Goal: Information Seeking & Learning: Learn about a topic

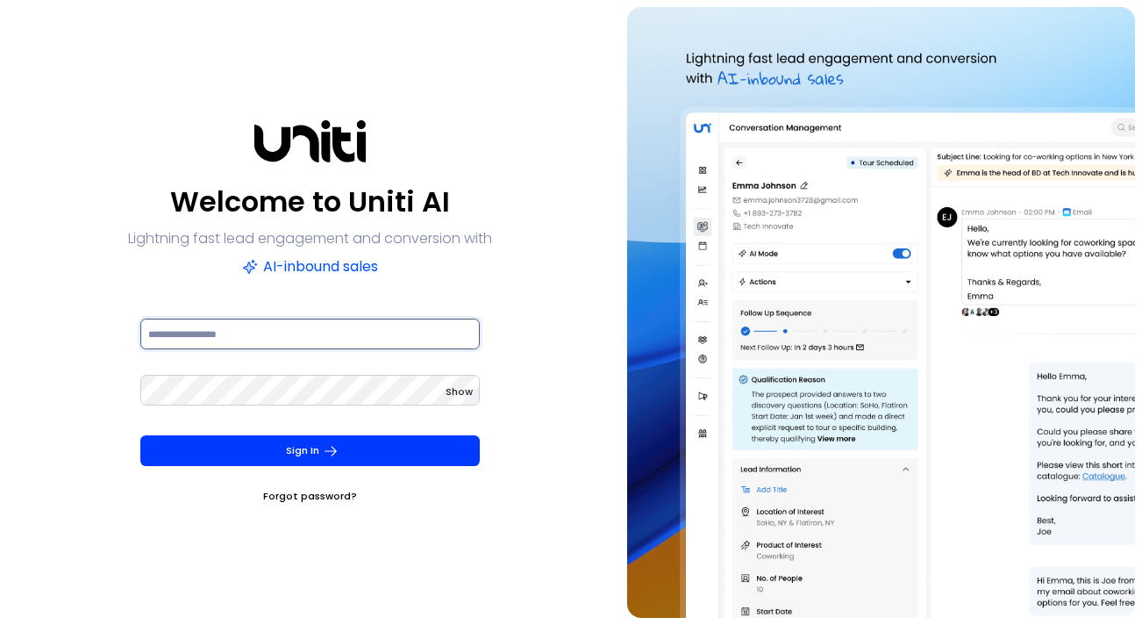
type input "**********"
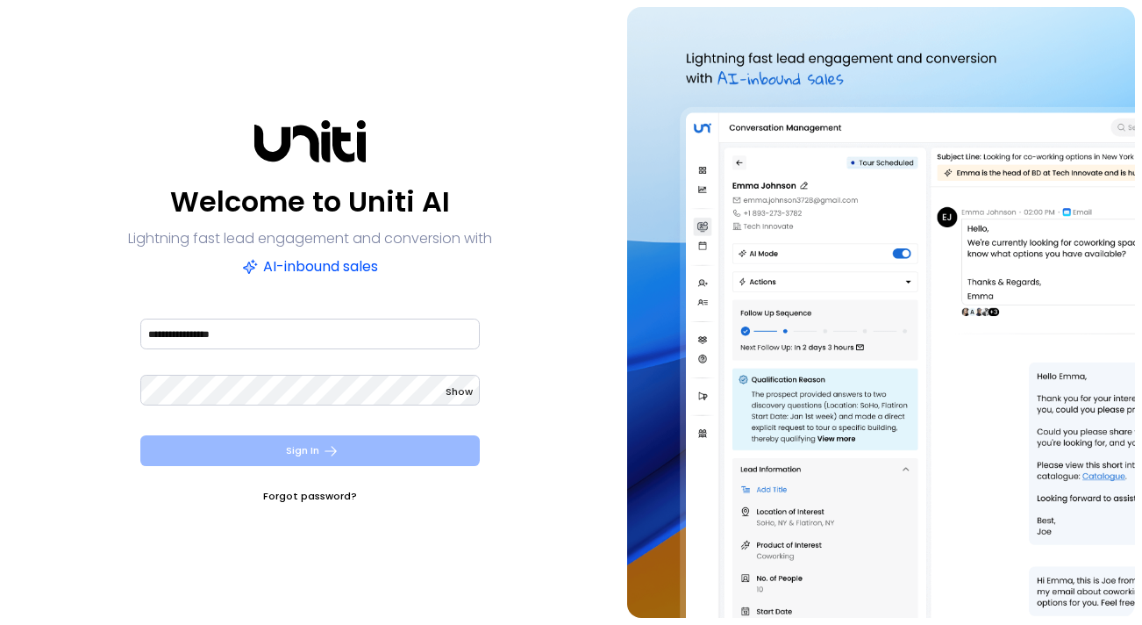
click at [324, 446] on icon "submit" at bounding box center [331, 451] width 16 height 16
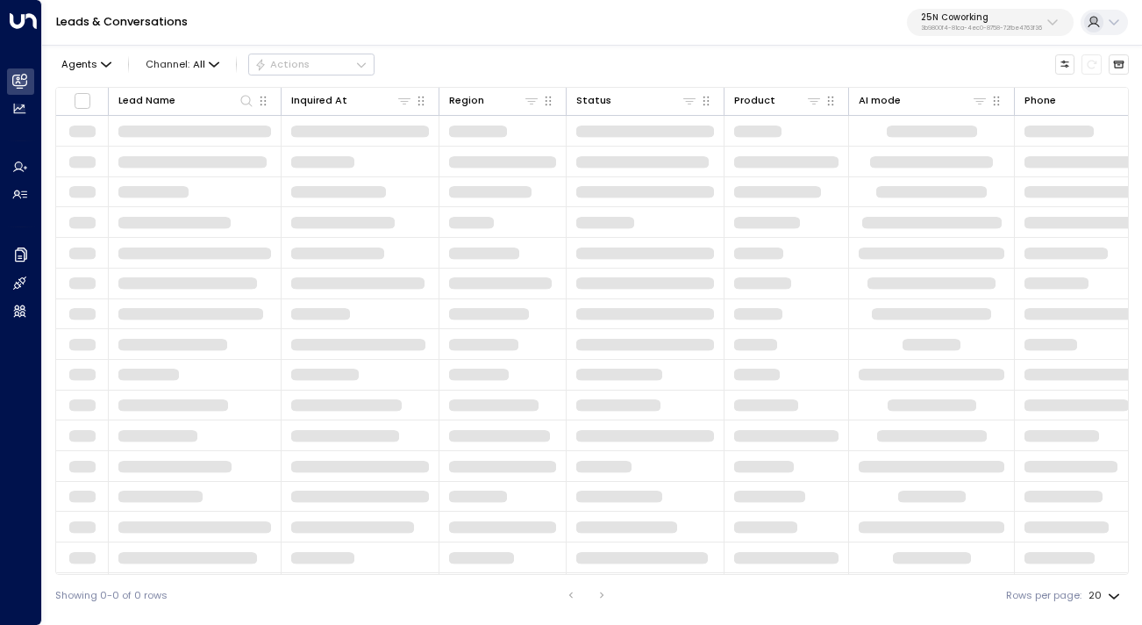
click at [955, 26] on p "3b9800f4-81ca-4ec0-8758-72fbe4763f36" at bounding box center [981, 28] width 121 height 7
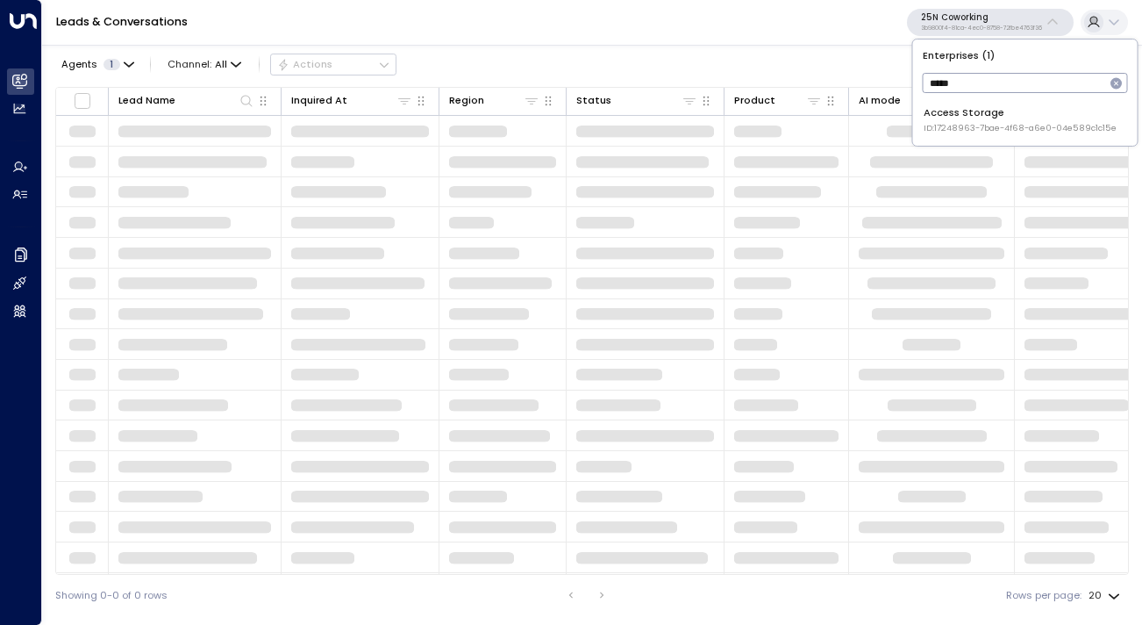
type input "*****"
click at [927, 118] on div "Access Storage ID: 17248963-7bae-4f68-a6e0-04e589c1c15e" at bounding box center [1020, 119] width 193 height 29
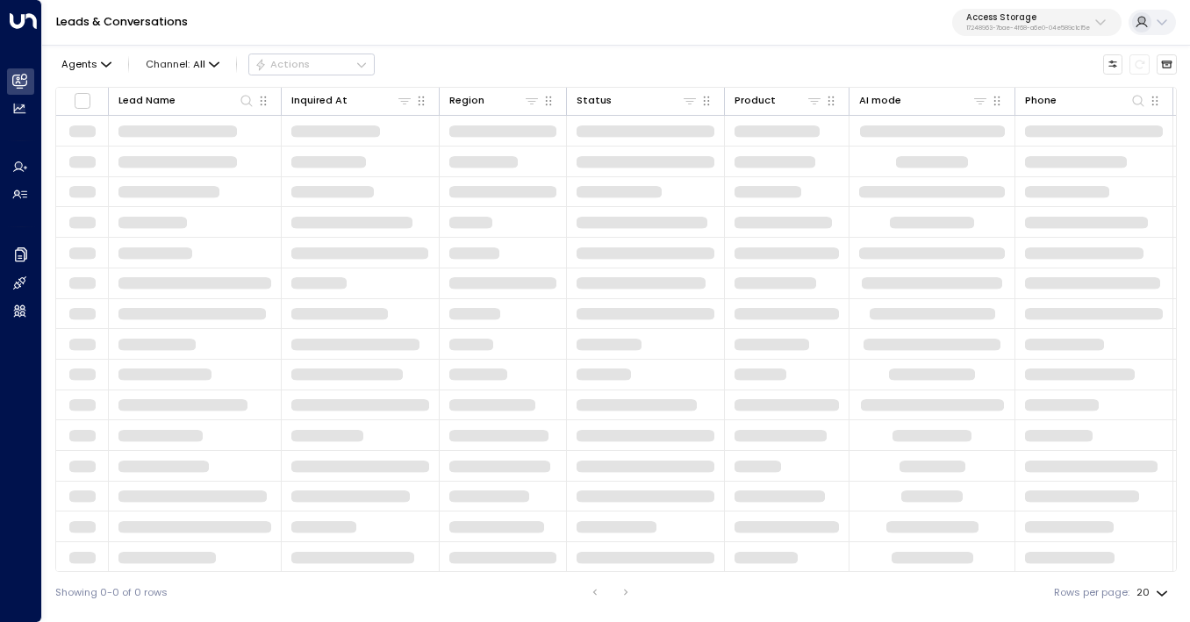
click at [719, 44] on div "Leads & Conversations Access Storage 17248963-7bae-4f68-a6e0-04e589c1c15e" at bounding box center [616, 23] width 1148 height 46
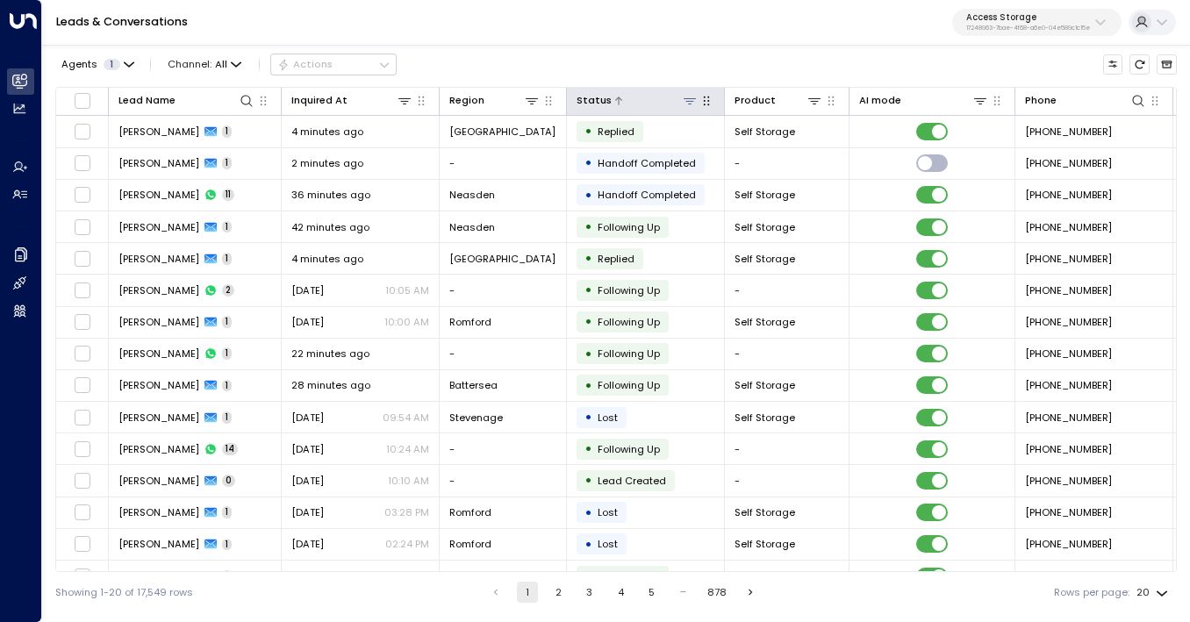
click at [691, 96] on icon at bounding box center [690, 101] width 14 height 14
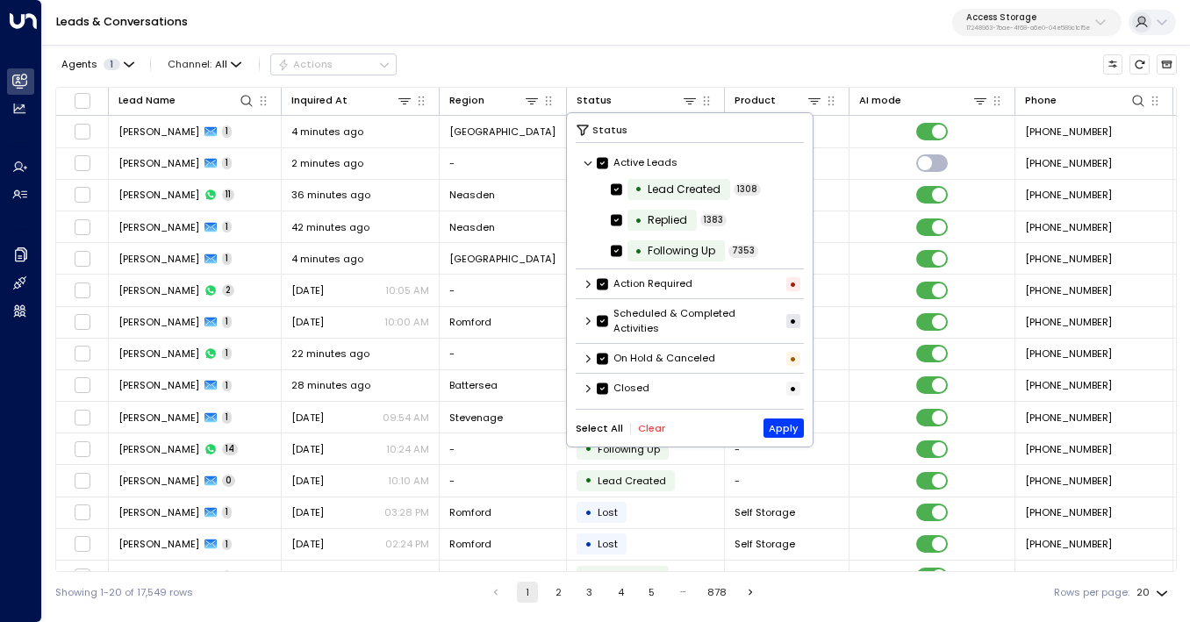
click at [647, 423] on button "Clear" at bounding box center [651, 428] width 27 height 11
click at [590, 394] on div "Closed •" at bounding box center [690, 388] width 229 height 24
click at [589, 390] on icon at bounding box center [588, 388] width 4 height 8
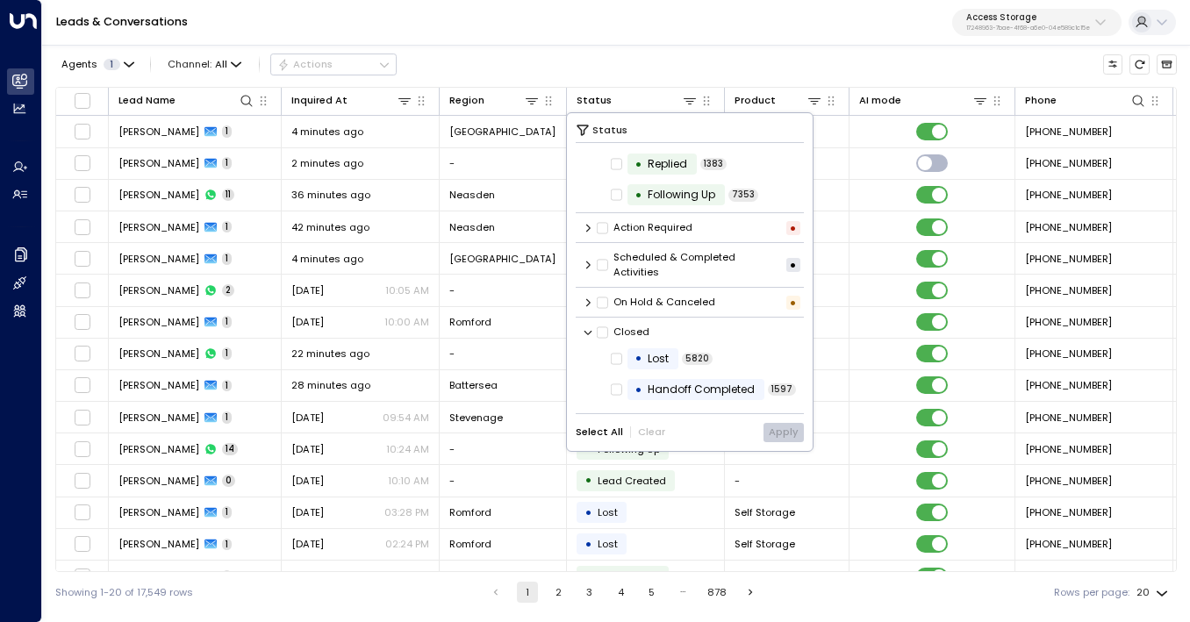
scroll to position [87, 0]
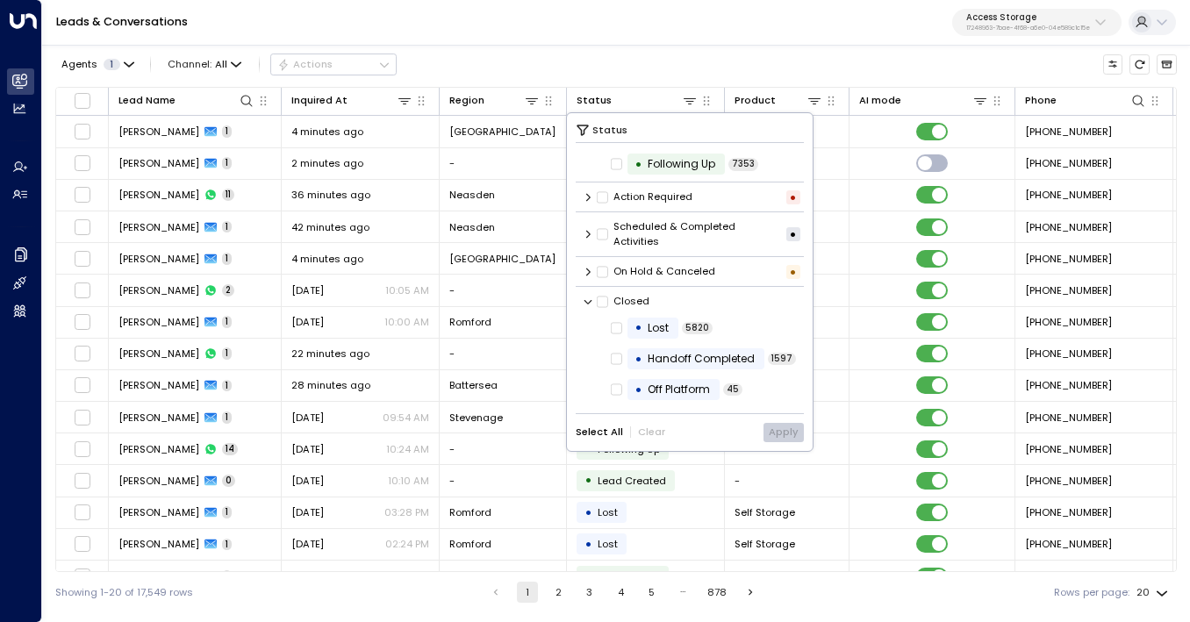
click at [602, 430] on button "Select All" at bounding box center [599, 431] width 47 height 11
click at [586, 275] on icon at bounding box center [588, 272] width 11 height 11
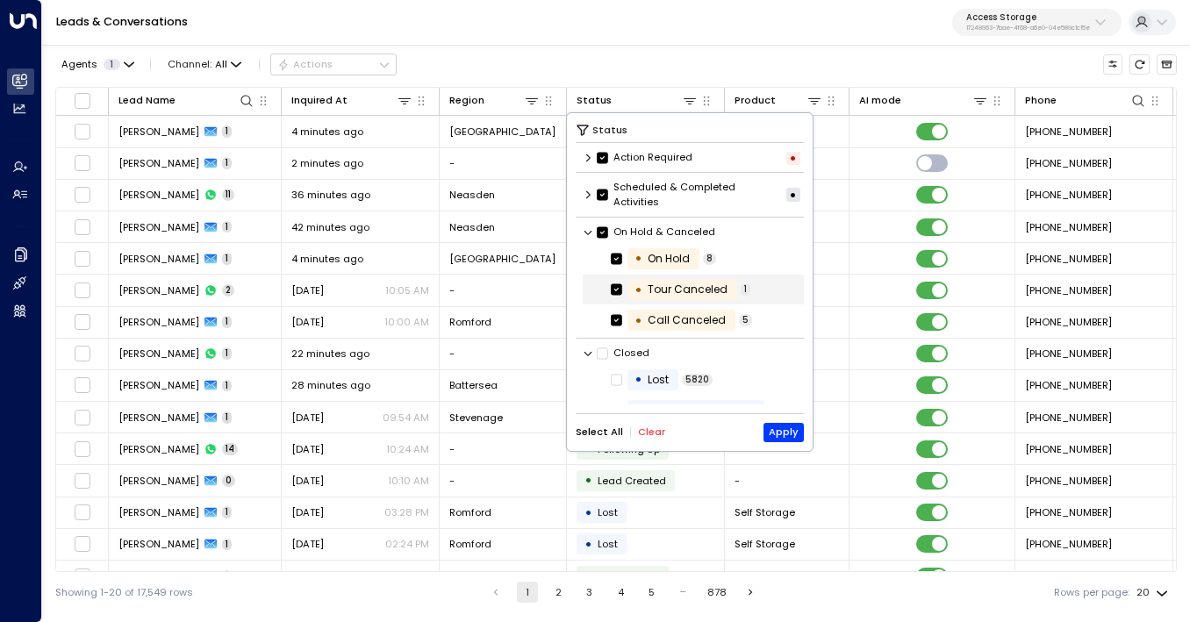
scroll to position [146, 0]
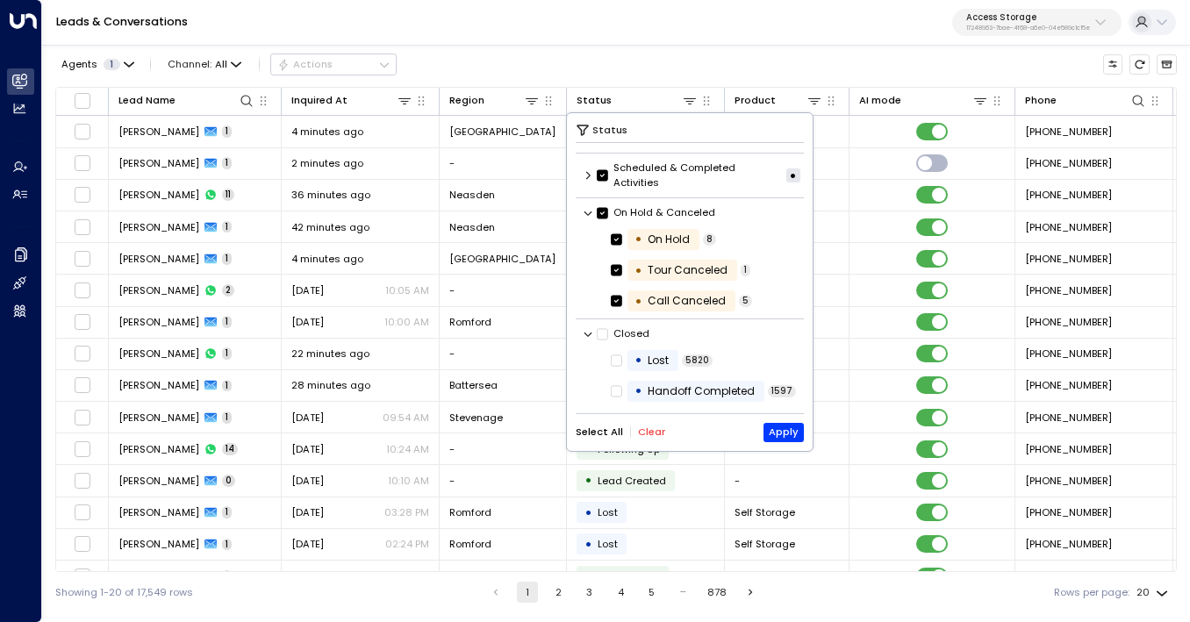
click at [606, 434] on button "Select All" at bounding box center [599, 431] width 47 height 11
click at [777, 433] on button "Apply" at bounding box center [783, 432] width 41 height 19
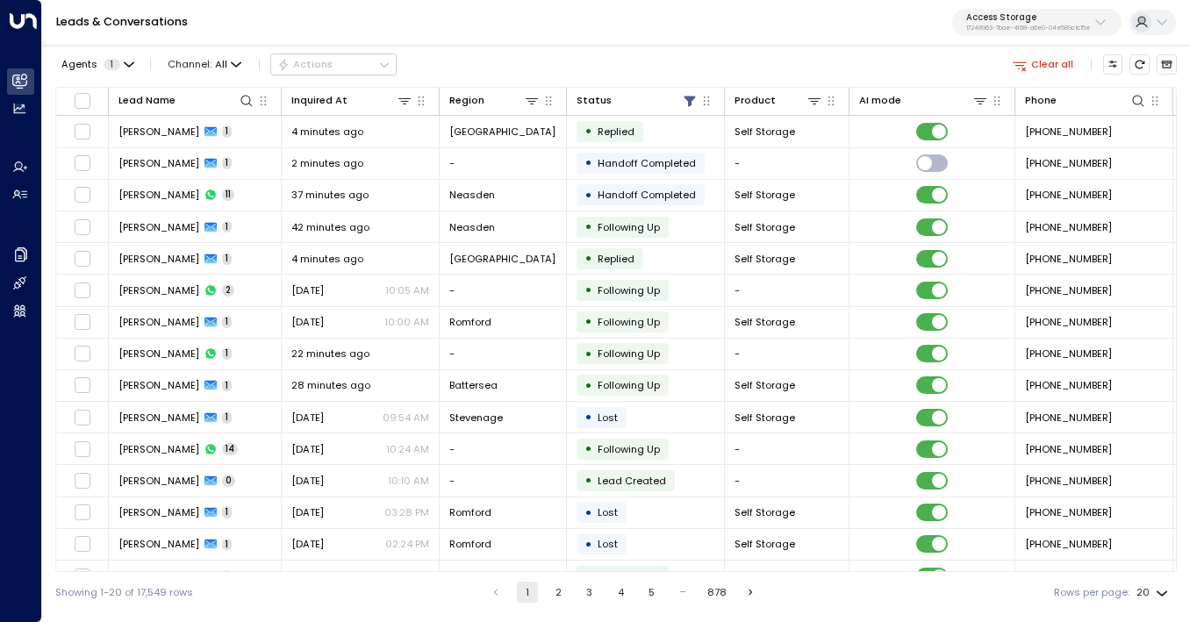
click at [1045, 57] on button "Clear all" at bounding box center [1042, 63] width 73 height 19
click at [688, 102] on icon at bounding box center [690, 101] width 14 height 14
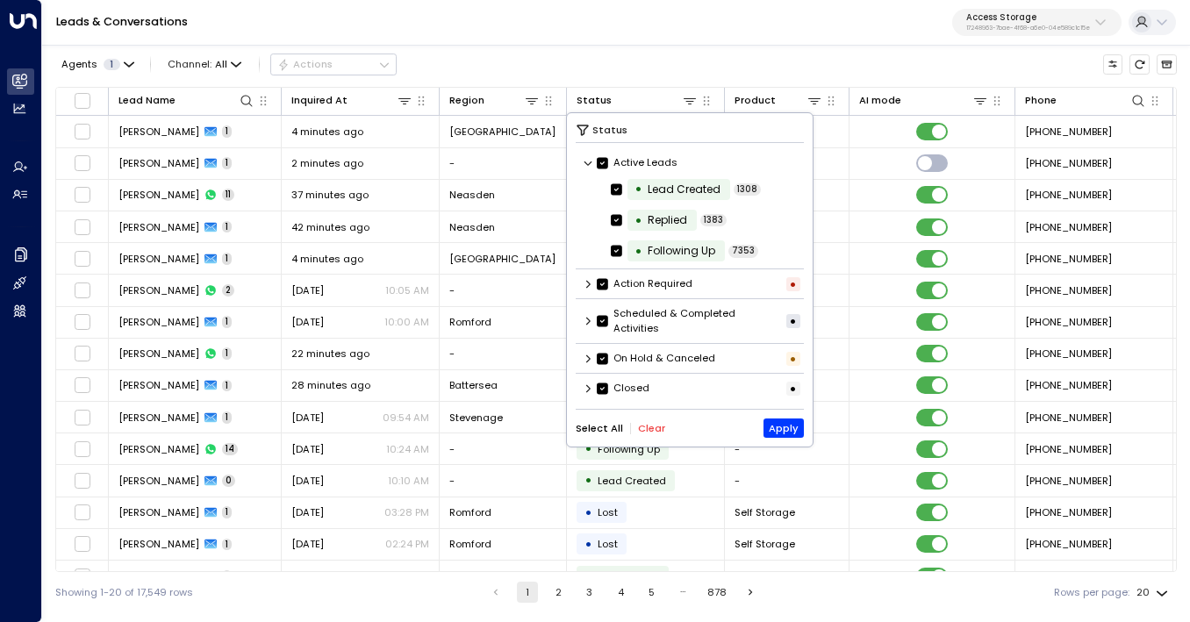
scroll to position [1, 0]
click at [590, 318] on icon at bounding box center [588, 320] width 11 height 11
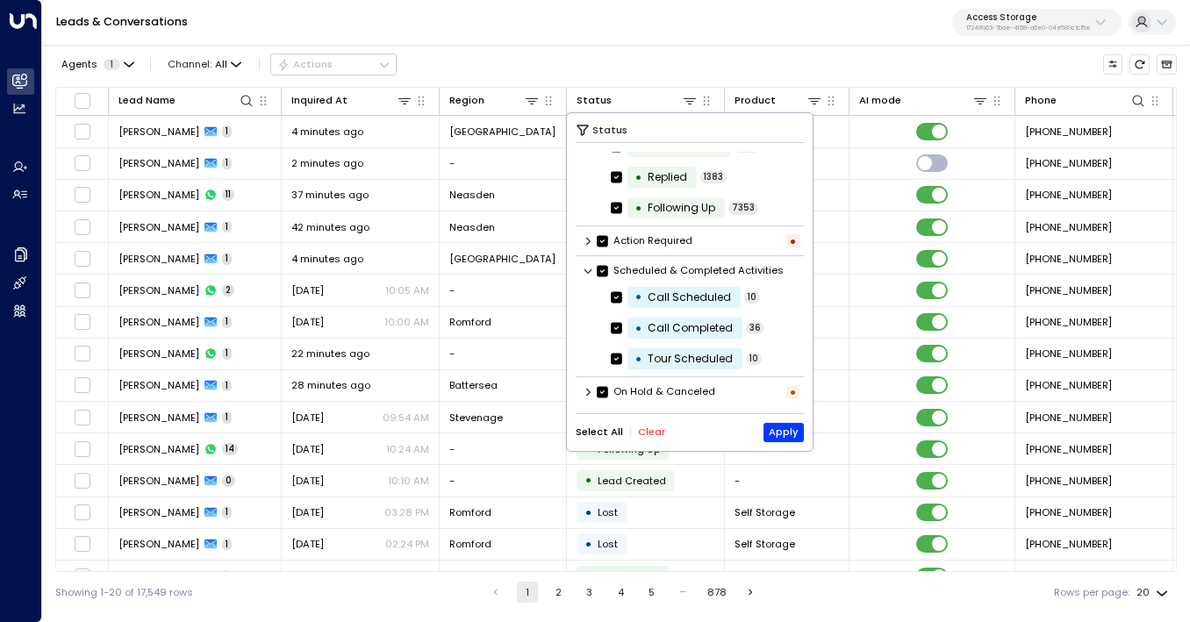
scroll to position [46, 0]
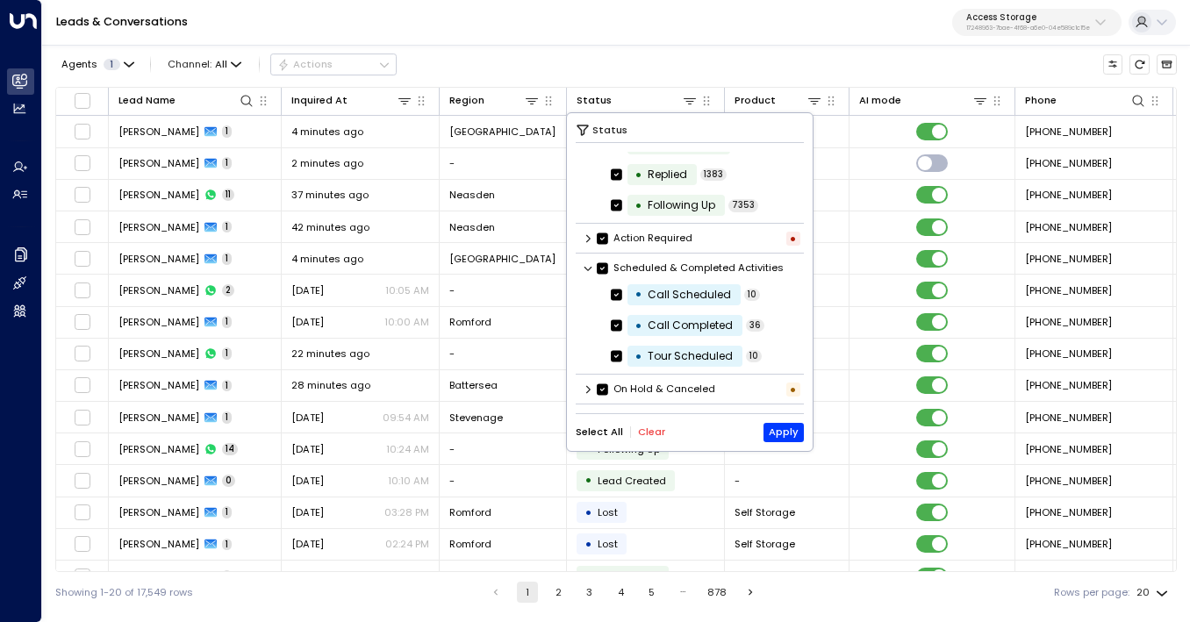
click at [648, 434] on button "Clear" at bounding box center [651, 431] width 27 height 11
click at [617, 361] on icon at bounding box center [616, 356] width 11 height 16
click at [787, 432] on button "Apply" at bounding box center [783, 432] width 41 height 19
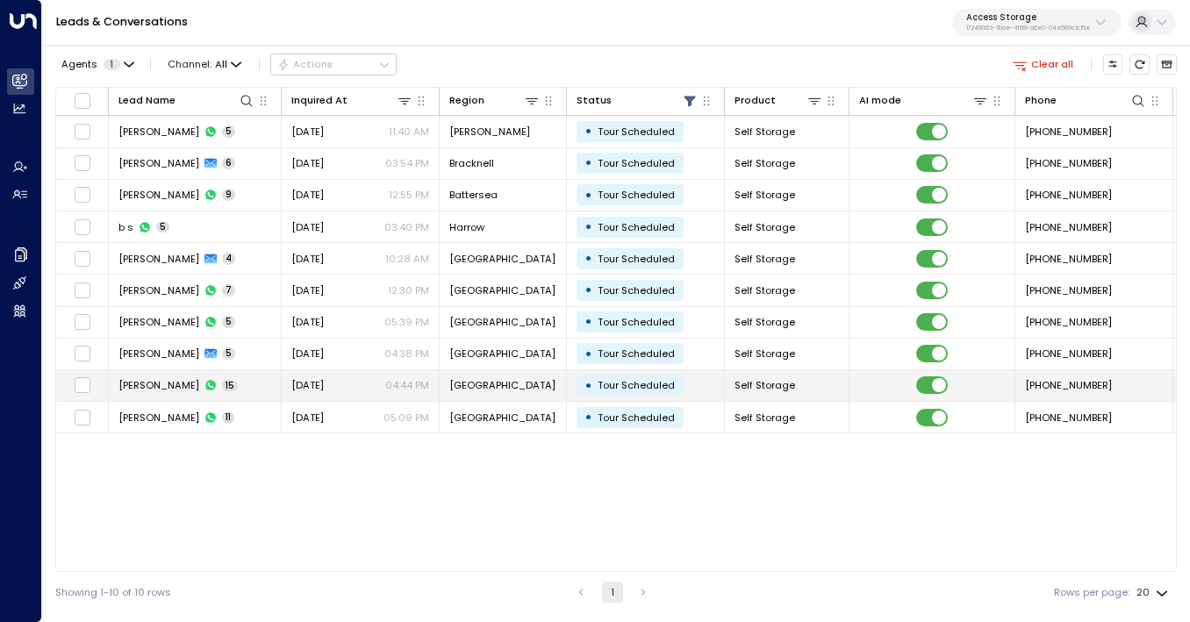
click at [238, 385] on span "15" at bounding box center [230, 386] width 16 height 12
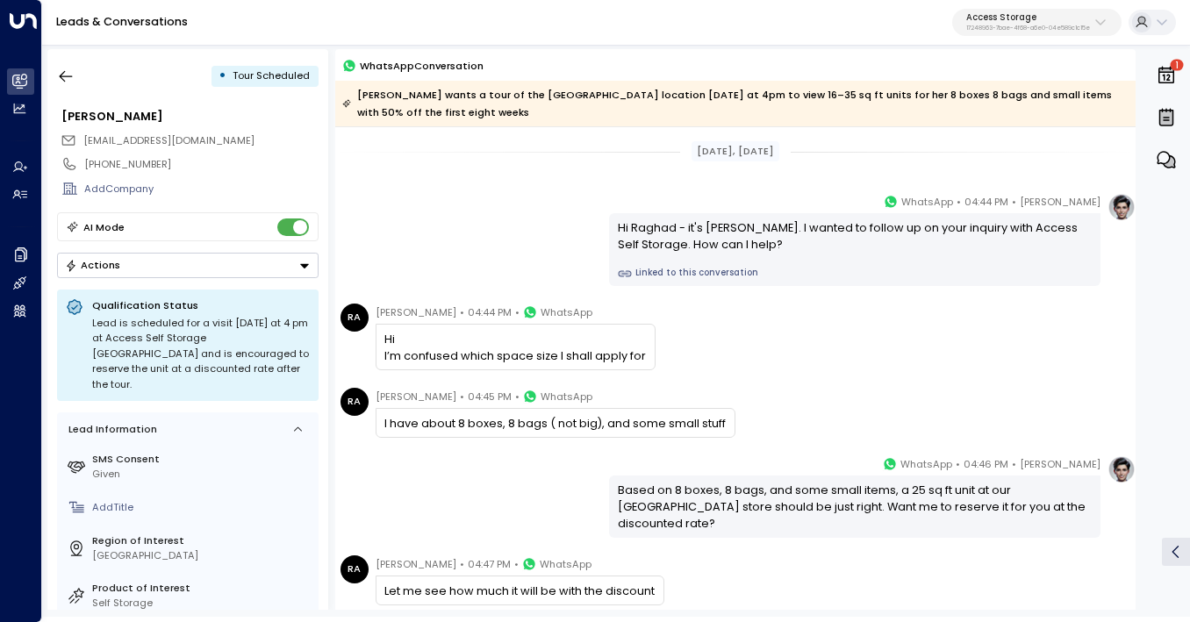
click at [670, 268] on link "Linked to this conversation" at bounding box center [855, 274] width 475 height 14
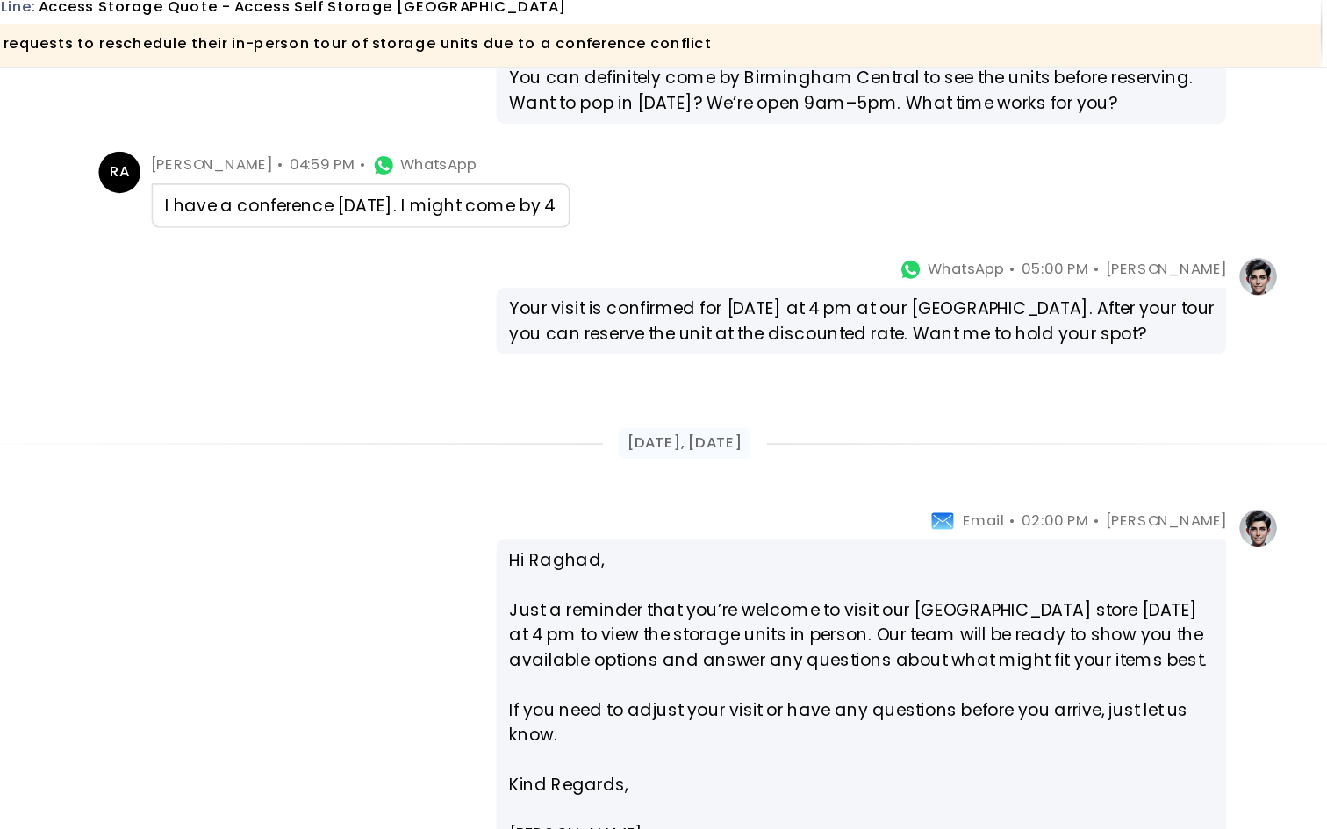
scroll to position [2132, 0]
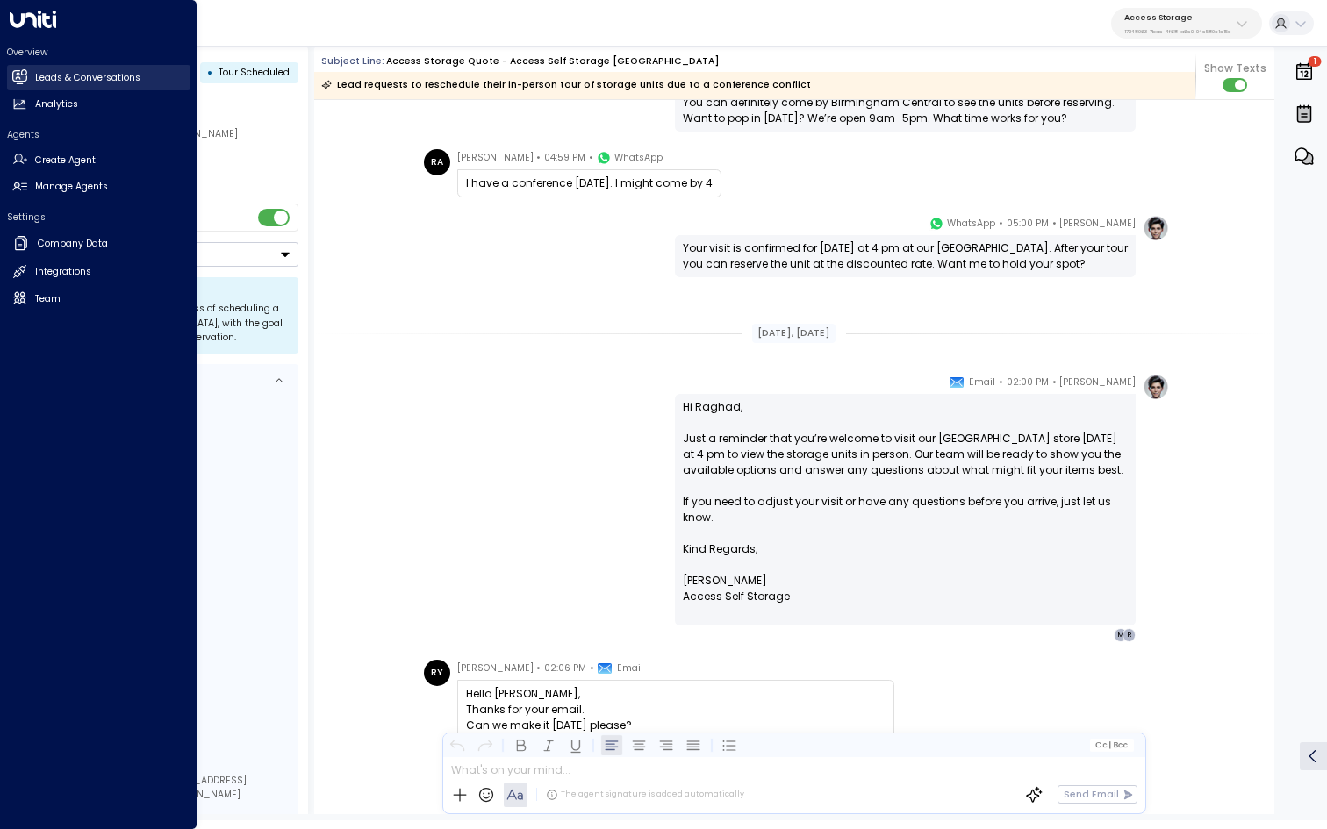
click at [39, 68] on link "Leads & Conversations Leads & Conversations" at bounding box center [98, 77] width 183 height 25
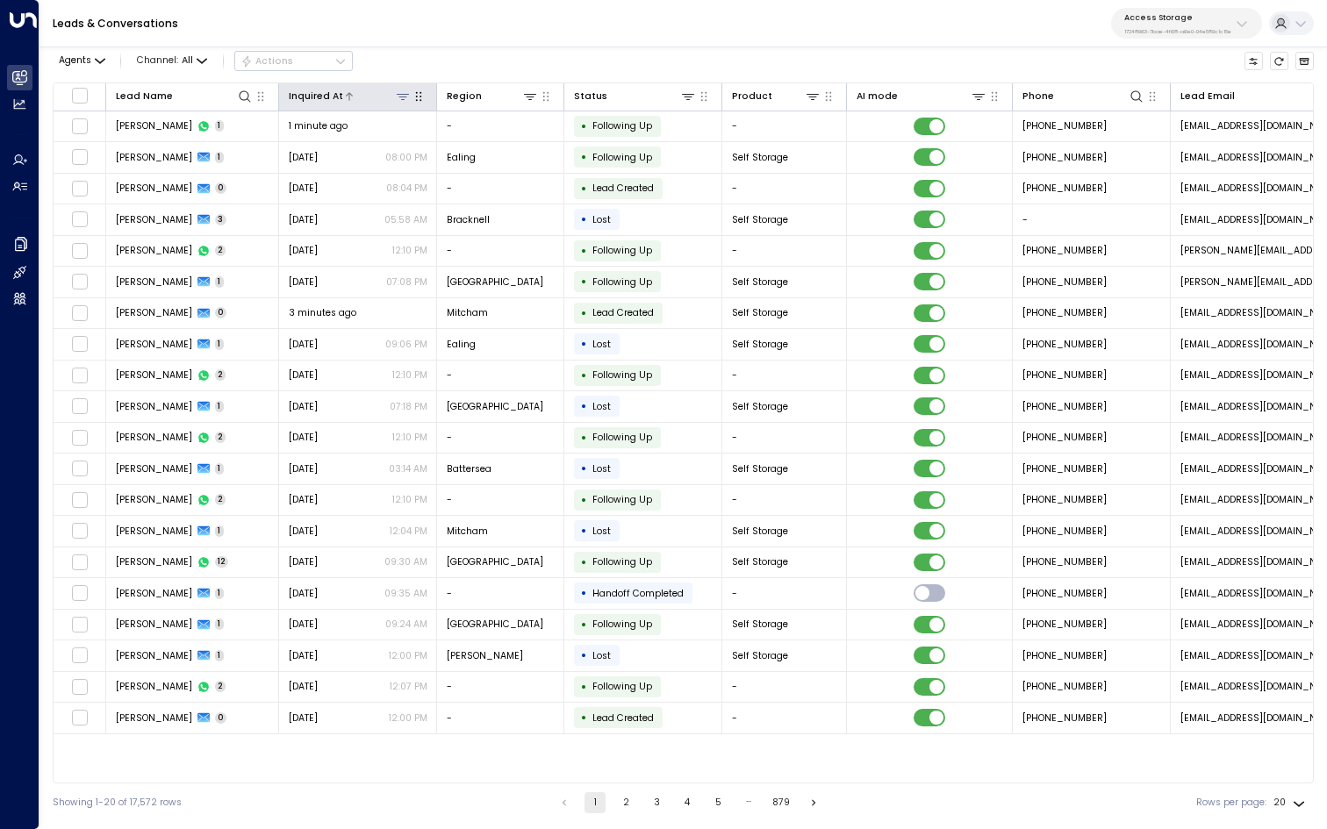
click at [321, 100] on div "Inquired At" at bounding box center [316, 97] width 54 height 16
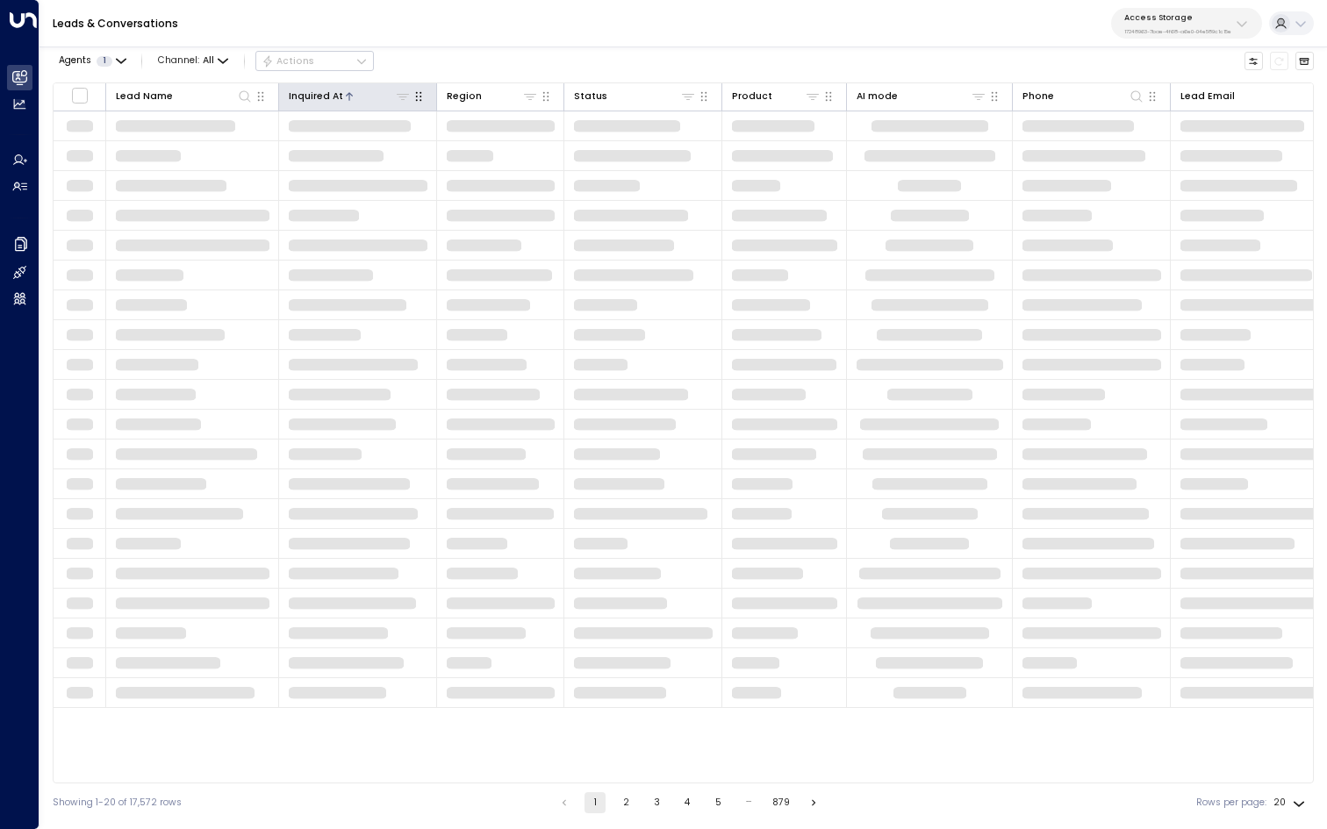
click at [321, 100] on div "Inquired At" at bounding box center [316, 97] width 54 height 16
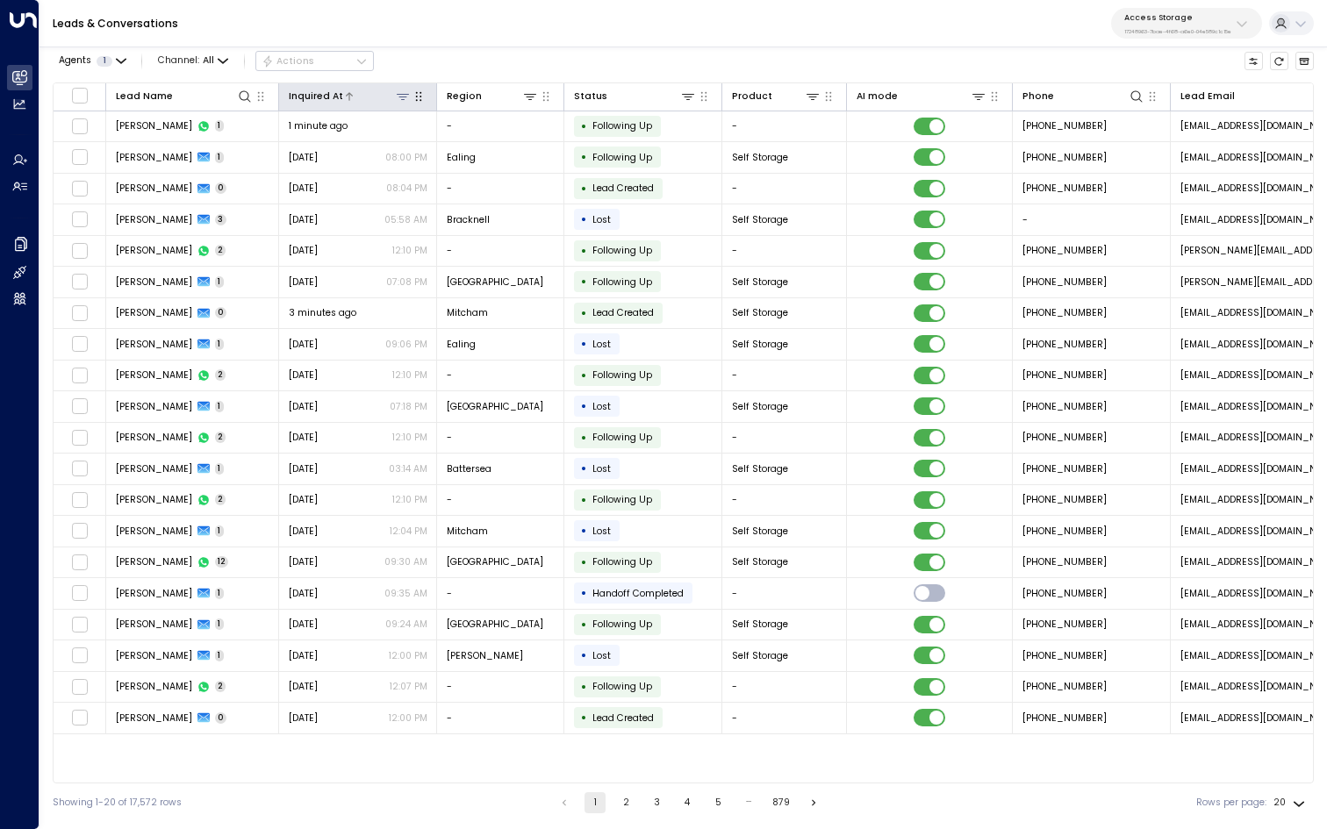
click at [321, 100] on div "Inquired At" at bounding box center [316, 97] width 54 height 16
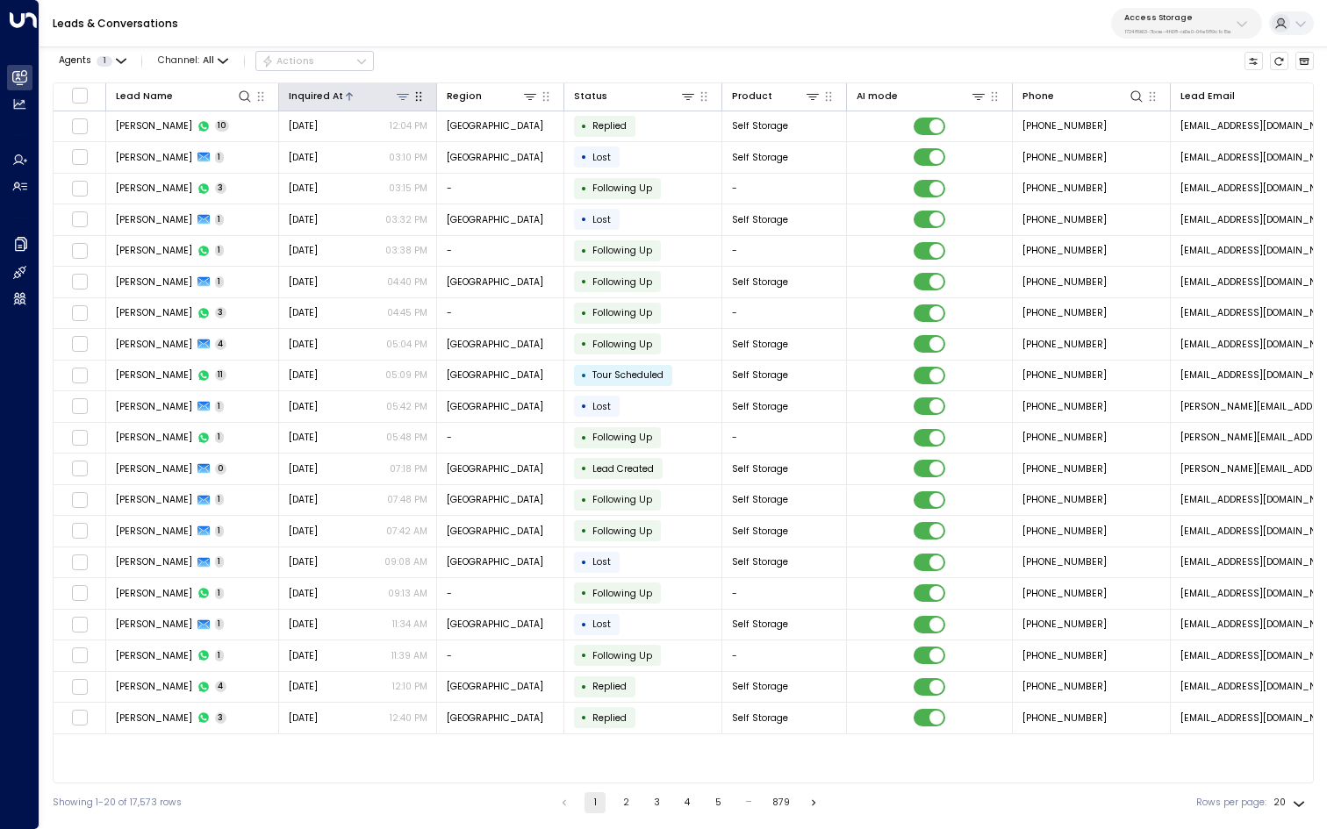
click at [331, 93] on div "Inquired At" at bounding box center [316, 97] width 54 height 16
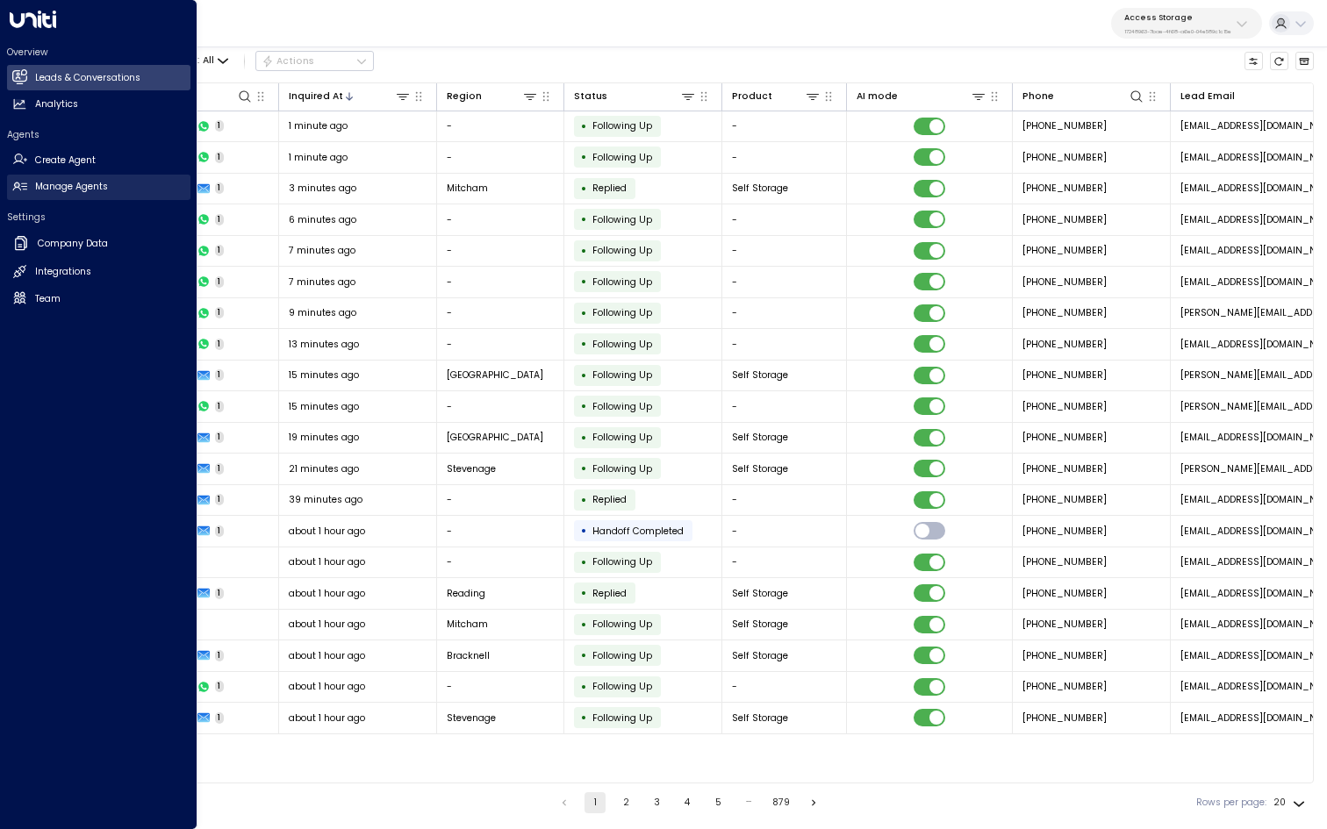
click at [65, 188] on h2 "Manage Agents" at bounding box center [71, 187] width 73 height 14
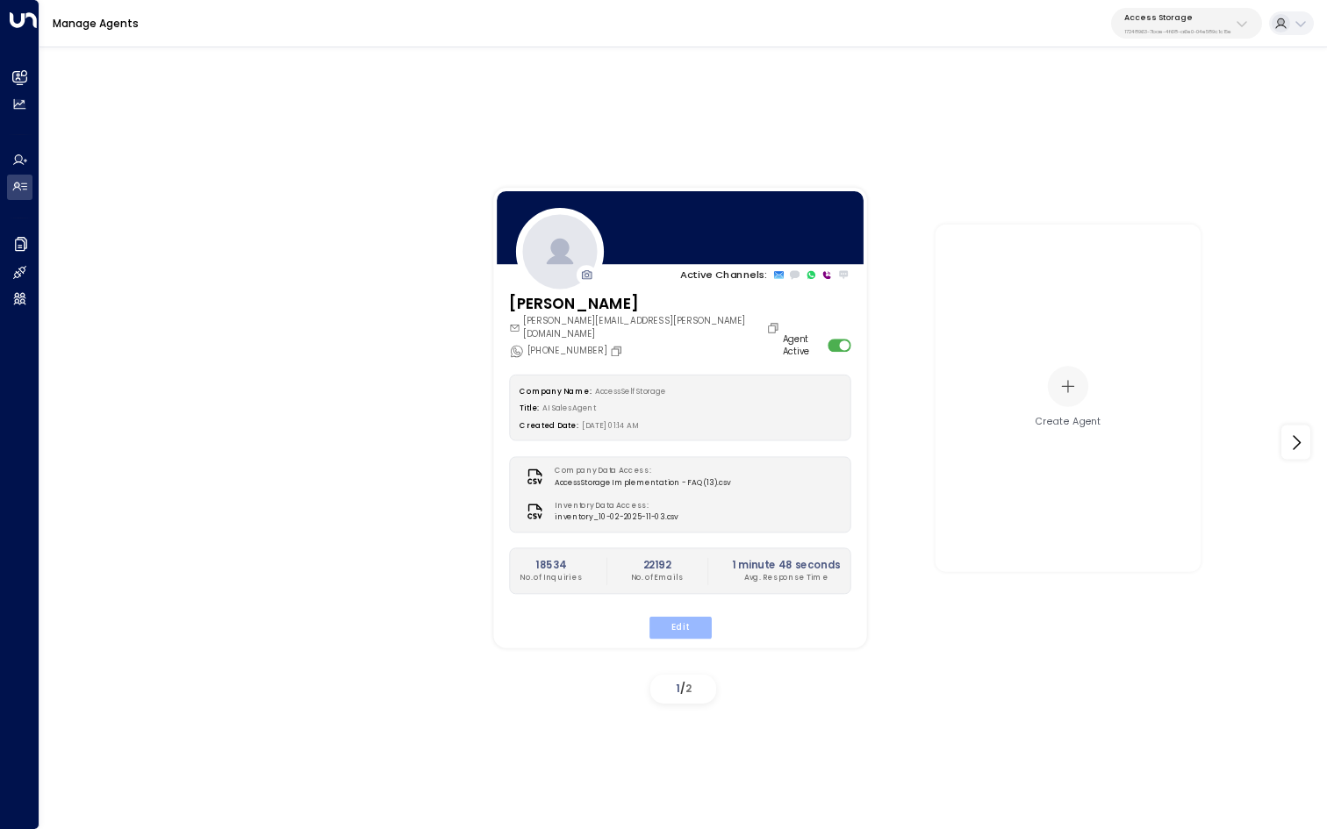
click at [662, 616] on button "Edit" at bounding box center [679, 627] width 62 height 23
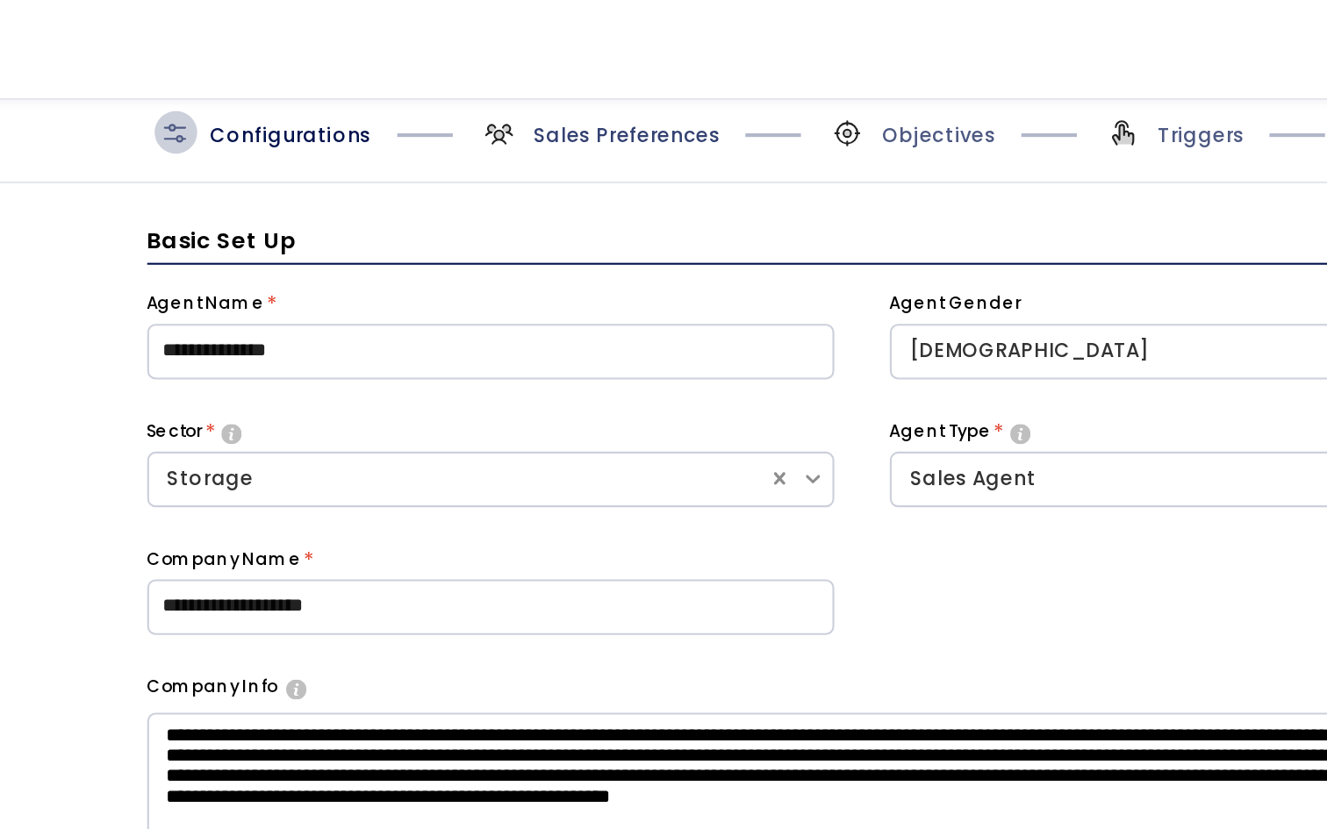
click at [542, 68] on span "Sales Preferences" at bounding box center [571, 64] width 89 height 13
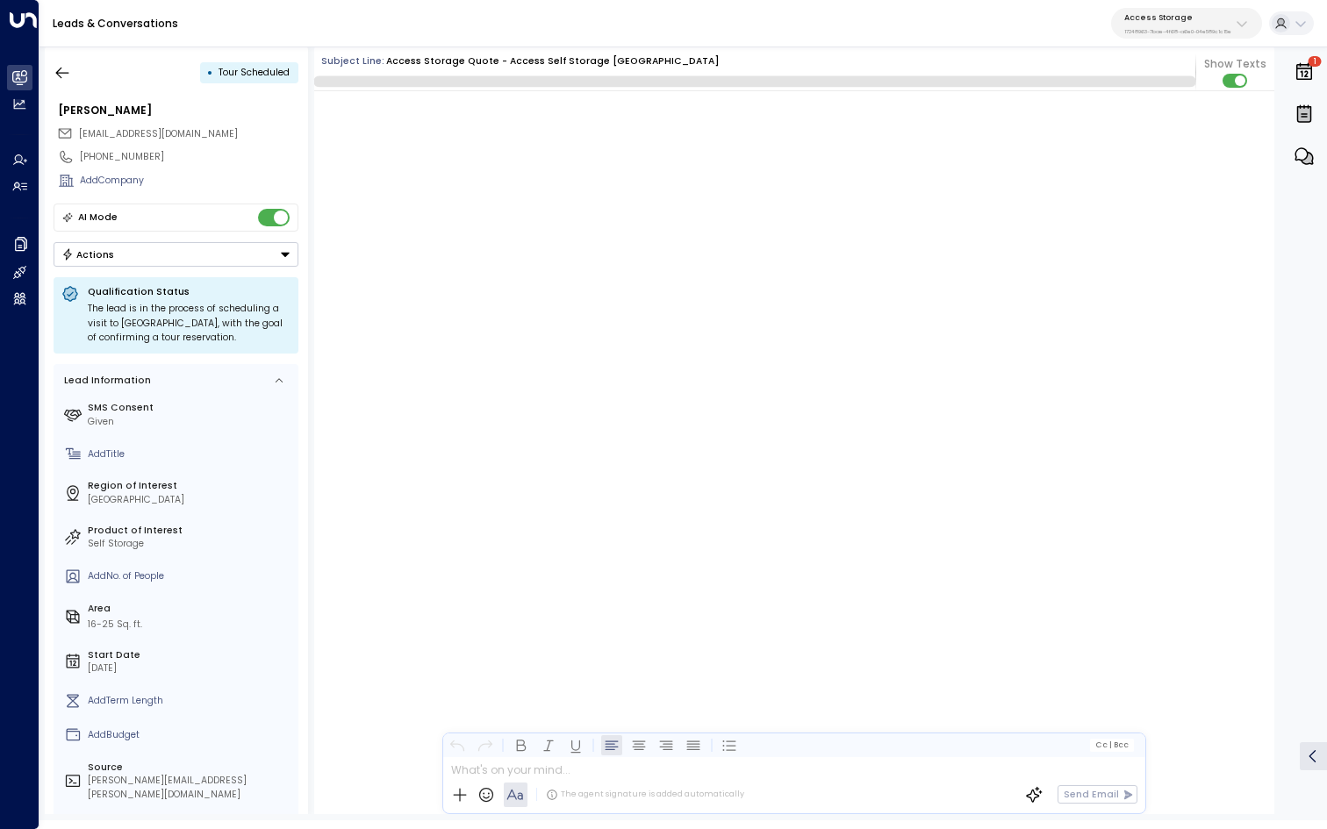
scroll to position [8701, 0]
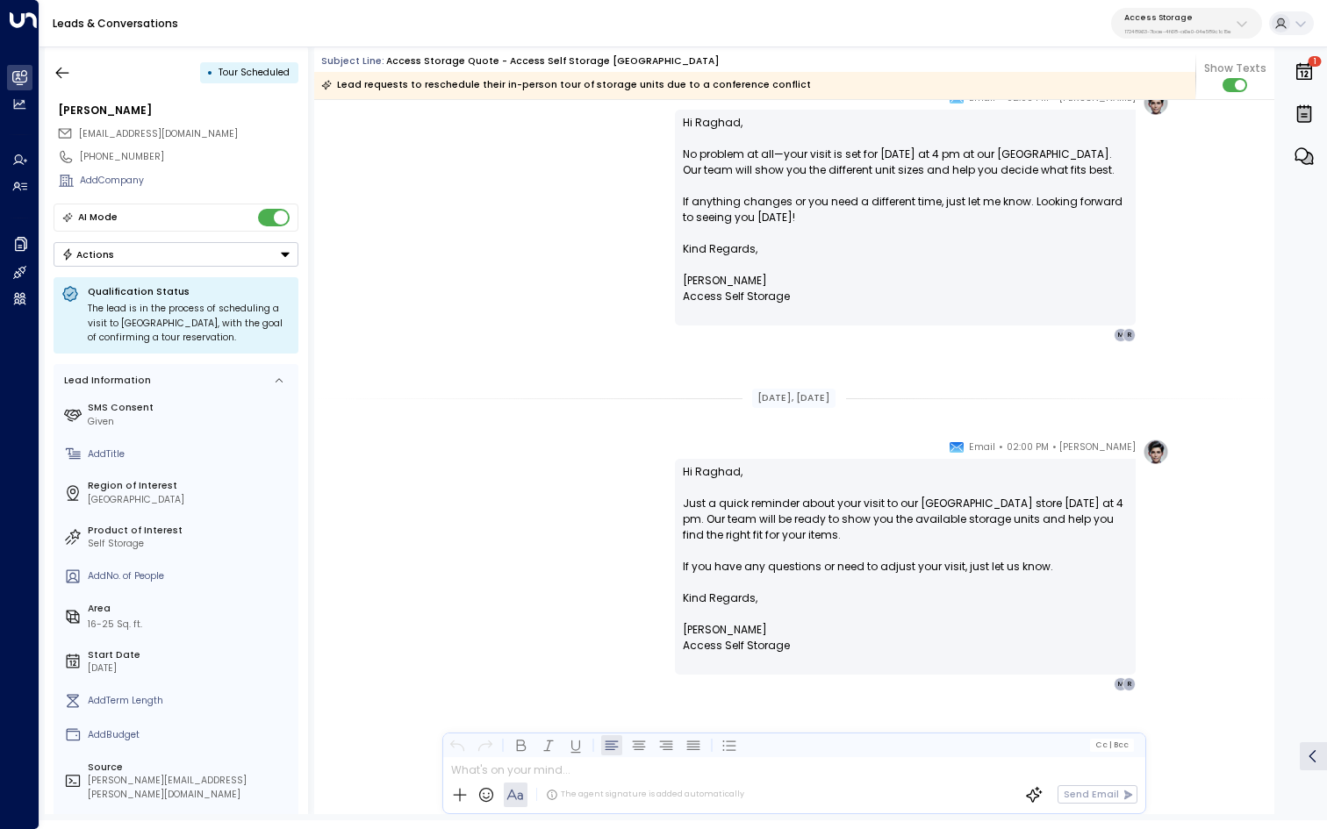
click at [1167, 31] on p "17248963-7bae-4f68-a6e0-04e589c1c15e" at bounding box center [1177, 31] width 107 height 7
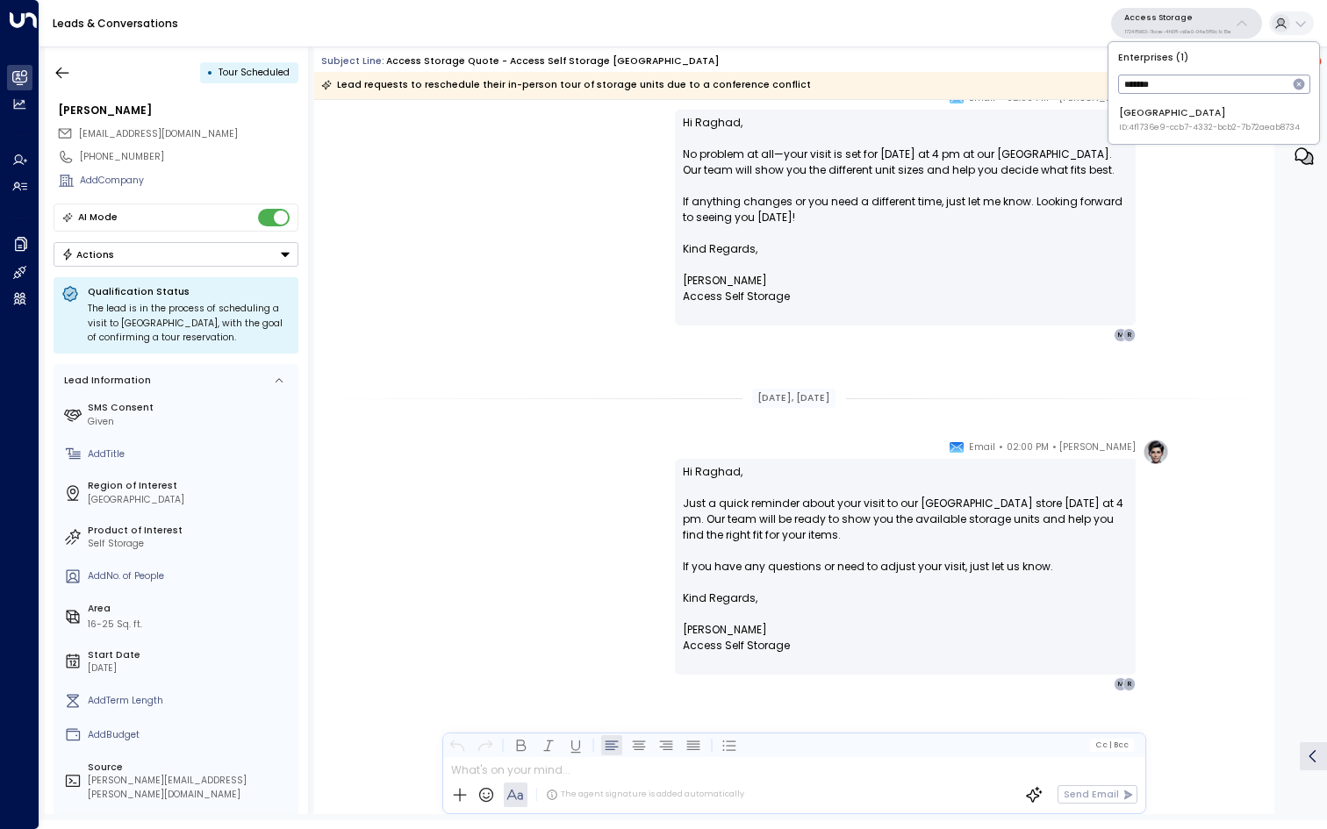
type input "*******"
click at [1125, 131] on span "ID: 4f1736e9-ccb7-4332-bcb2-7b72aeab8734" at bounding box center [1209, 128] width 181 height 12
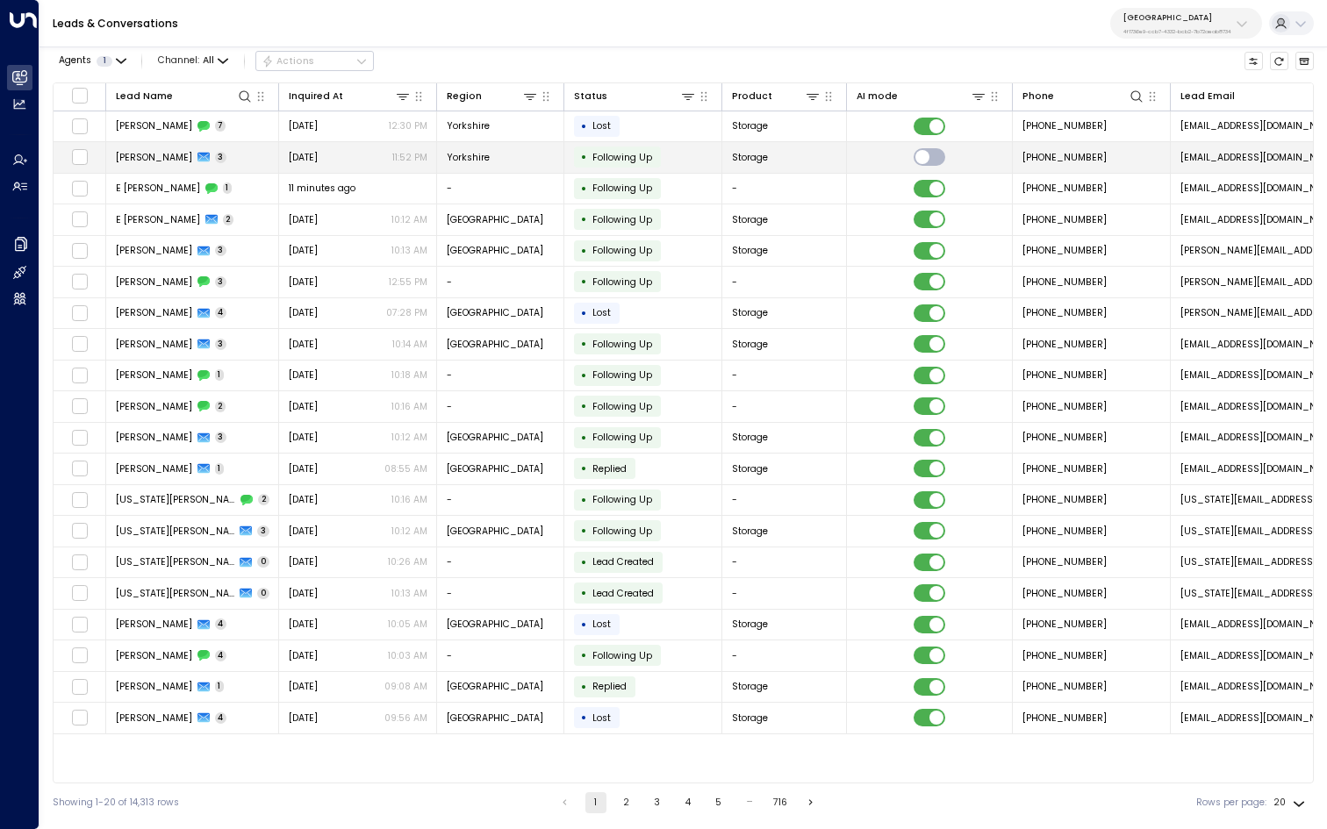
click at [151, 150] on td "Graham Davis 3" at bounding box center [192, 157] width 173 height 31
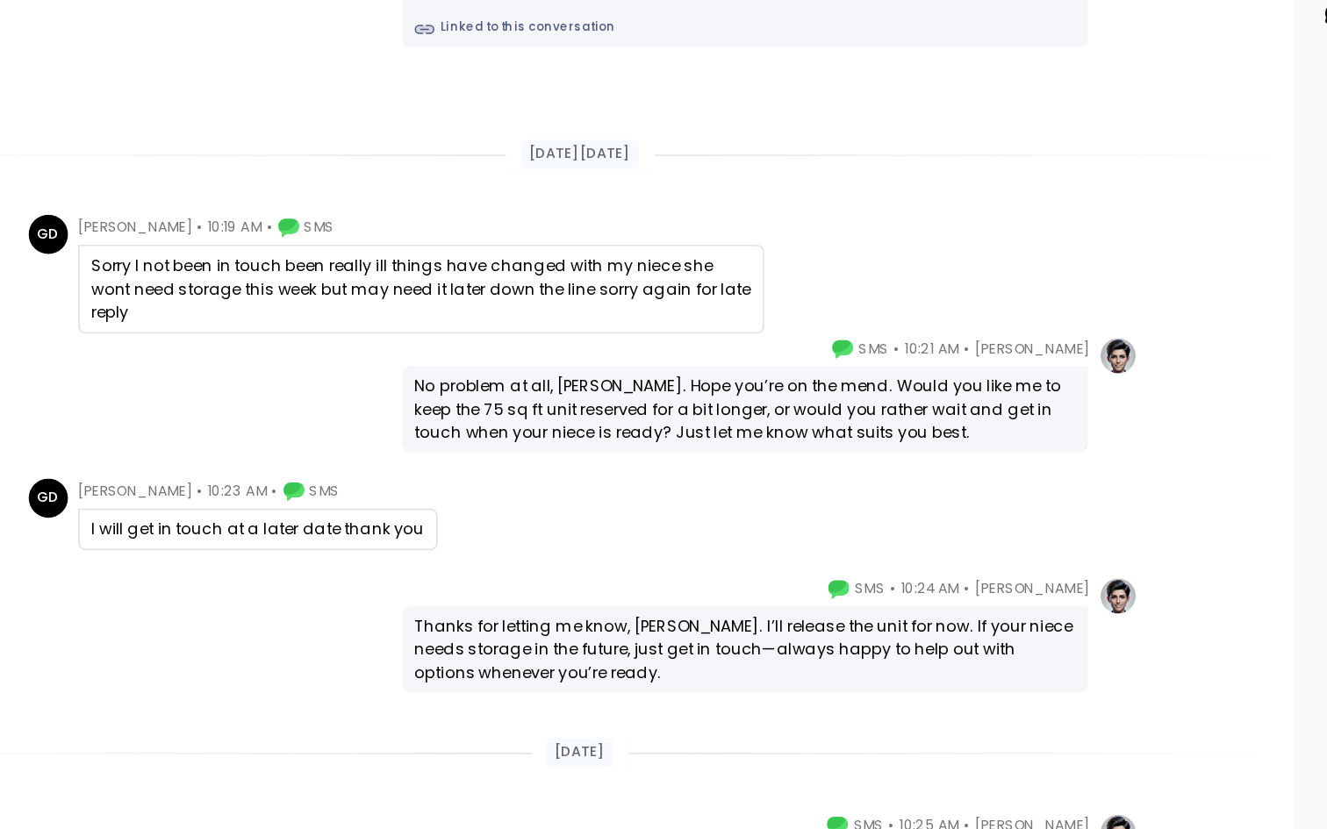
scroll to position [2160, 0]
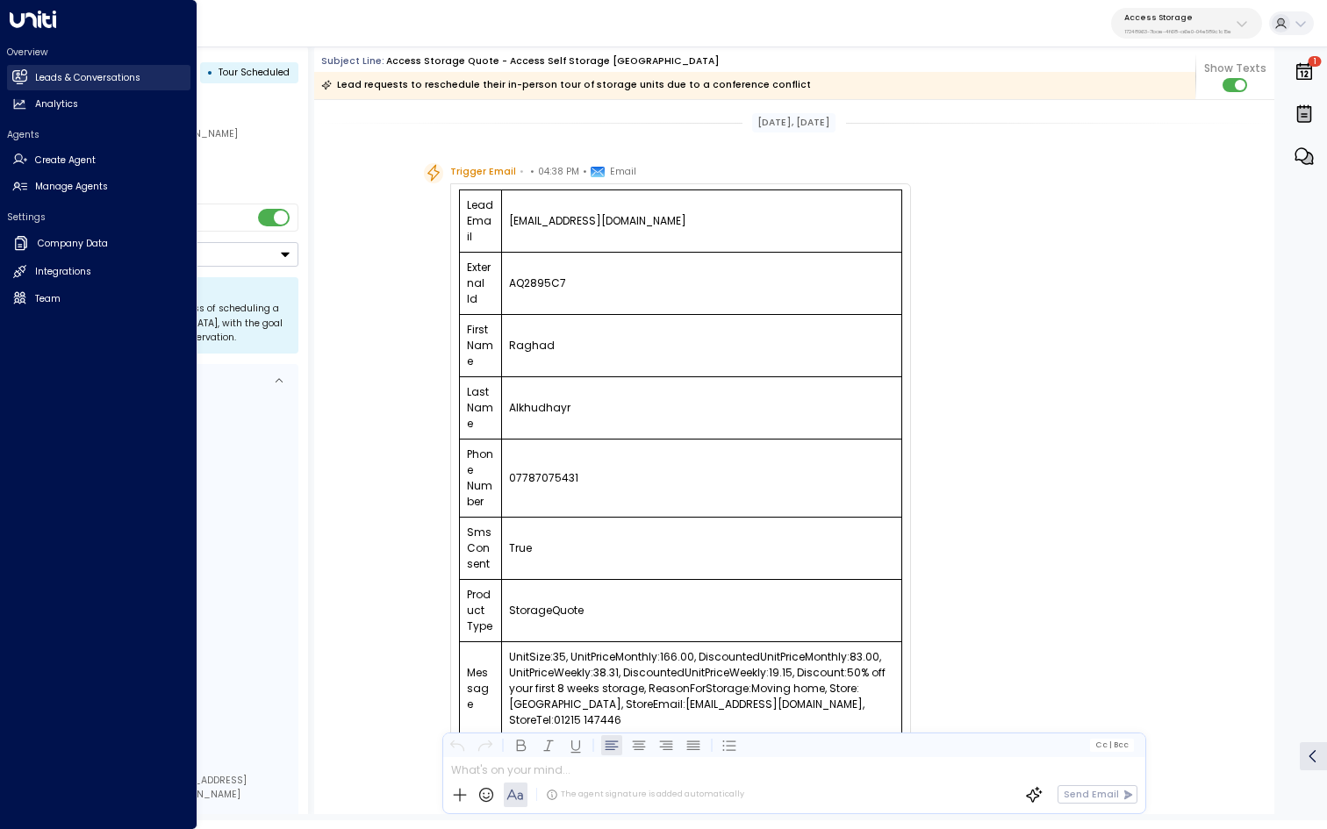
click at [23, 84] on link "Leads & Conversations Leads & Conversations" at bounding box center [98, 77] width 183 height 25
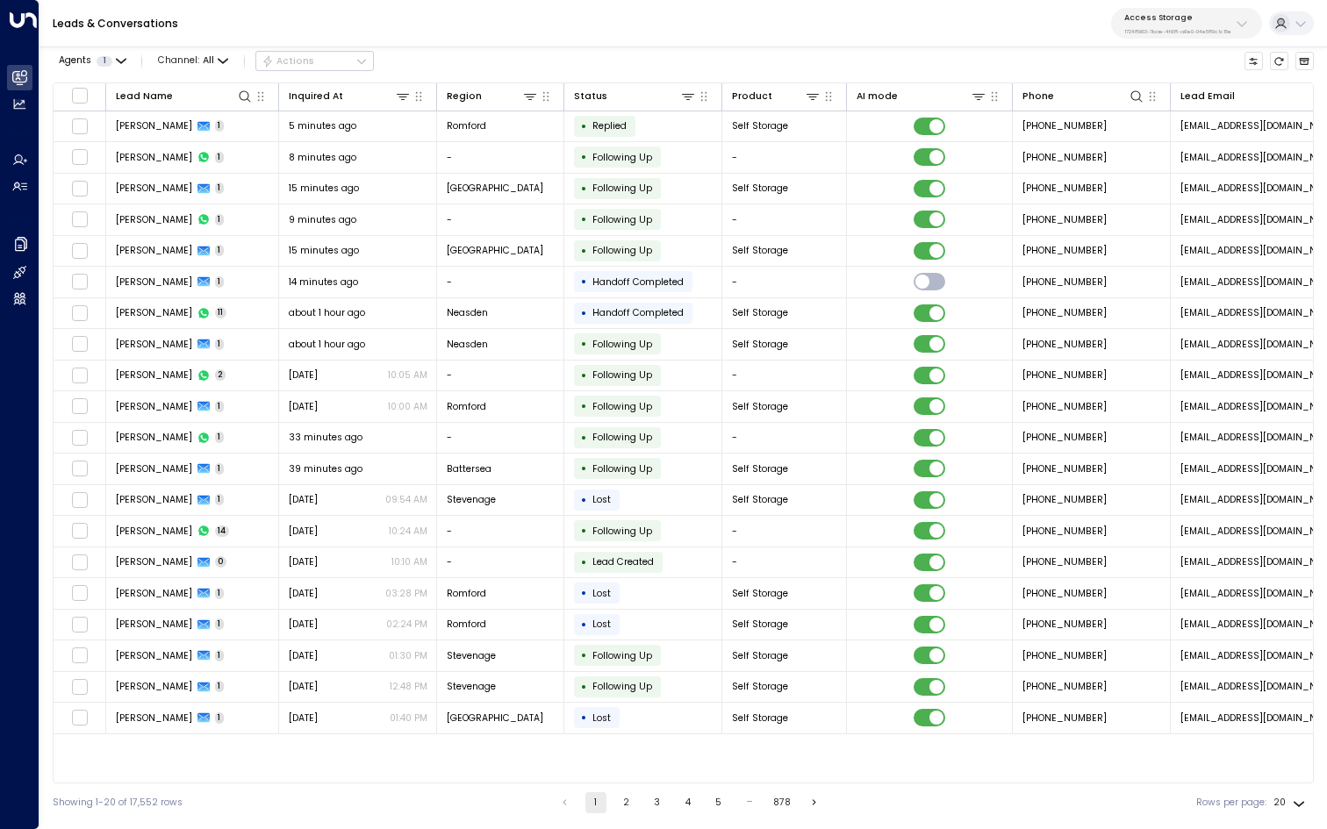
click at [1209, 25] on div "Access Storage 17248963-7bae-4f68-a6e0-04e589c1c15e" at bounding box center [1177, 23] width 107 height 23
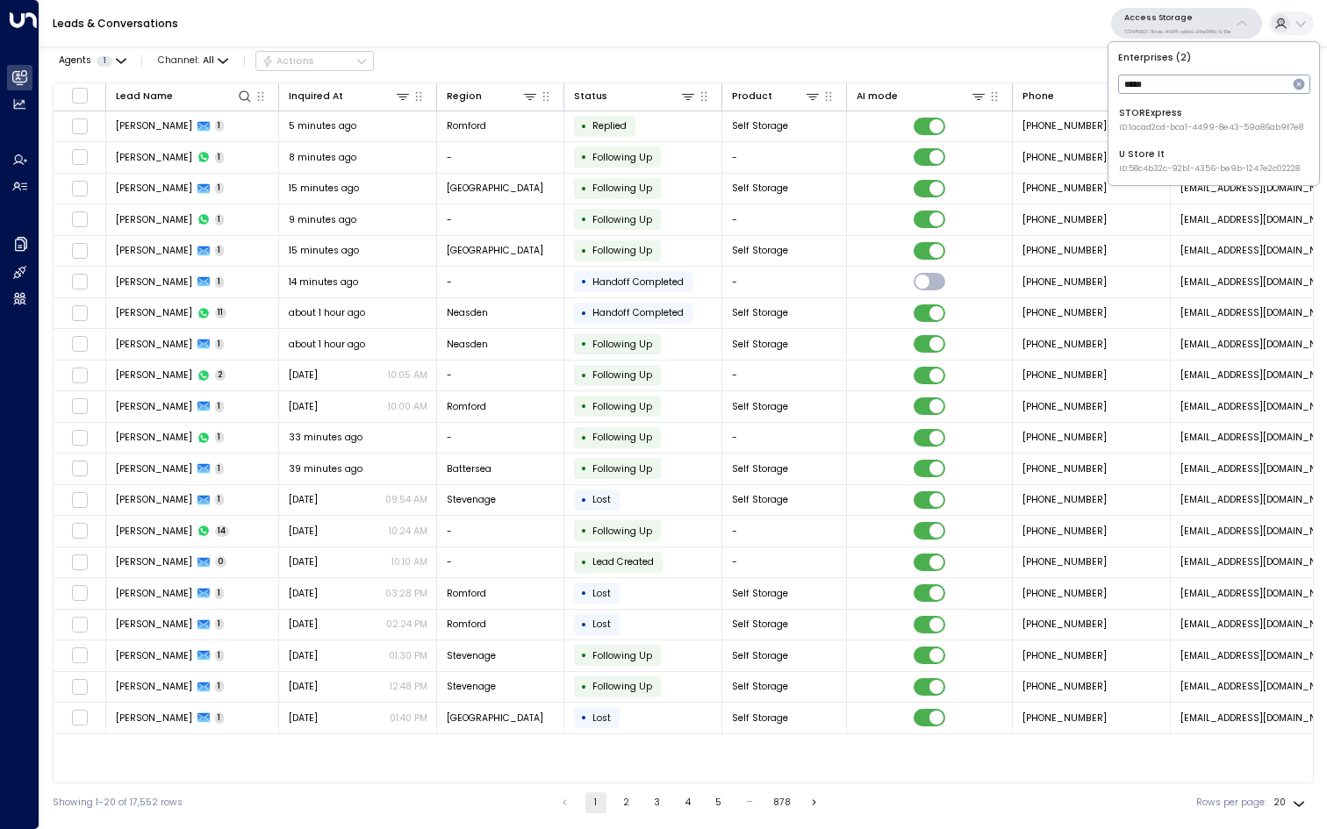
type input "*****"
click at [1174, 115] on div "STORExpress ID: 1acad2cd-bca1-4499-8e43-59a86ab9f7e8" at bounding box center [1211, 119] width 184 height 27
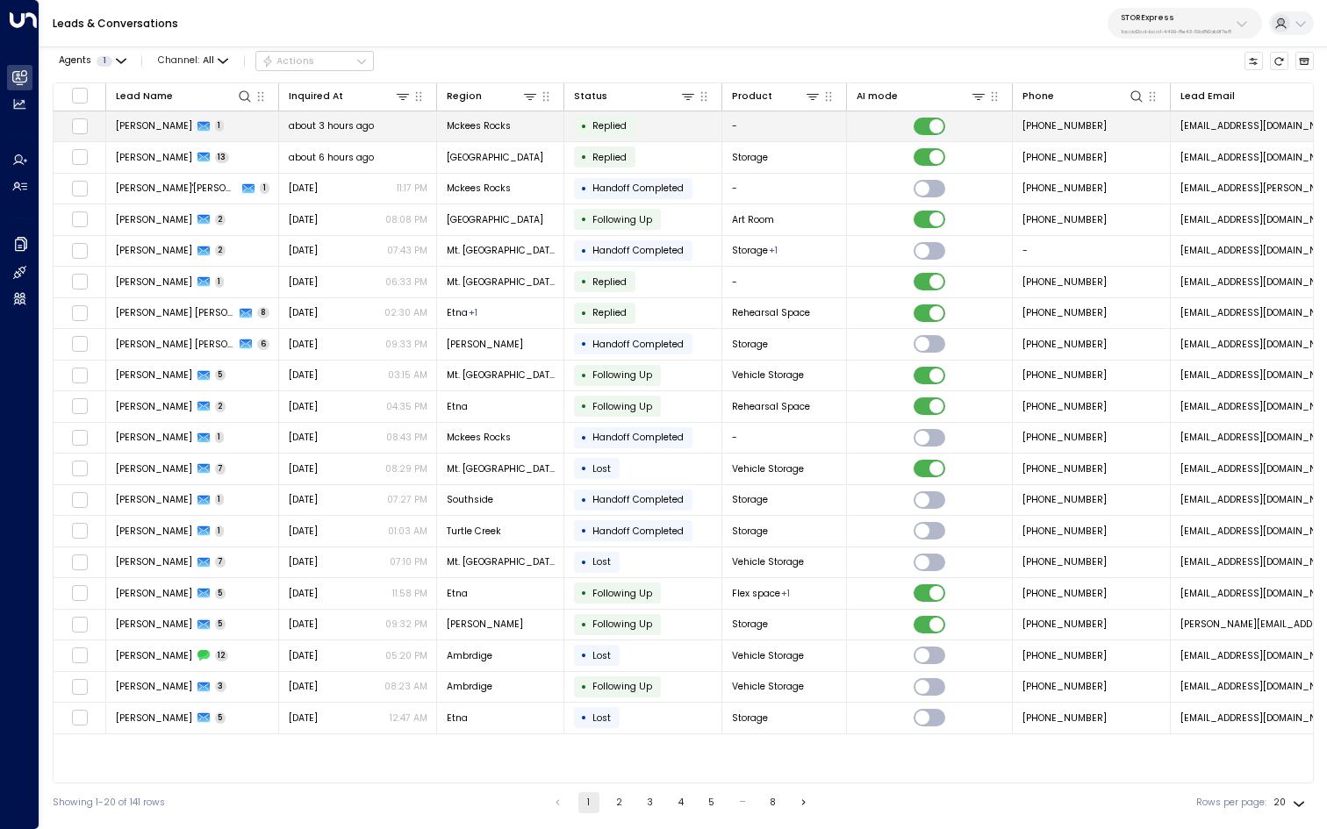
click at [132, 140] on td "[PERSON_NAME] 1" at bounding box center [192, 126] width 173 height 31
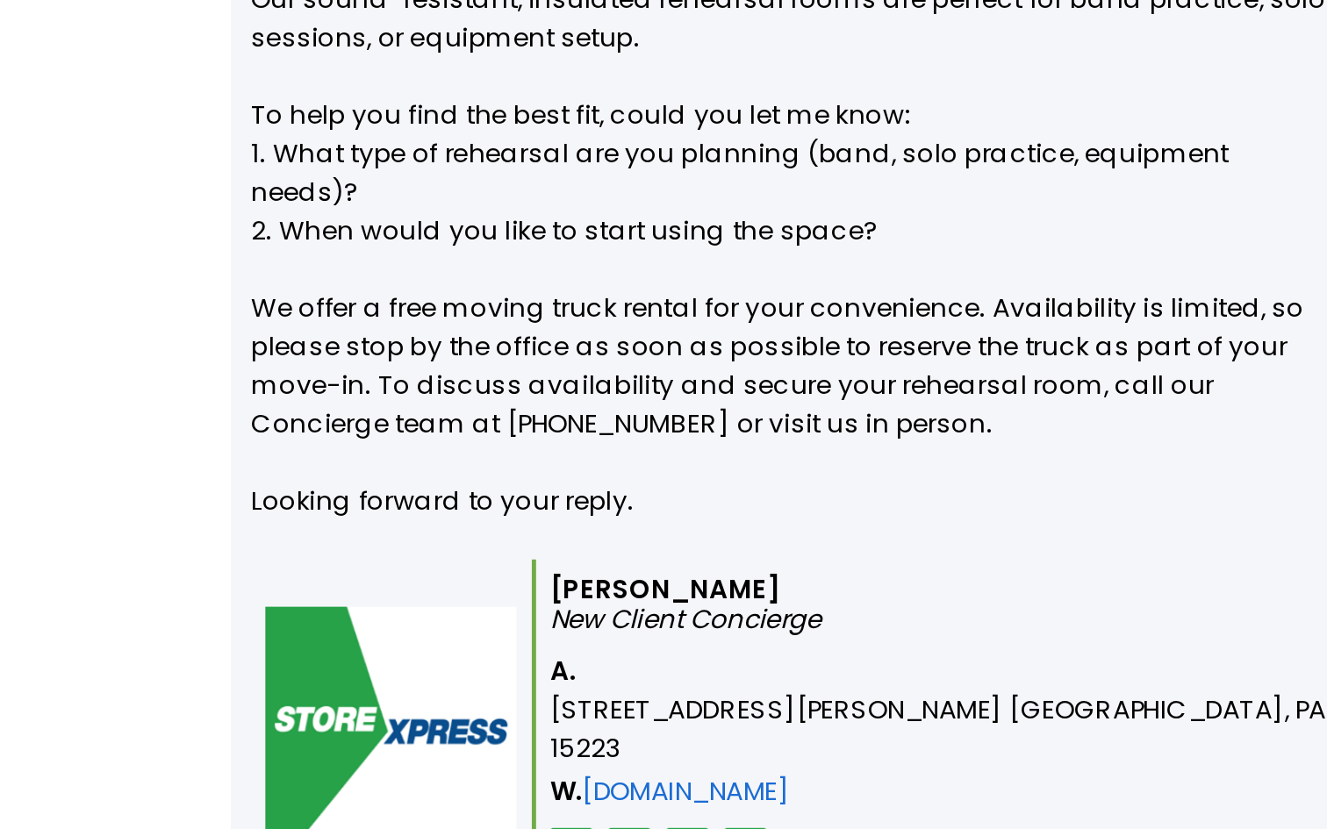
scroll to position [869, 0]
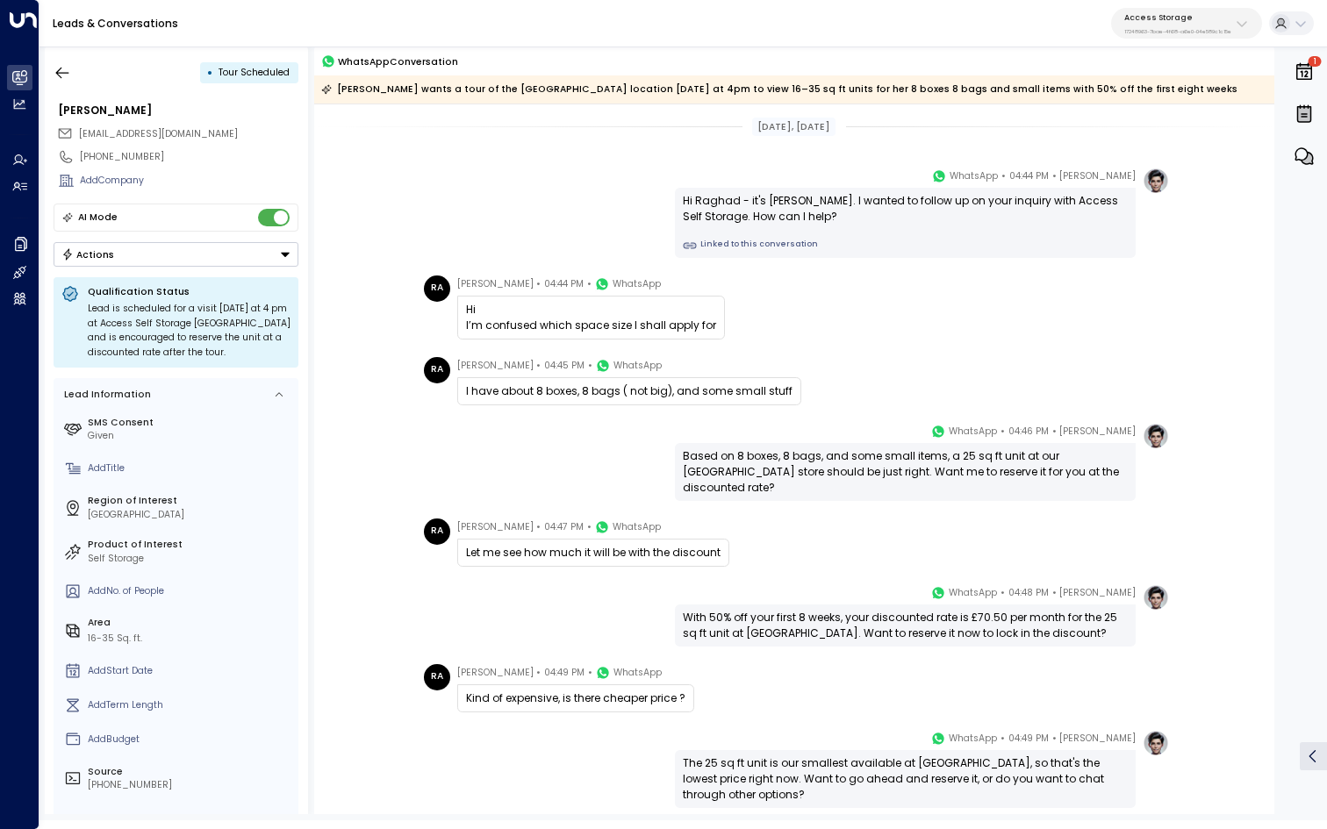
click at [788, 240] on link "Linked to this conversation" at bounding box center [905, 246] width 445 height 14
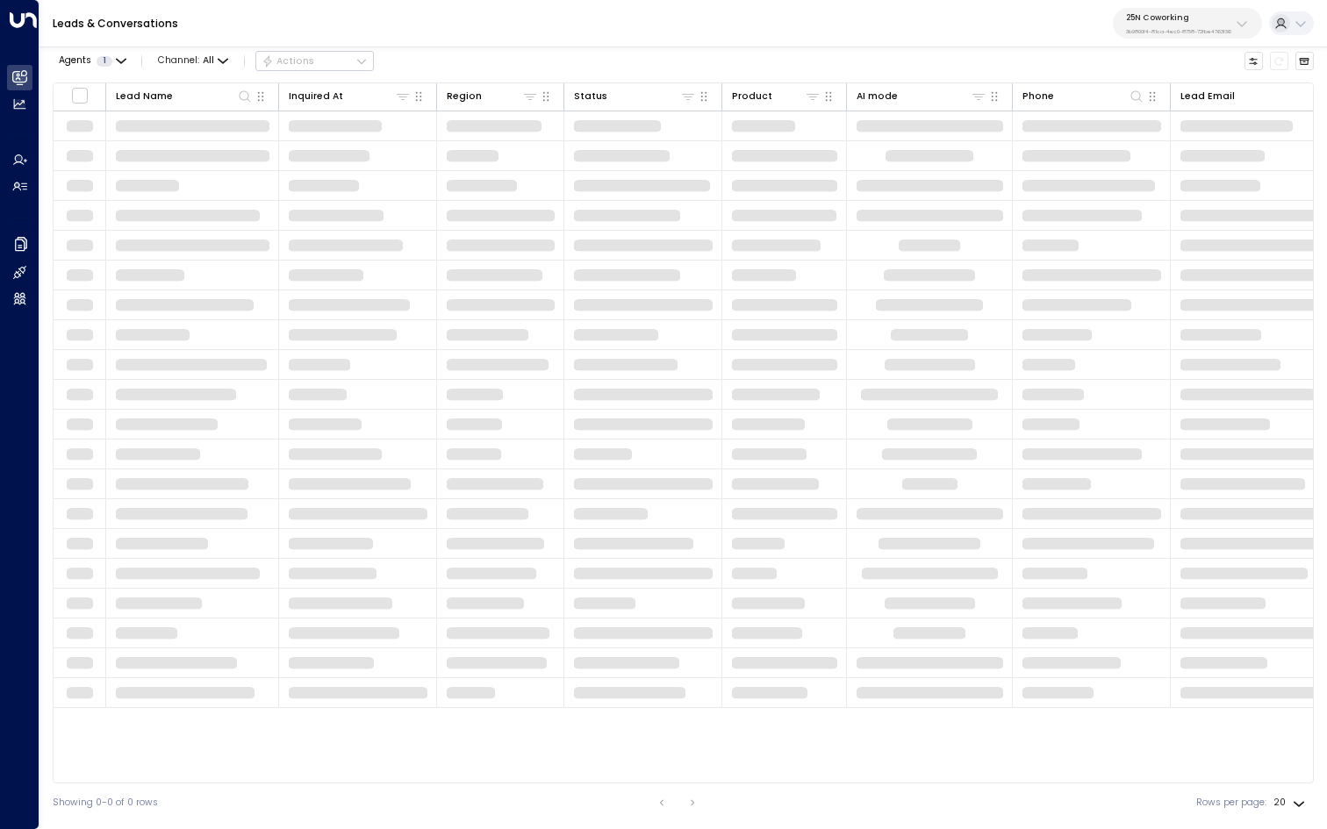
click at [1148, 23] on div "25N Coworking 3b9800f4-81ca-4ec0-8758-72fbe4763f36" at bounding box center [1178, 23] width 105 height 23
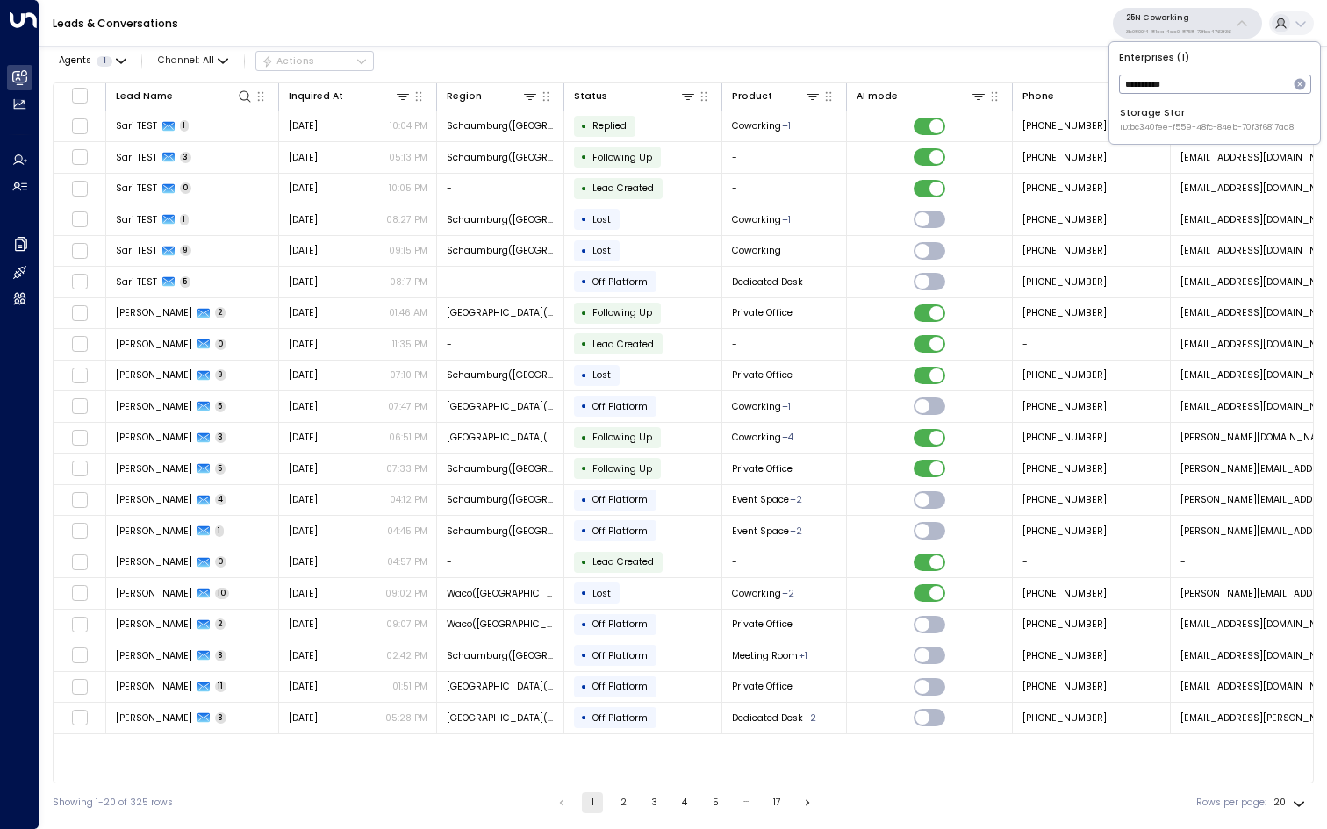
type input "**********"
click at [1145, 110] on div "Storage Star ID: bc340fee-f559-48fc-84eb-70f3f6817ad8" at bounding box center [1207, 119] width 174 height 27
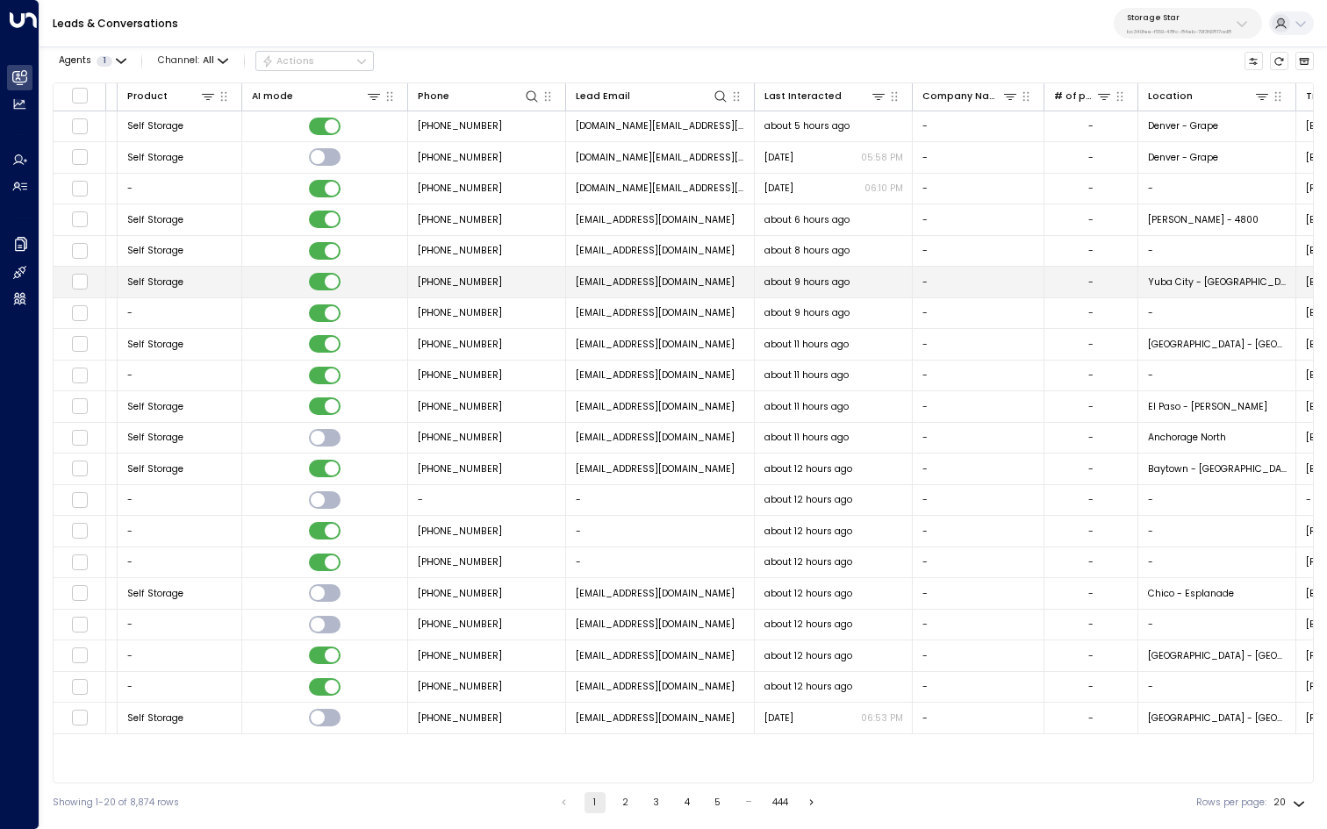
scroll to position [0, 750]
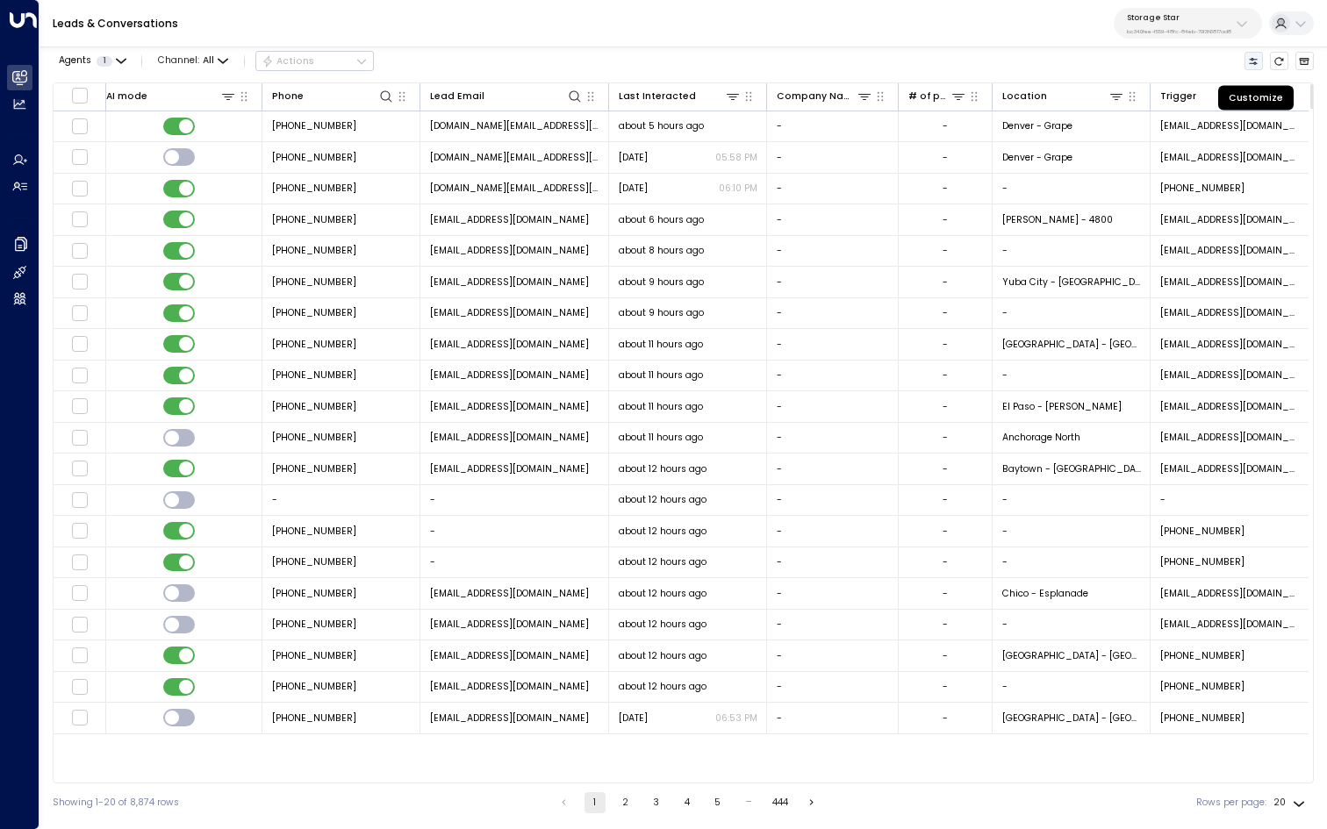
click at [1253, 67] on button "Customize" at bounding box center [1253, 61] width 19 height 19
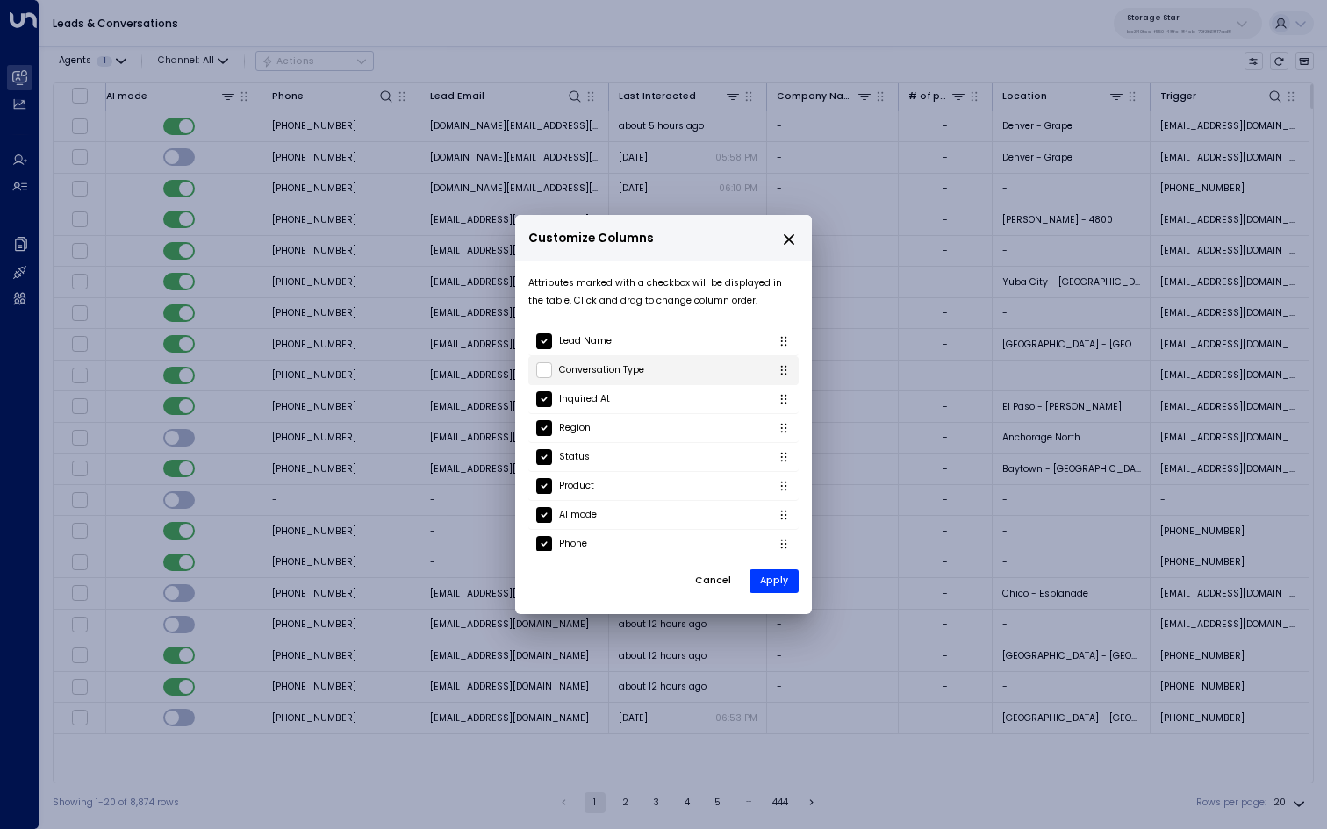
click at [562, 372] on p "Conversation Type" at bounding box center [601, 370] width 85 height 18
click at [769, 583] on button "Apply" at bounding box center [773, 581] width 49 height 25
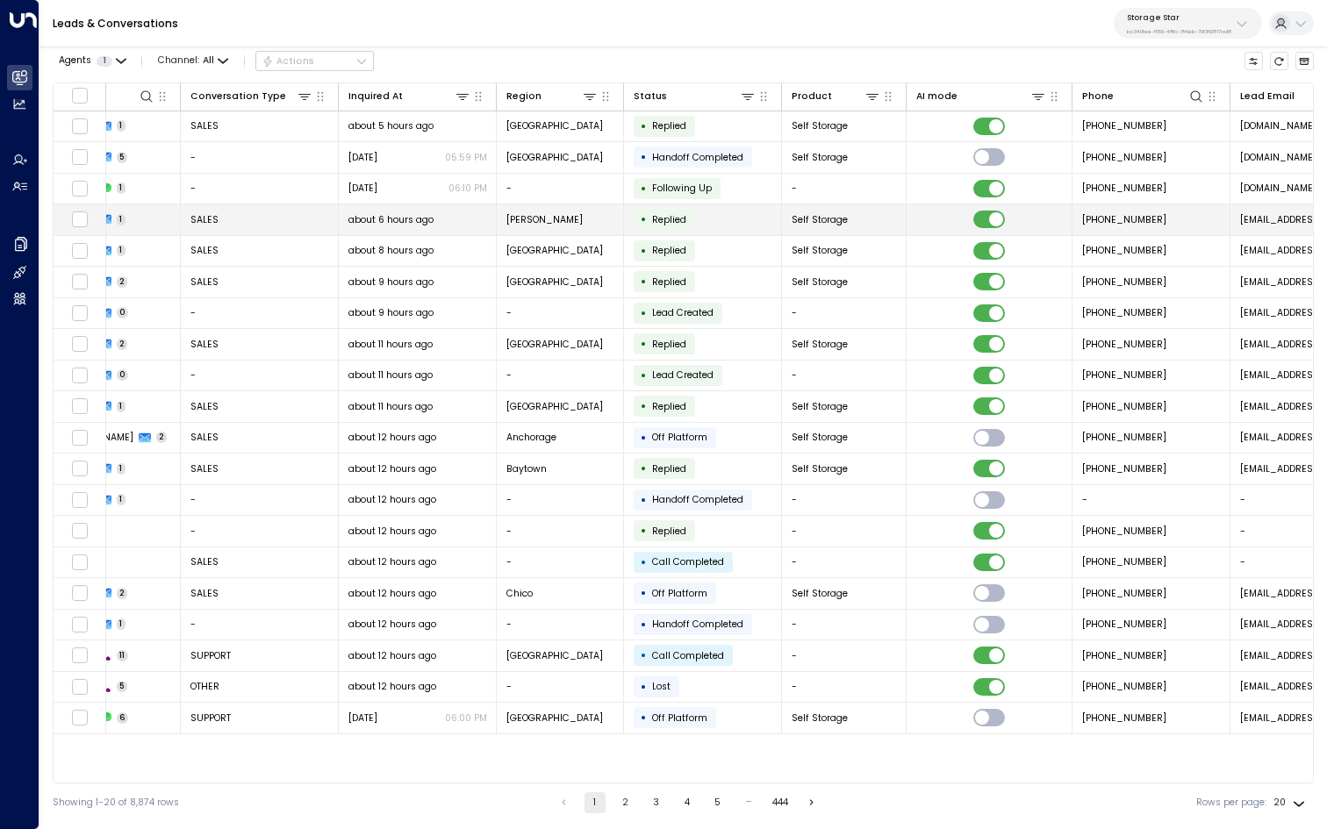
scroll to position [0, 0]
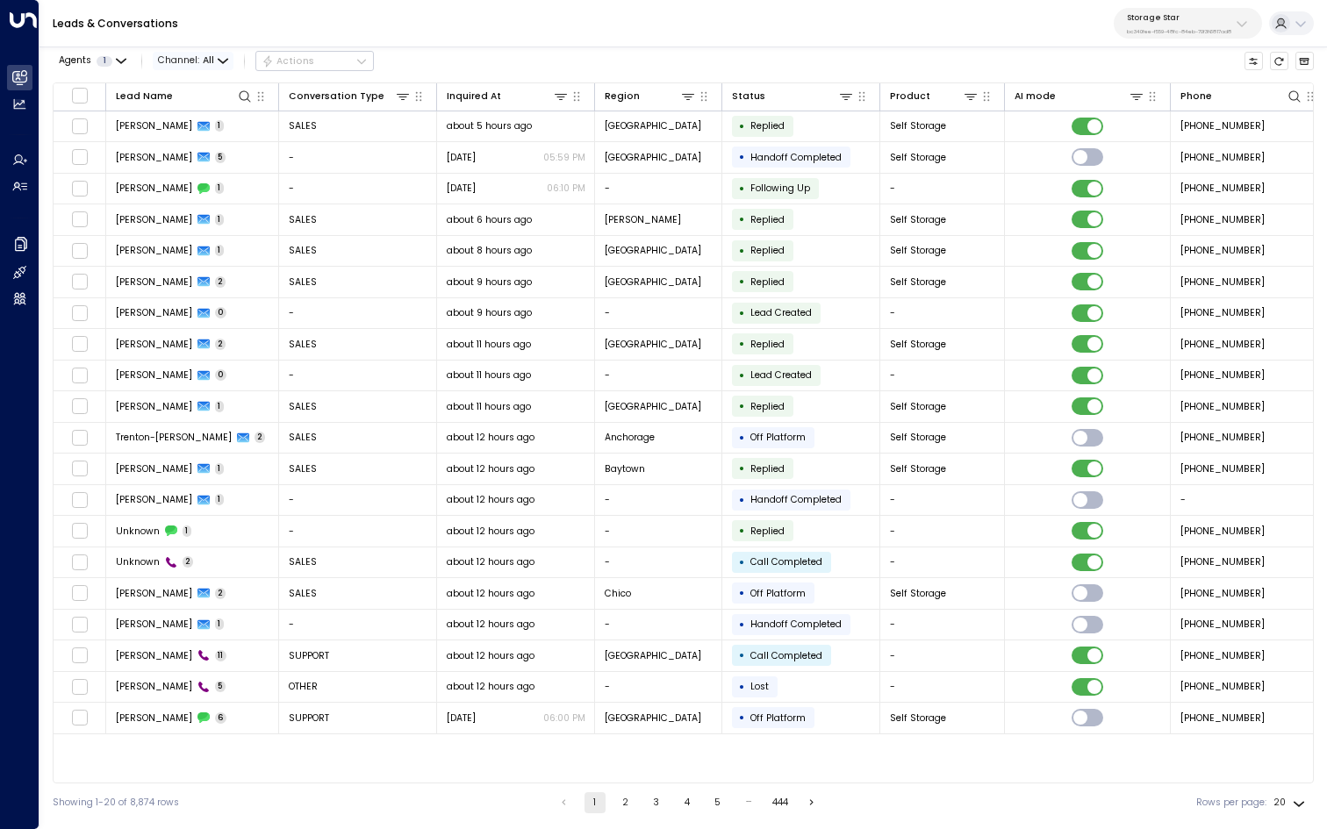
click at [222, 61] on icon "button" at bounding box center [222, 61] width 9 height 4
click at [188, 197] on div "All SMS Email WhatsApp Voice Web Chat" at bounding box center [663, 414] width 1327 height 829
click at [218, 62] on icon "button" at bounding box center [223, 61] width 11 height 11
click at [188, 148] on span "Voice" at bounding box center [177, 144] width 21 height 8
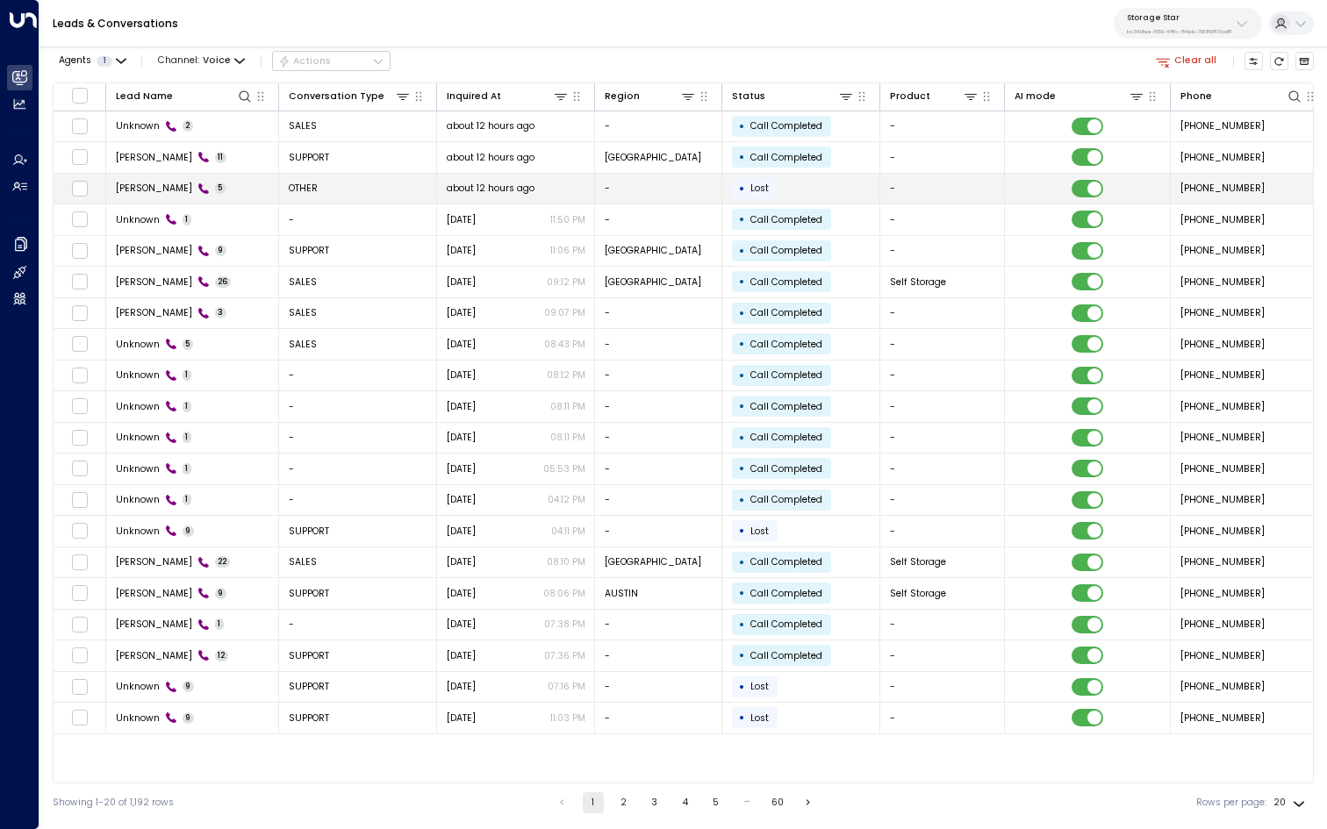
click at [303, 195] on td "OTHER" at bounding box center [358, 189] width 158 height 31
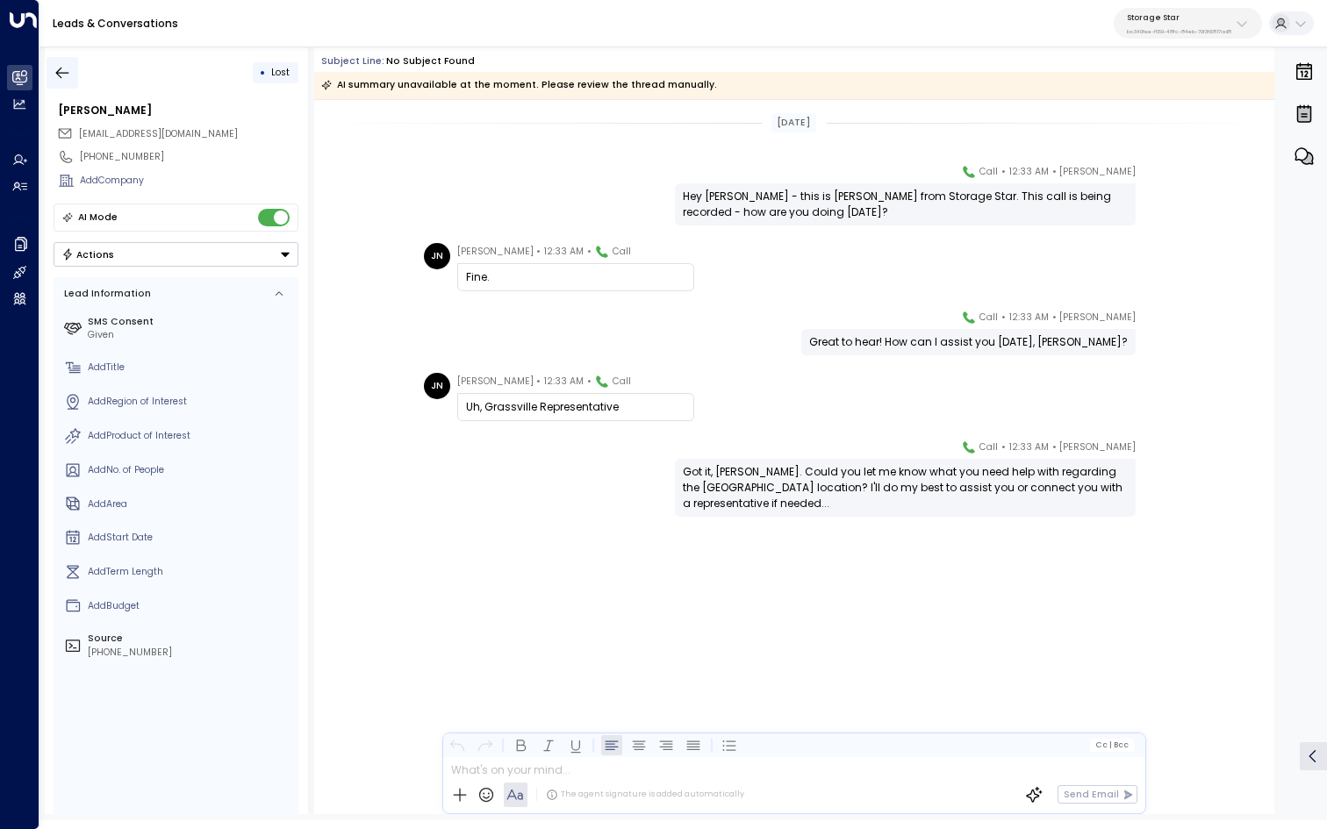
click at [57, 71] on icon "button" at bounding box center [62, 72] width 13 height 11
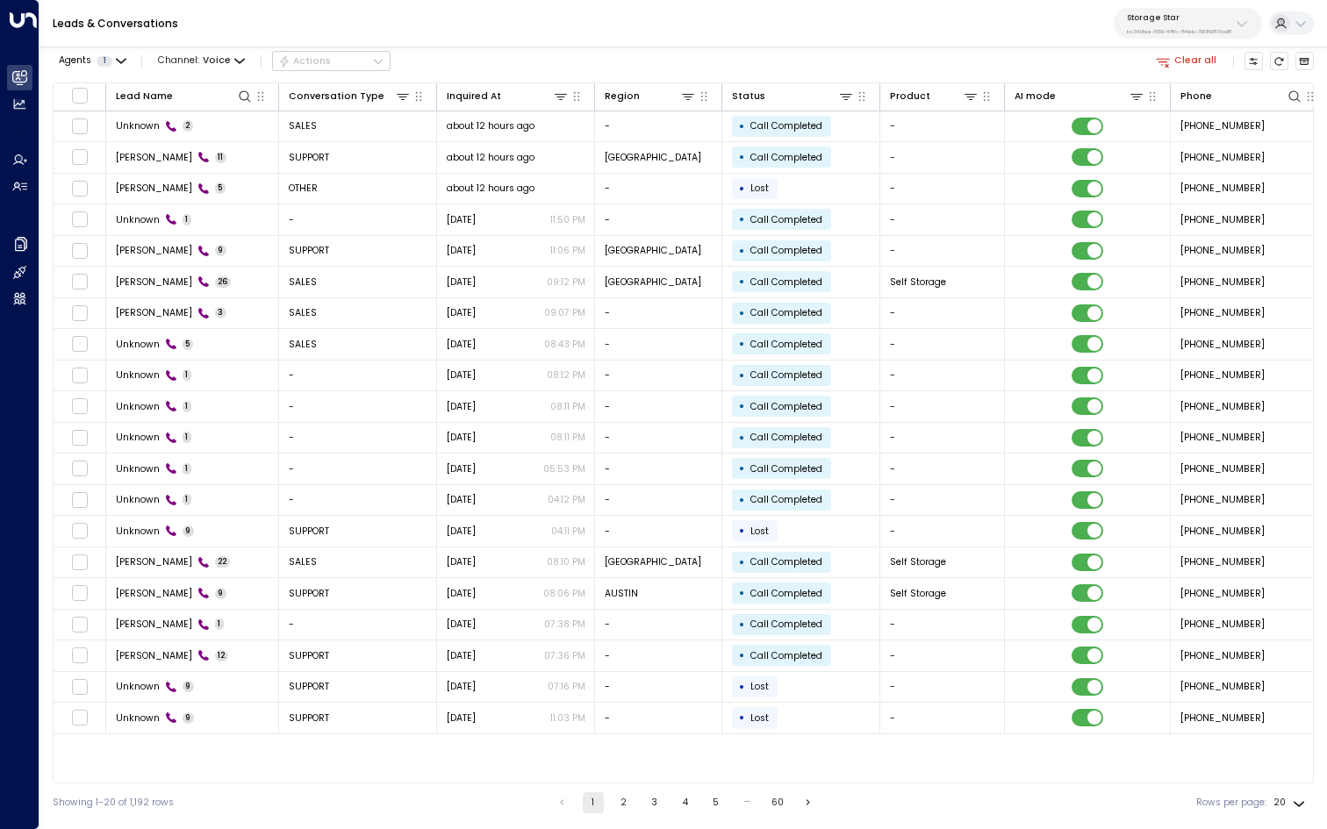
click at [619, 805] on button "2" at bounding box center [623, 802] width 21 height 21
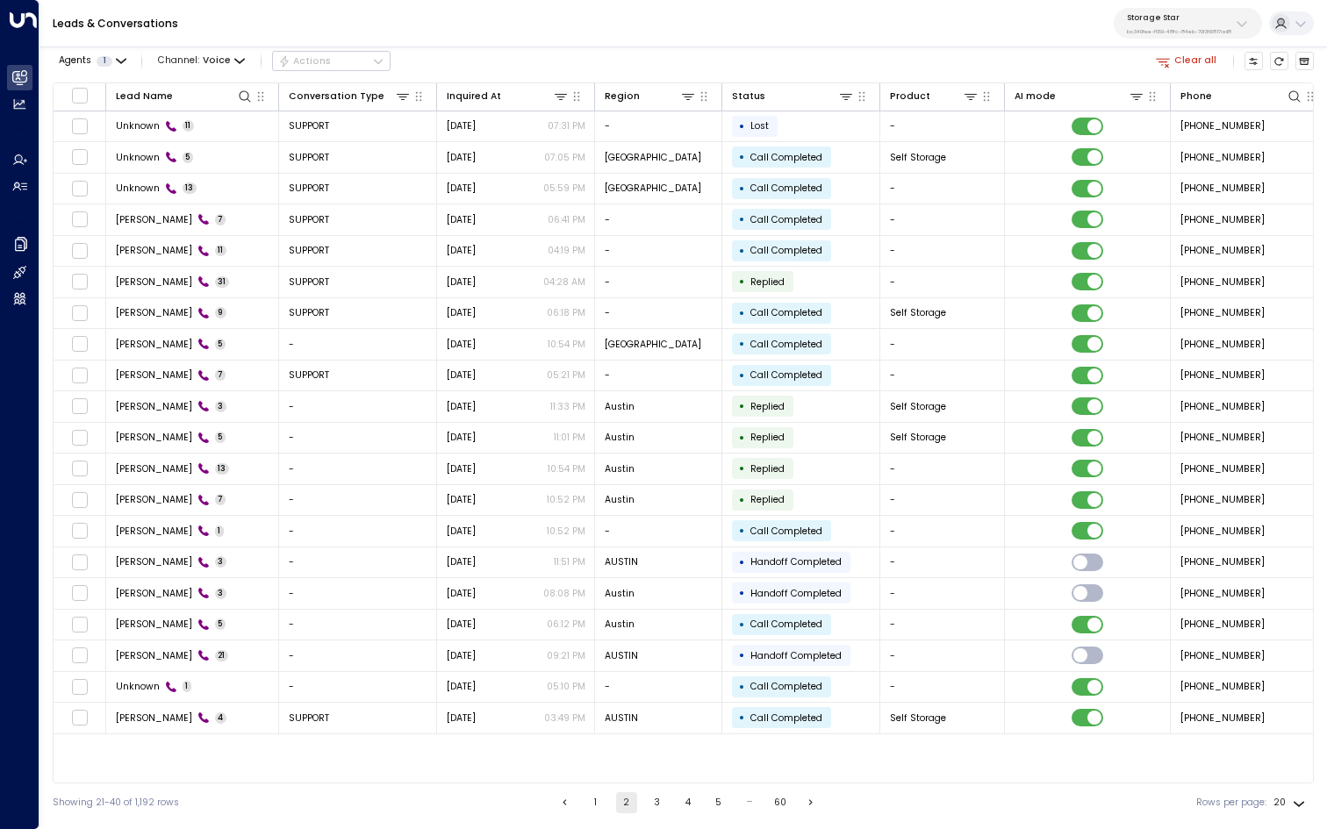
click at [593, 805] on button "1" at bounding box center [595, 802] width 21 height 21
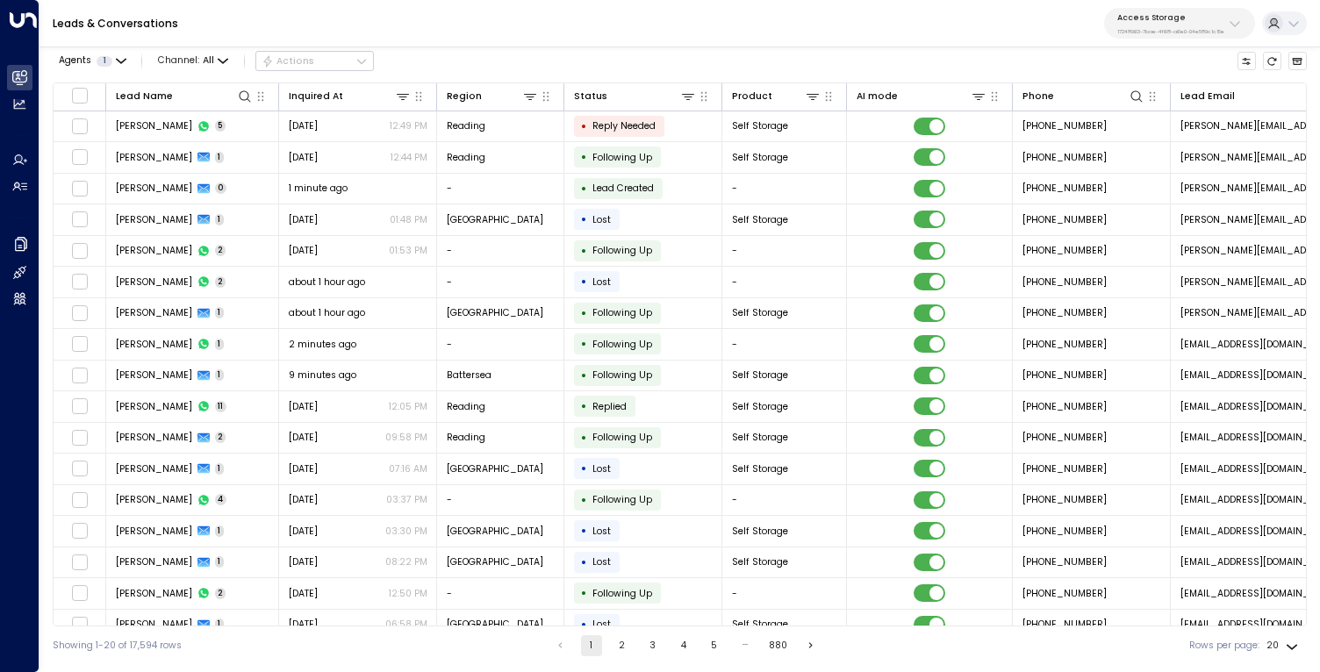
click at [1154, 18] on p "Access Storage" at bounding box center [1170, 17] width 107 height 11
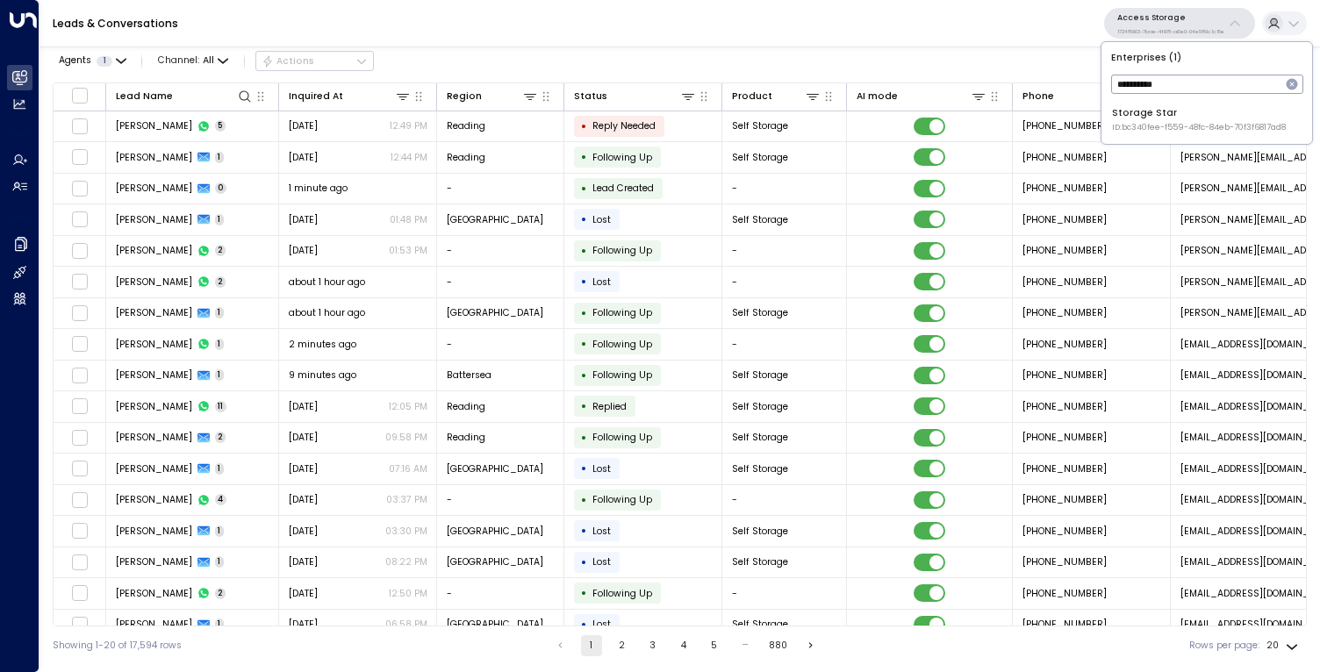
type input "**********"
click at [1134, 118] on div "Storage Star ID: bc340fee-f559-48fc-84eb-70f3f6817ad8" at bounding box center [1199, 119] width 174 height 27
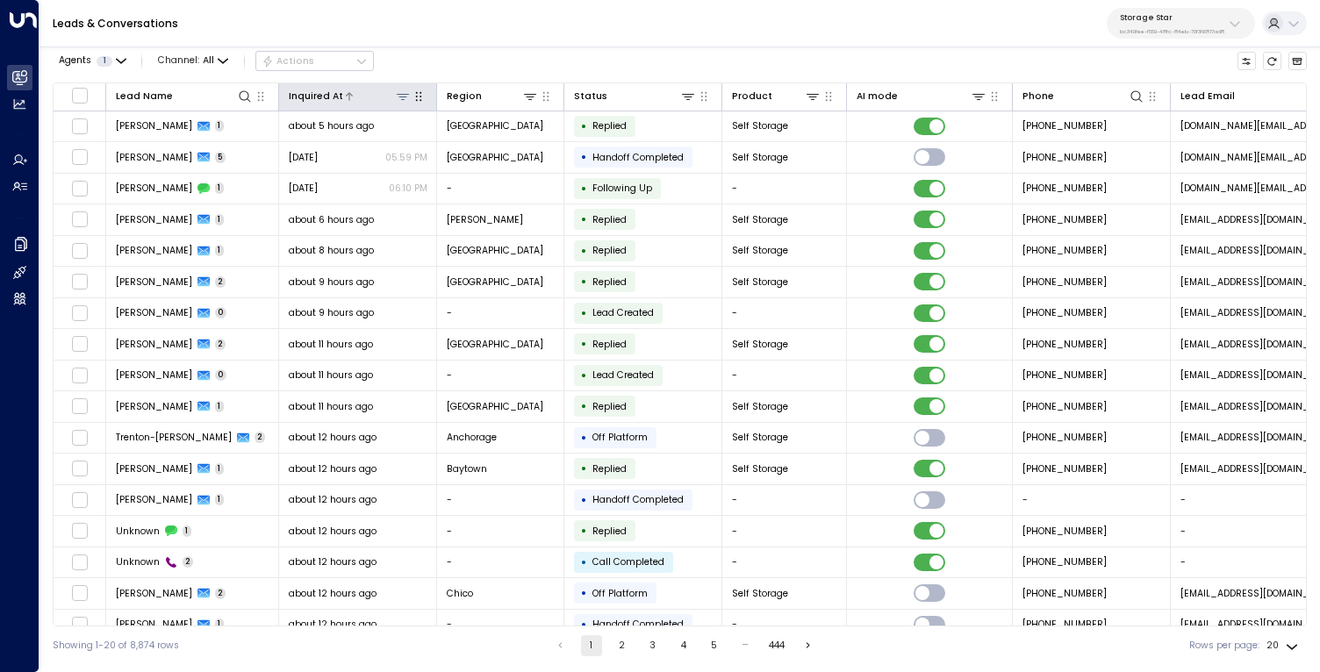
click at [318, 89] on div "Inquired At" at bounding box center [316, 97] width 54 height 16
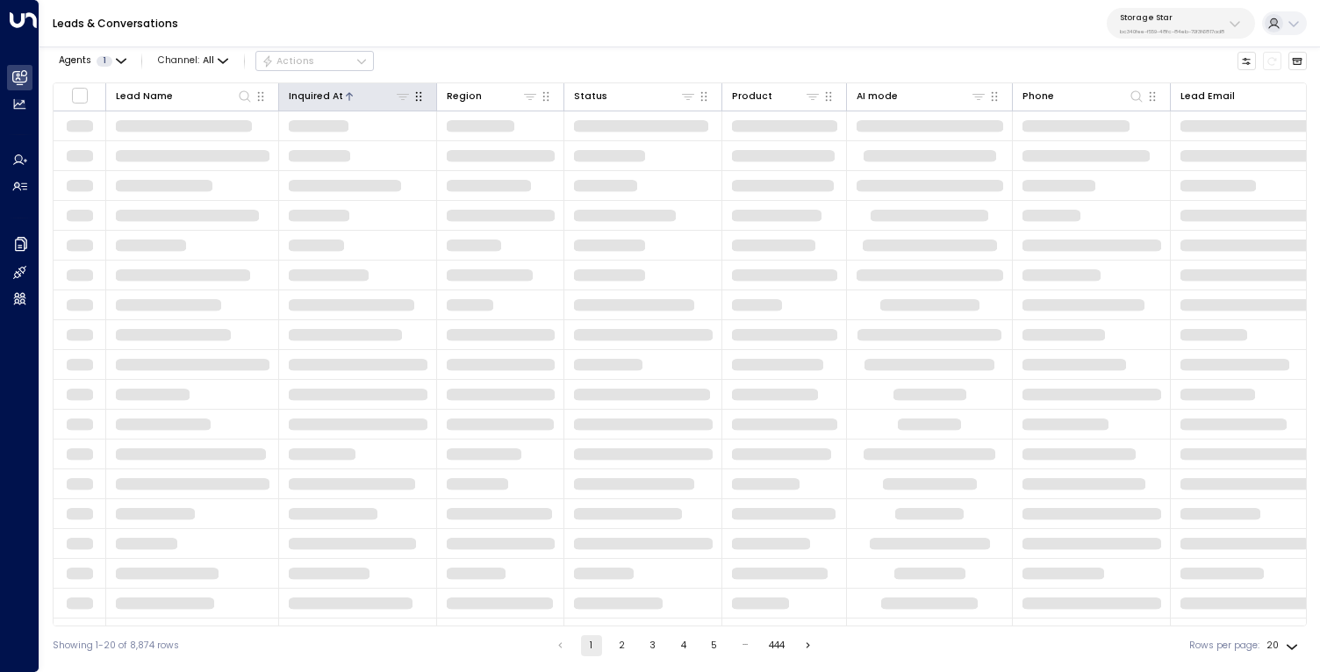
click at [318, 89] on div "Inquired At" at bounding box center [316, 97] width 54 height 16
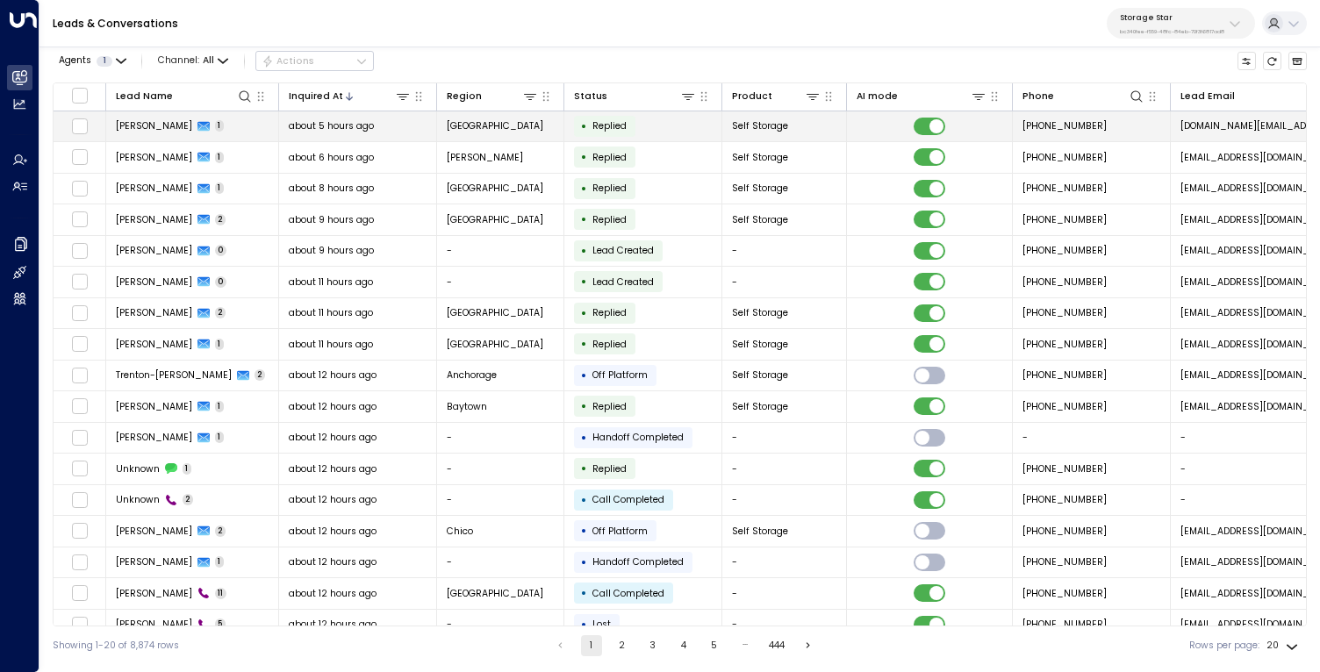
scroll to position [112, 0]
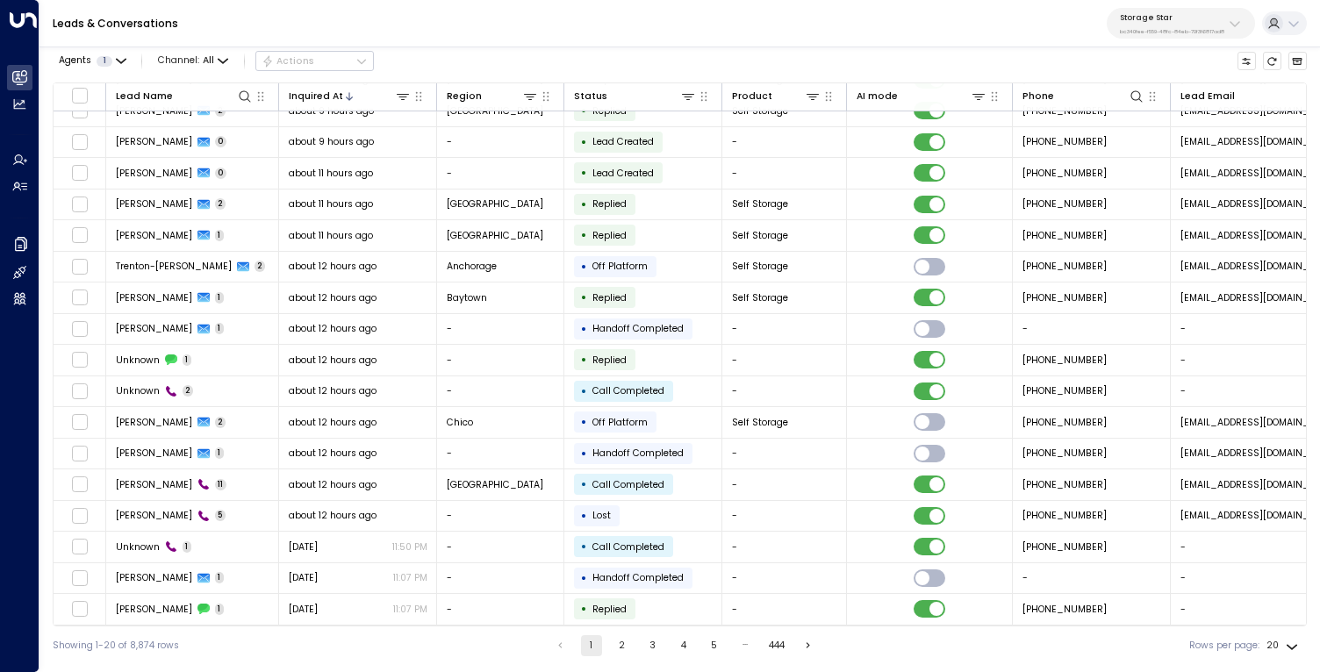
click at [617, 648] on button "2" at bounding box center [622, 645] width 21 height 21
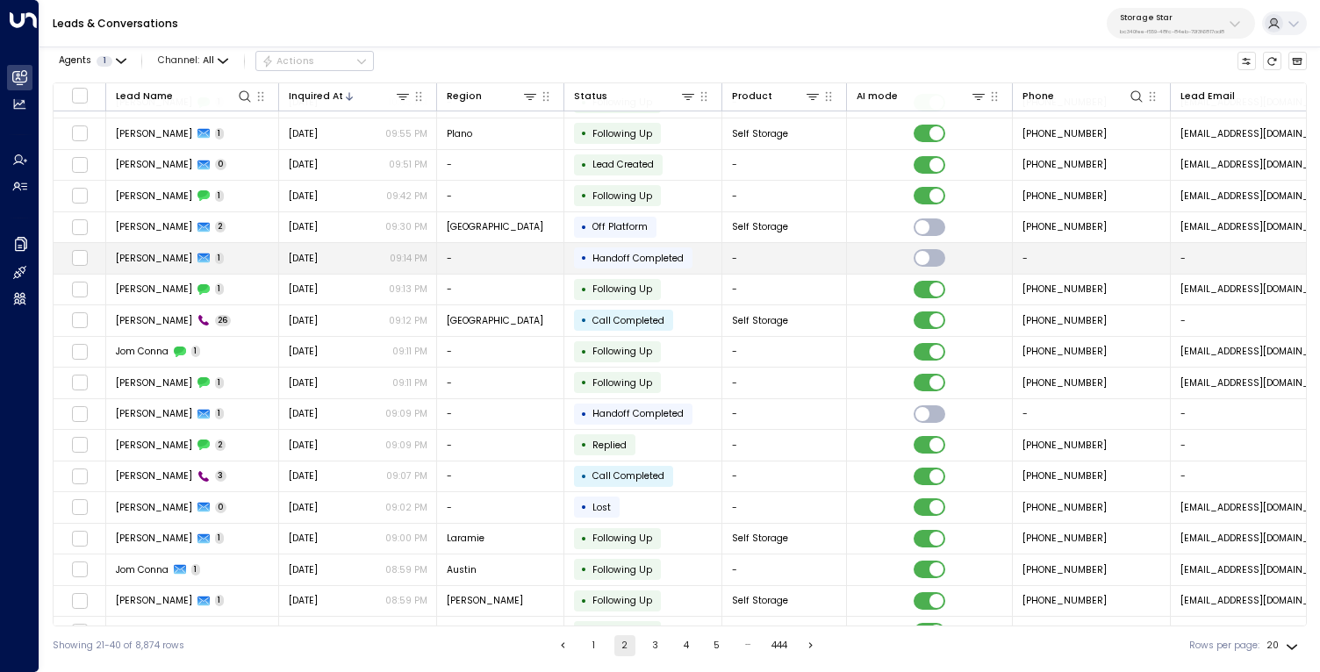
scroll to position [112, 0]
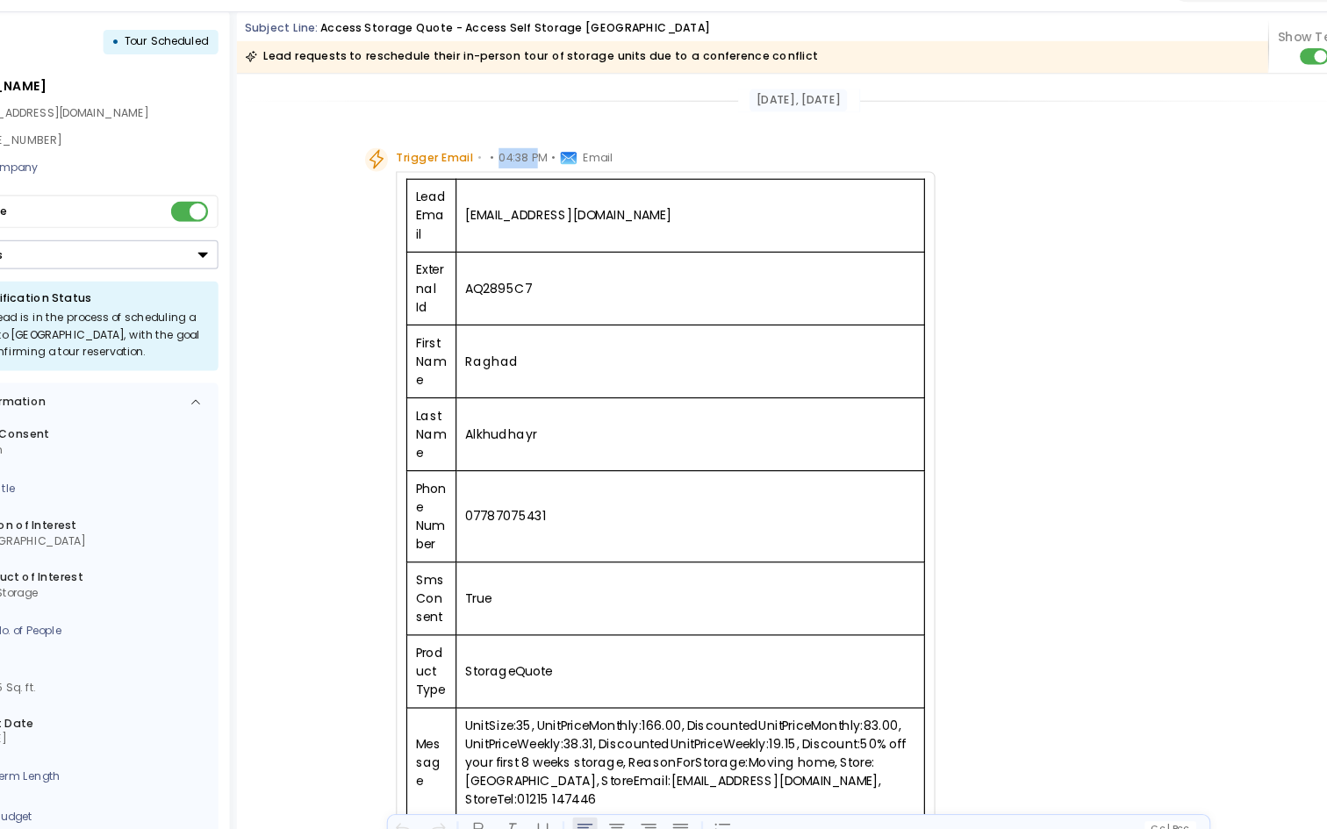
drag, startPoint x: 530, startPoint y: 168, endPoint x: 564, endPoint y: 170, distance: 34.3
click at [564, 170] on span "04:38 PM" at bounding box center [558, 172] width 41 height 18
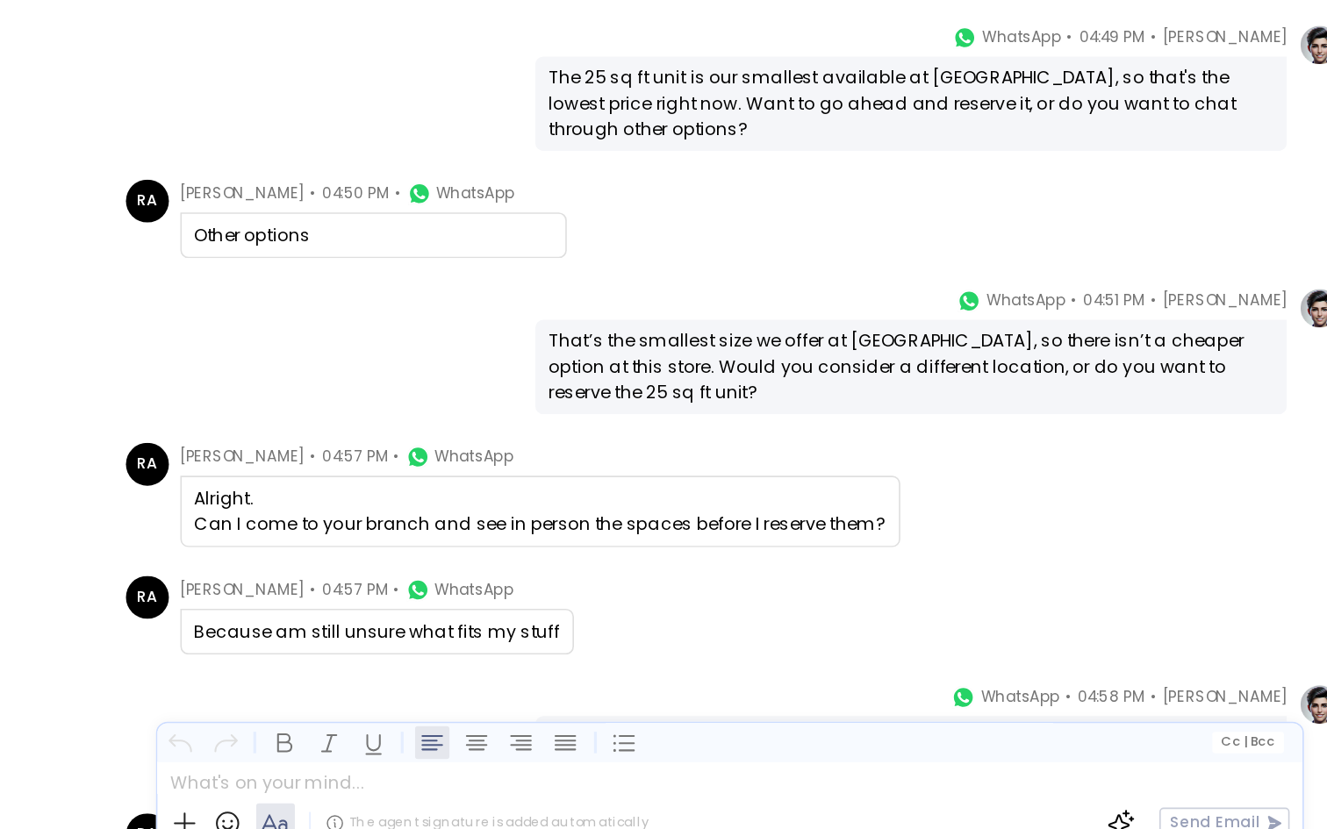
scroll to position [1499, 0]
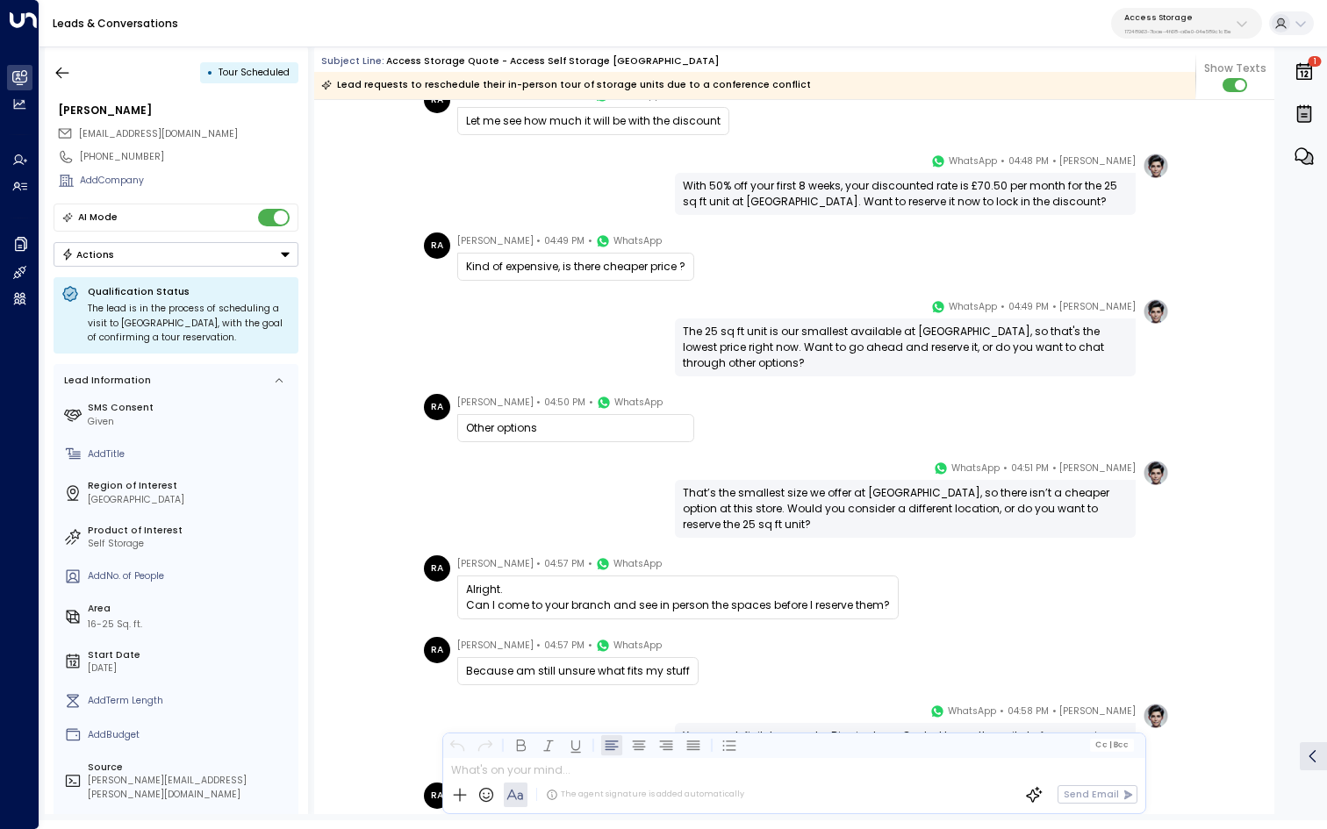
click at [1177, 31] on p "17248963-7bae-4f68-a6e0-04e589c1c15e" at bounding box center [1177, 31] width 107 height 7
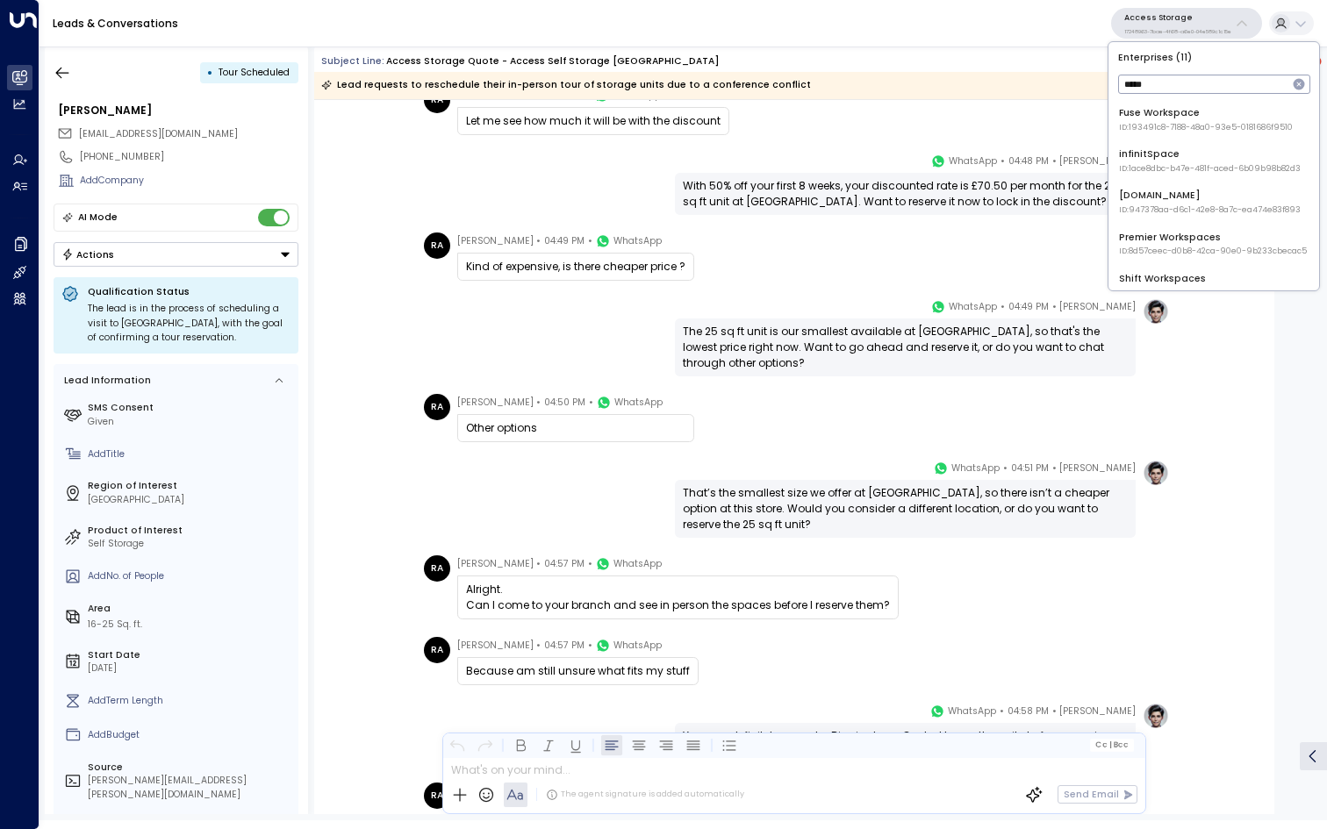
type input "*****"
click at [1173, 165] on span "ID: 1ace8dbc-b47e-481f-aced-6b09b98b82d3" at bounding box center [1210, 169] width 182 height 12
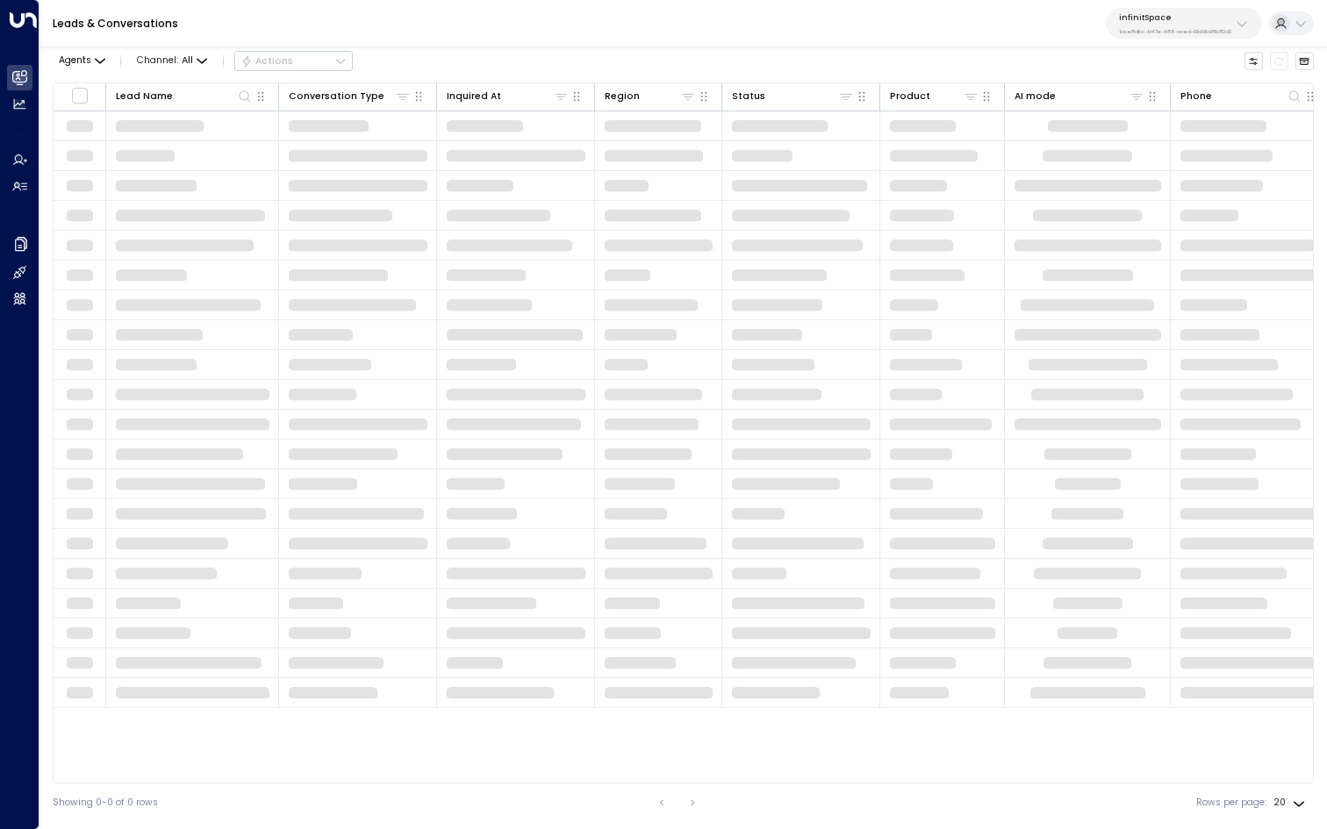
click at [1134, 37] on button "infinitSpace 1ace8dbc-b47e-481f-aced-6b09b98b82d3" at bounding box center [1184, 23] width 156 height 31
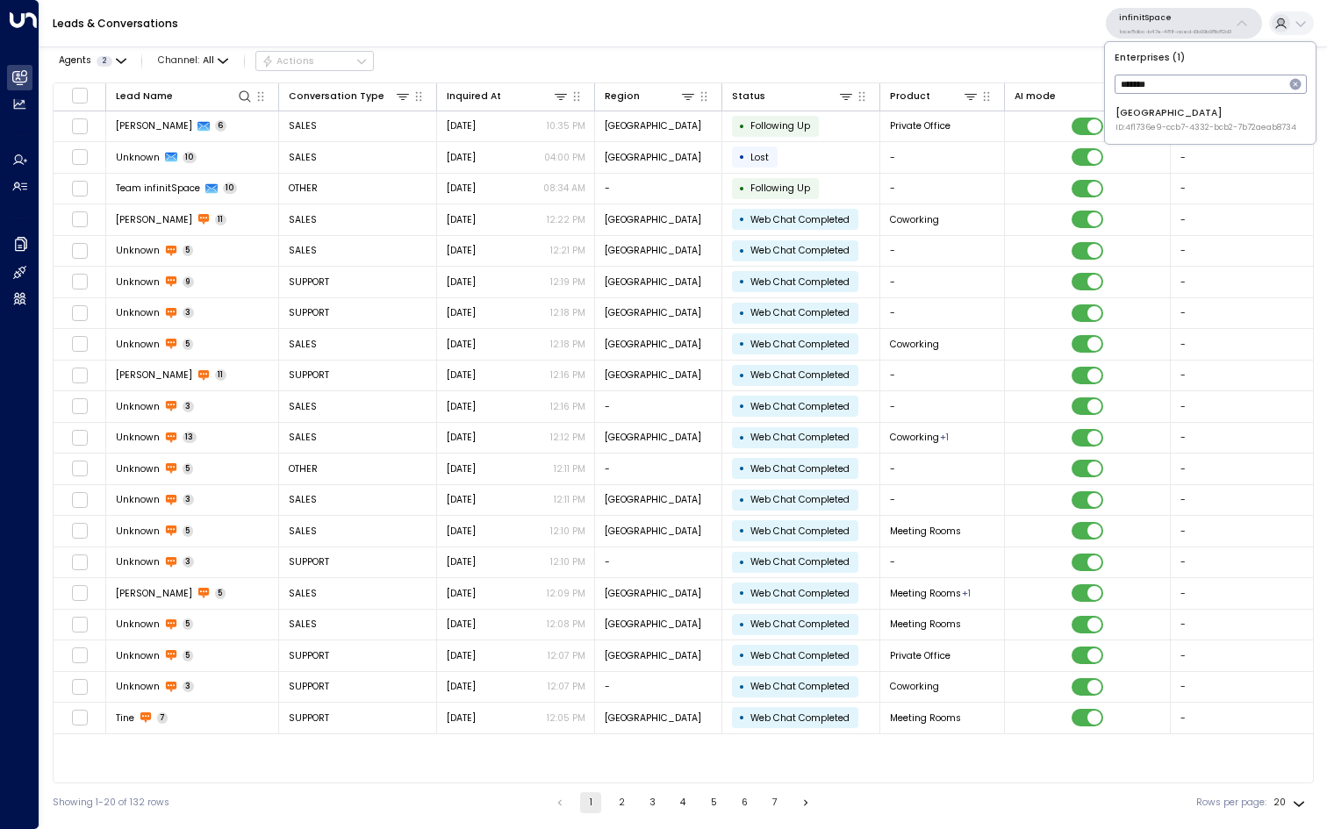
type input "*******"
click at [1161, 132] on span "ID: 4f1736e9-ccb7-4332-bcb2-7b72aeab8734" at bounding box center [1205, 128] width 181 height 12
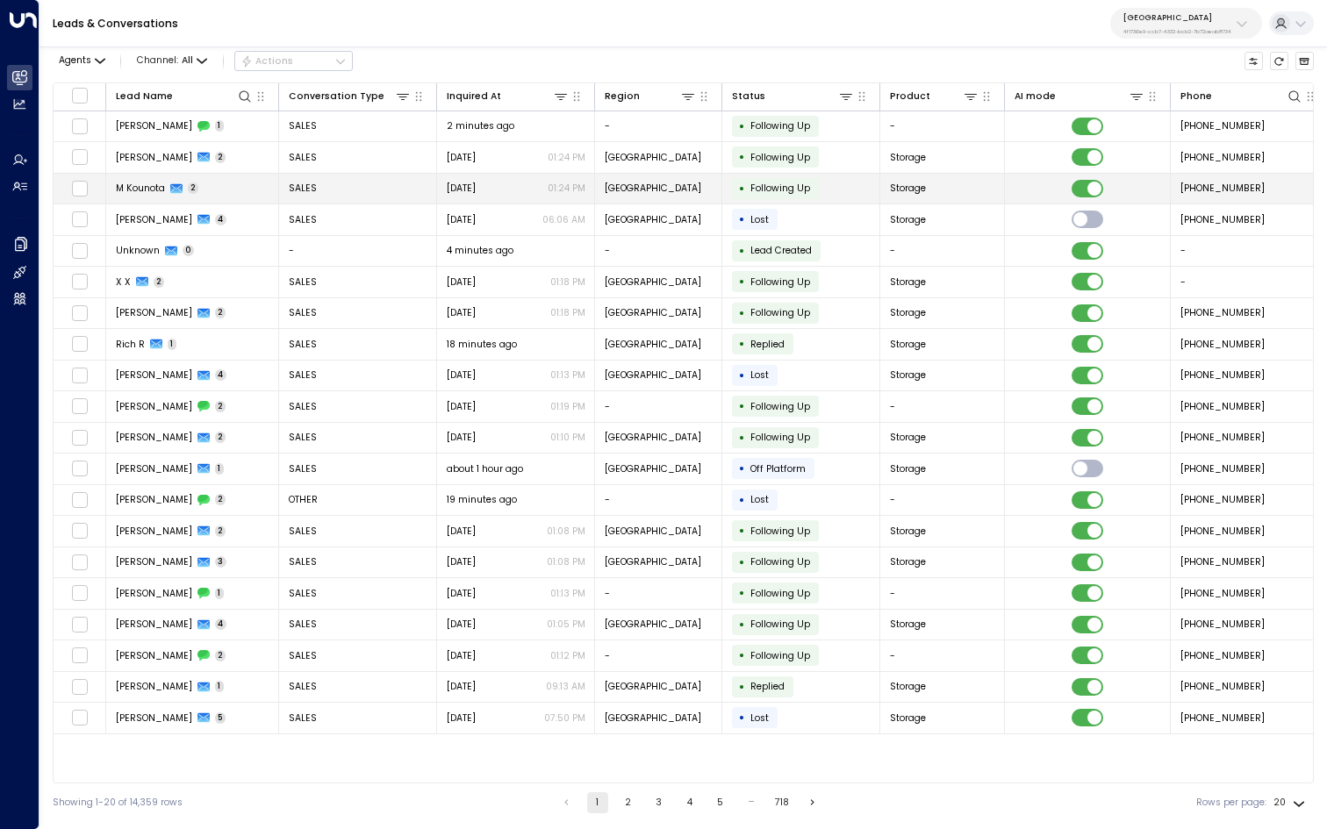
click at [216, 188] on td "M Kounota 2" at bounding box center [192, 189] width 173 height 31
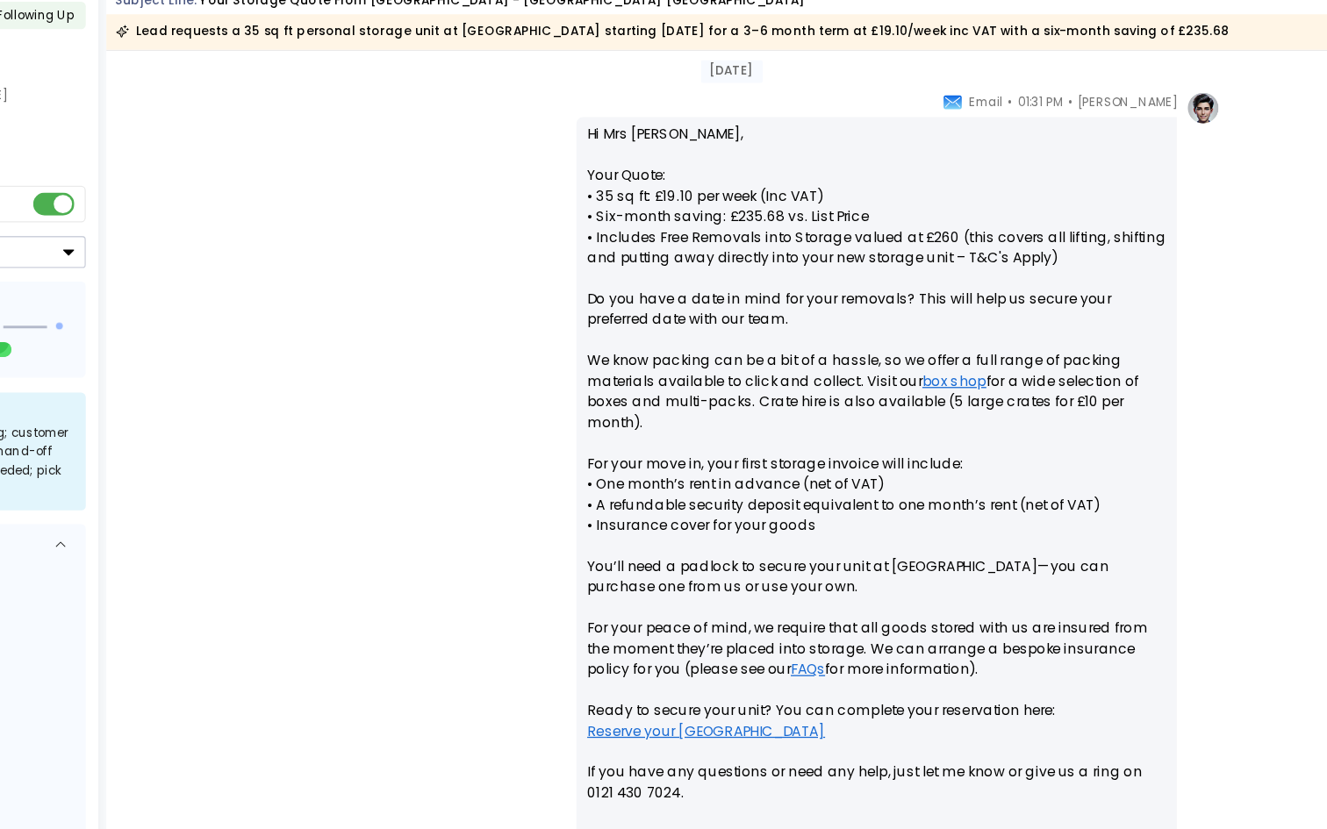
scroll to position [493, 0]
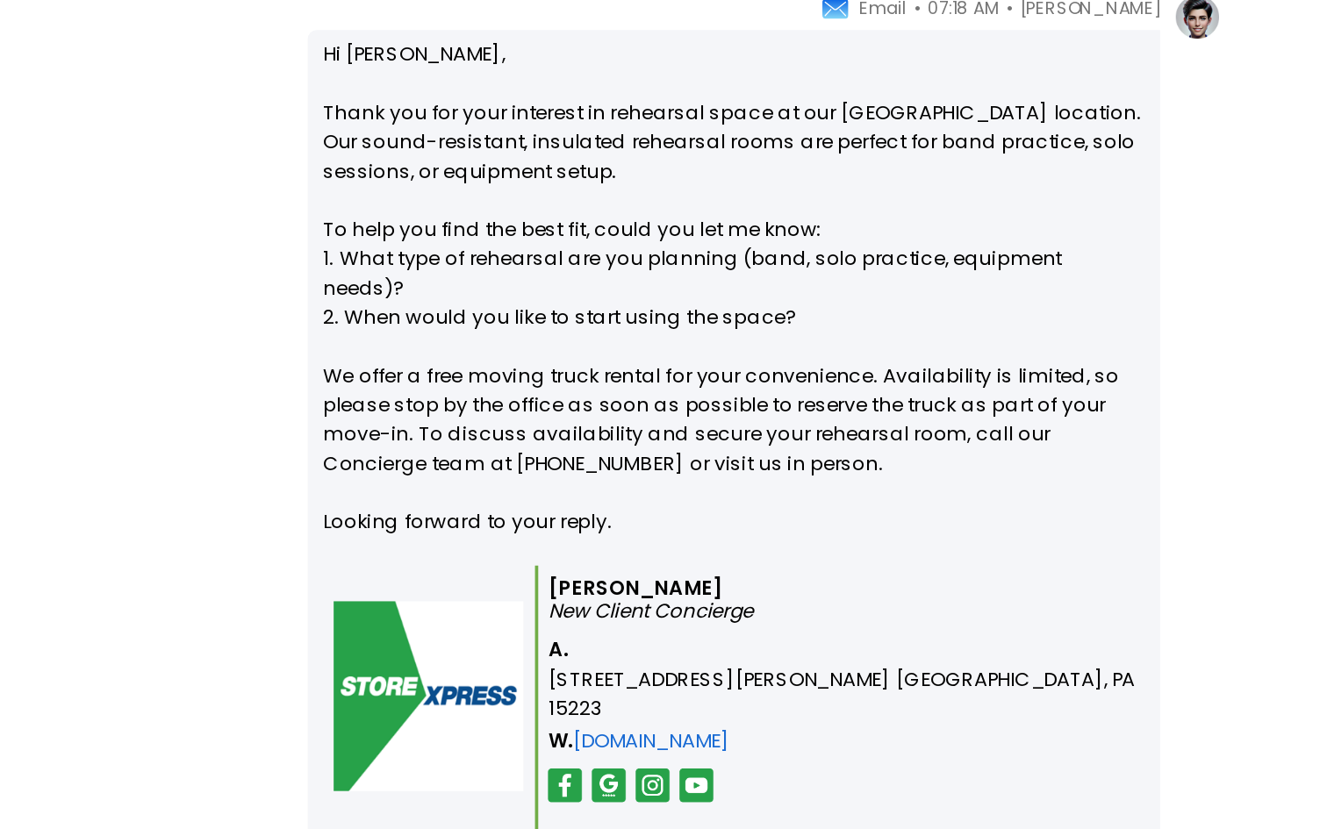
scroll to position [869, 0]
drag, startPoint x: 1013, startPoint y: 483, endPoint x: 1041, endPoint y: 506, distance: 35.5
click at [1041, 506] on p "Hi [PERSON_NAME], Thank you for your interest in rehearsal space at our [GEOGRA…" at bounding box center [905, 388] width 445 height 284
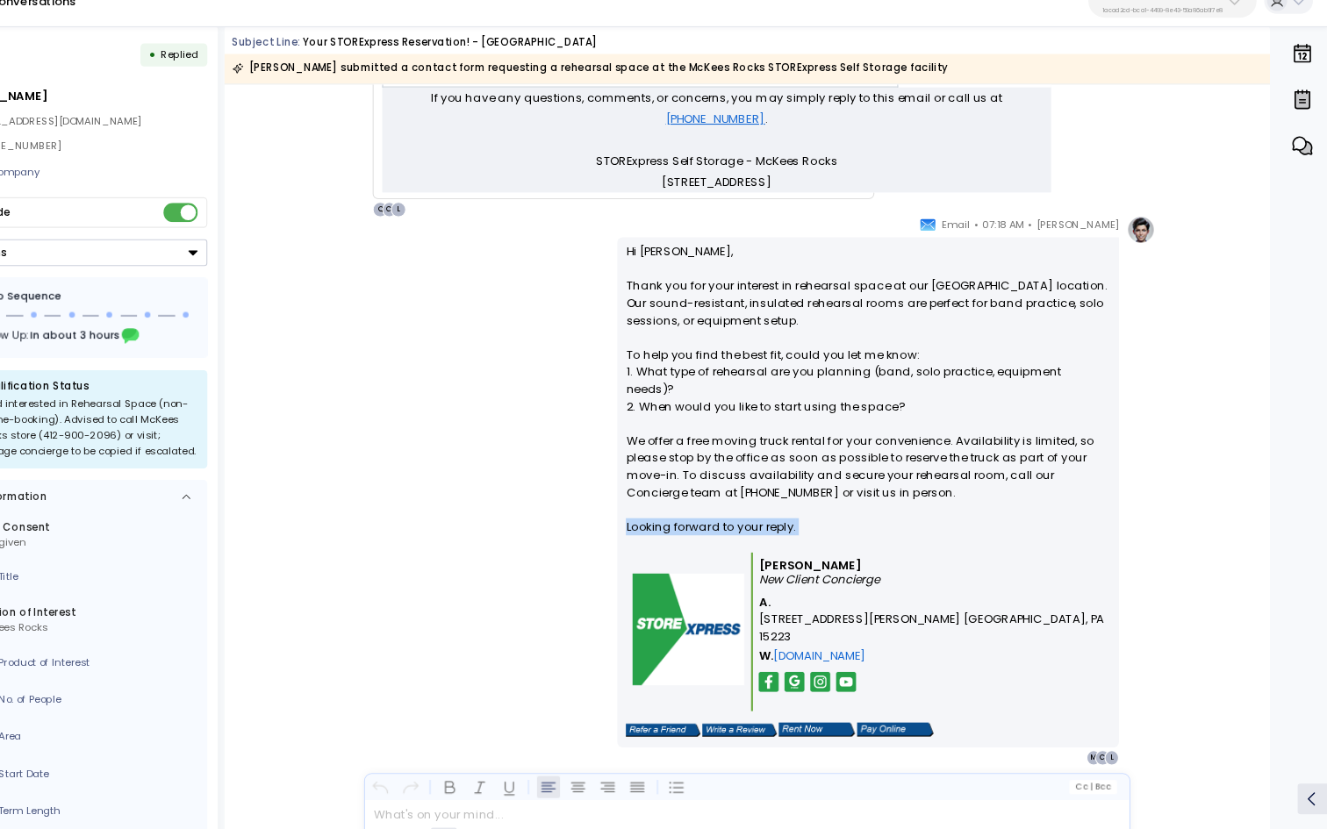
scroll to position [0, 0]
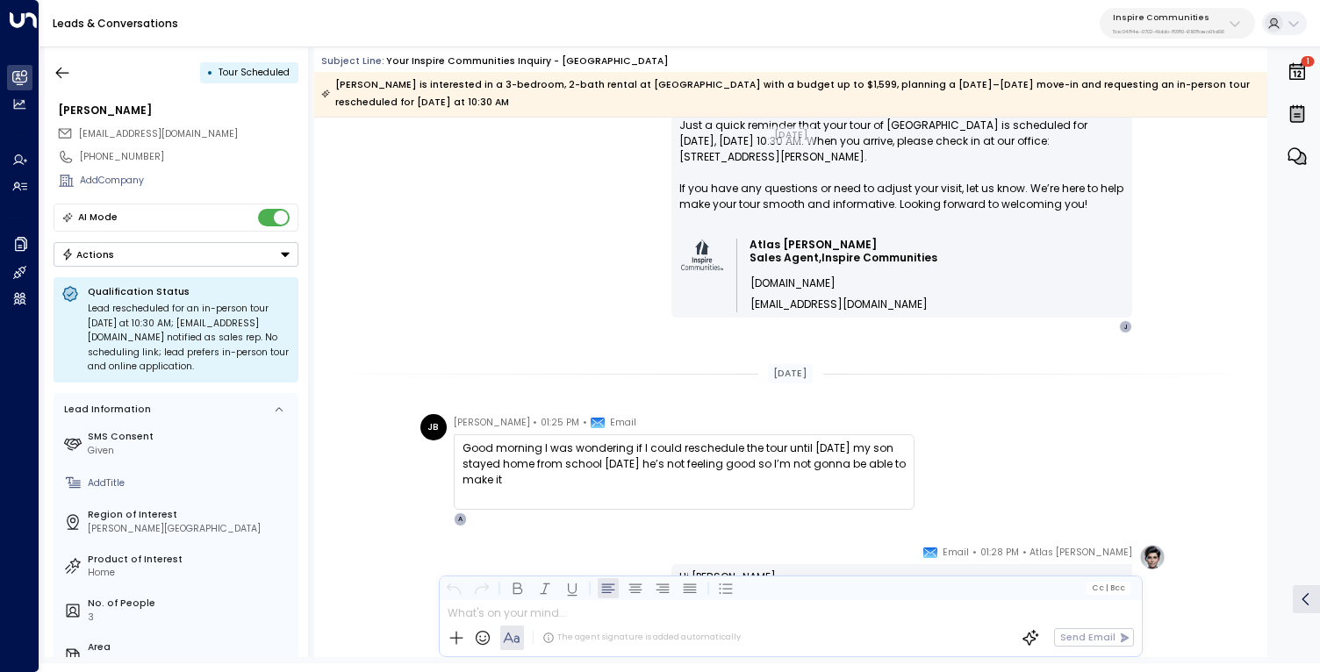
scroll to position [5122, 0]
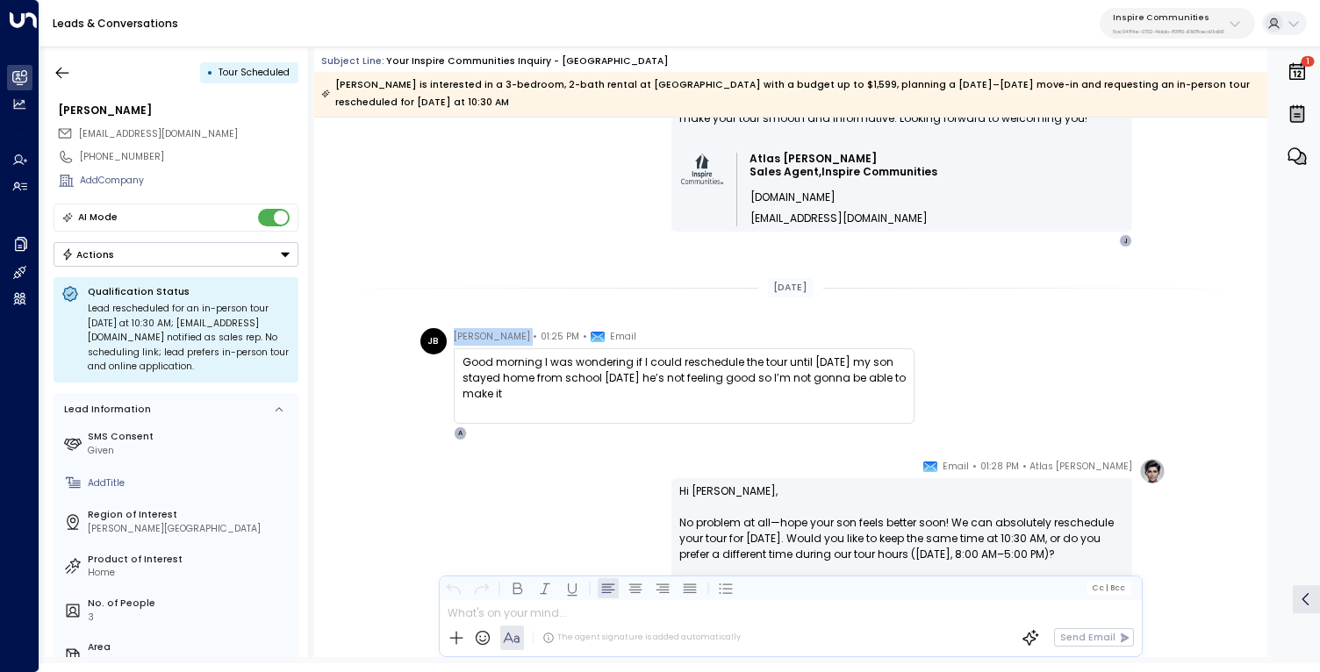
drag, startPoint x: 450, startPoint y: 334, endPoint x: 527, endPoint y: 334, distance: 77.2
click at [527, 334] on div "[PERSON_NAME] • 01:25 PM • Email Good morning I was wondering if I could resche…" at bounding box center [667, 384] width 494 height 112
copy span "[PERSON_NAME]"
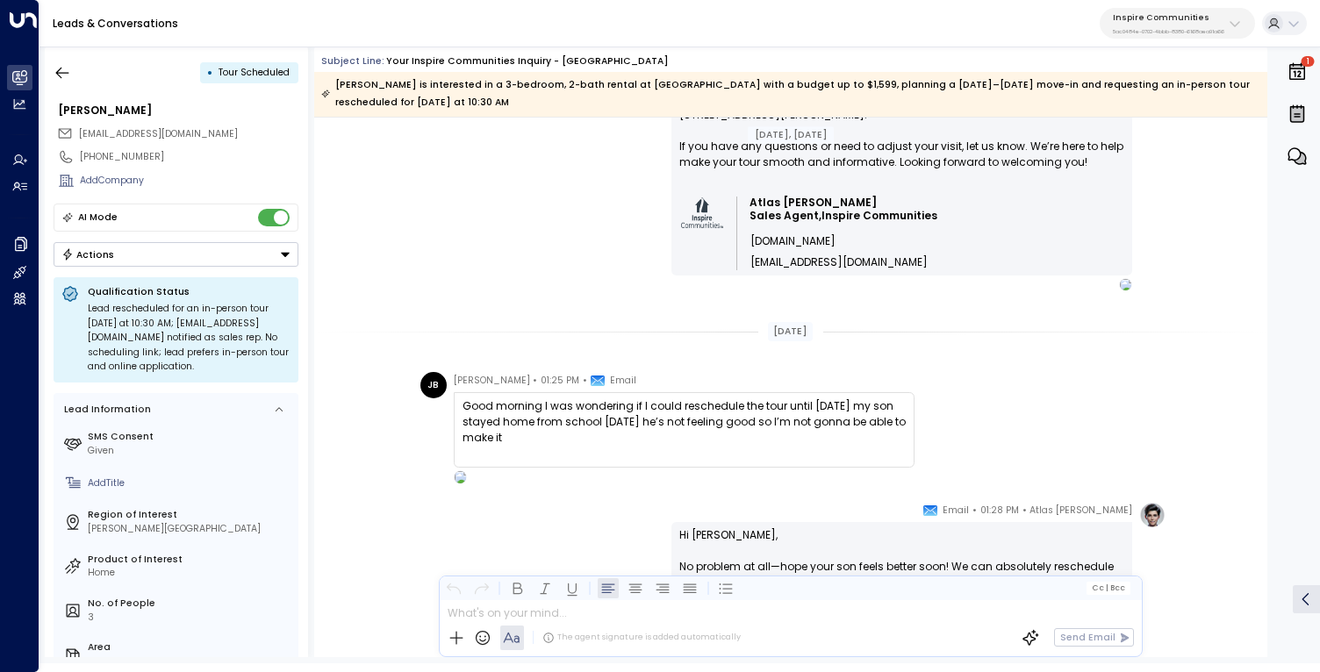
scroll to position [5716, 0]
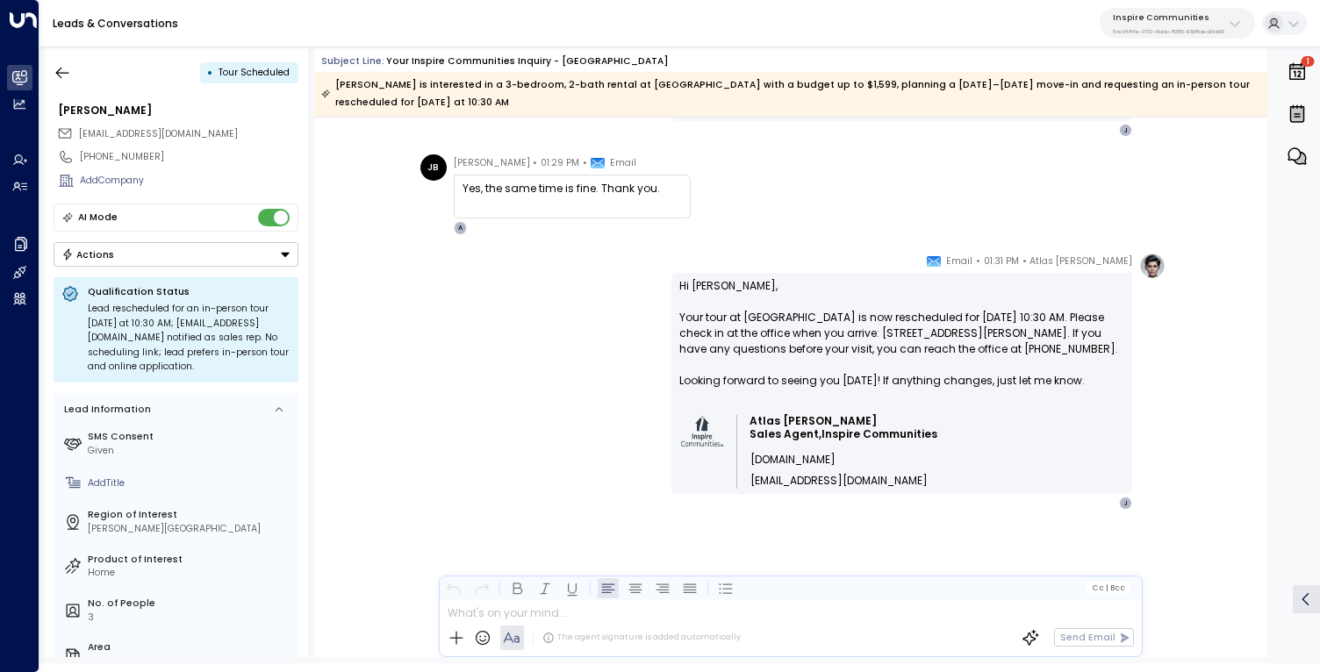
click at [401, 309] on div "Atlas [PERSON_NAME] • 01:31 PM • Email Hi [PERSON_NAME], Your tour at [GEOGRAPH…" at bounding box center [790, 447] width 953 height 389
click at [1184, 21] on p "Inspire Communities" at bounding box center [1168, 17] width 111 height 11
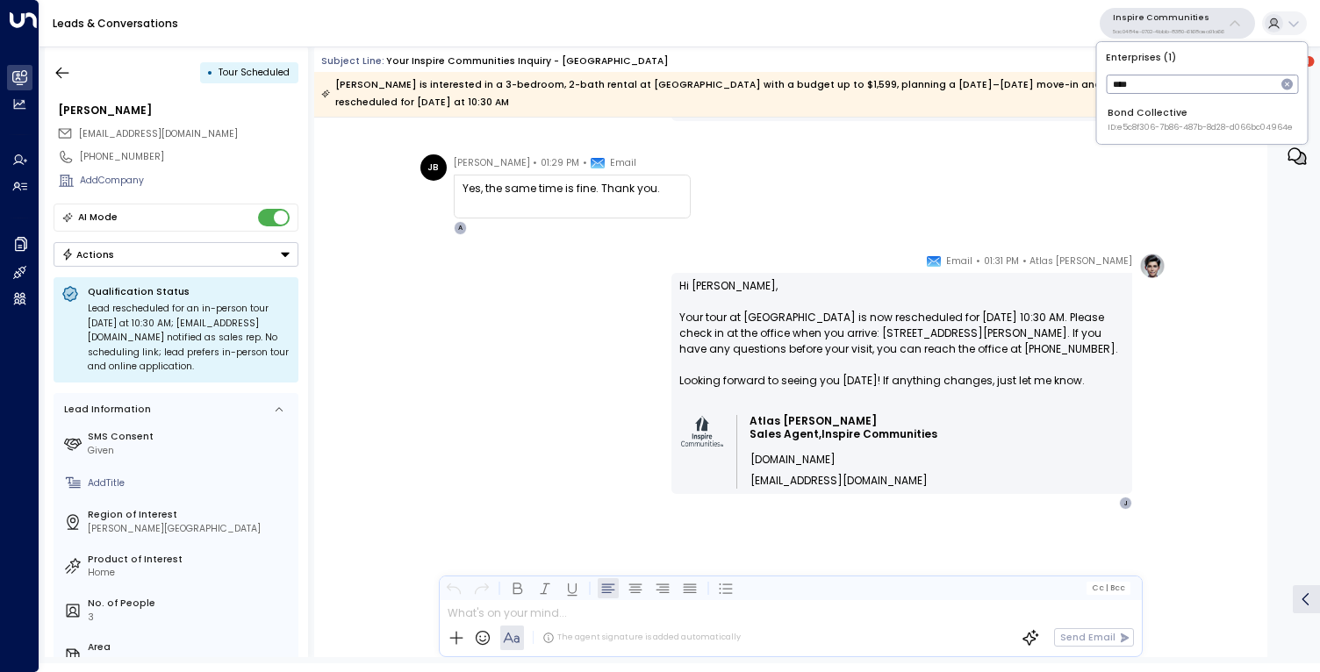
type input "****"
click at [1127, 125] on span "ID: e5c8f306-7b86-487b-8d28-d066bc04964e" at bounding box center [1199, 128] width 185 height 12
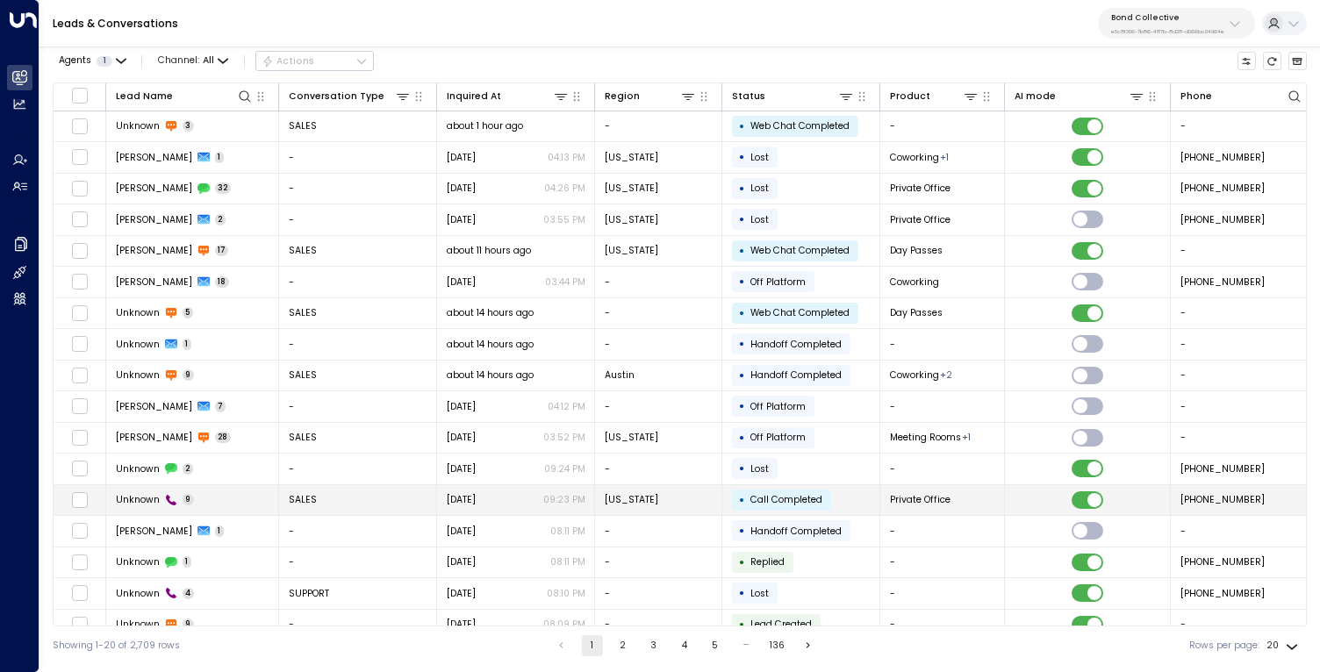
click at [231, 498] on td "Unknown 9" at bounding box center [192, 500] width 173 height 31
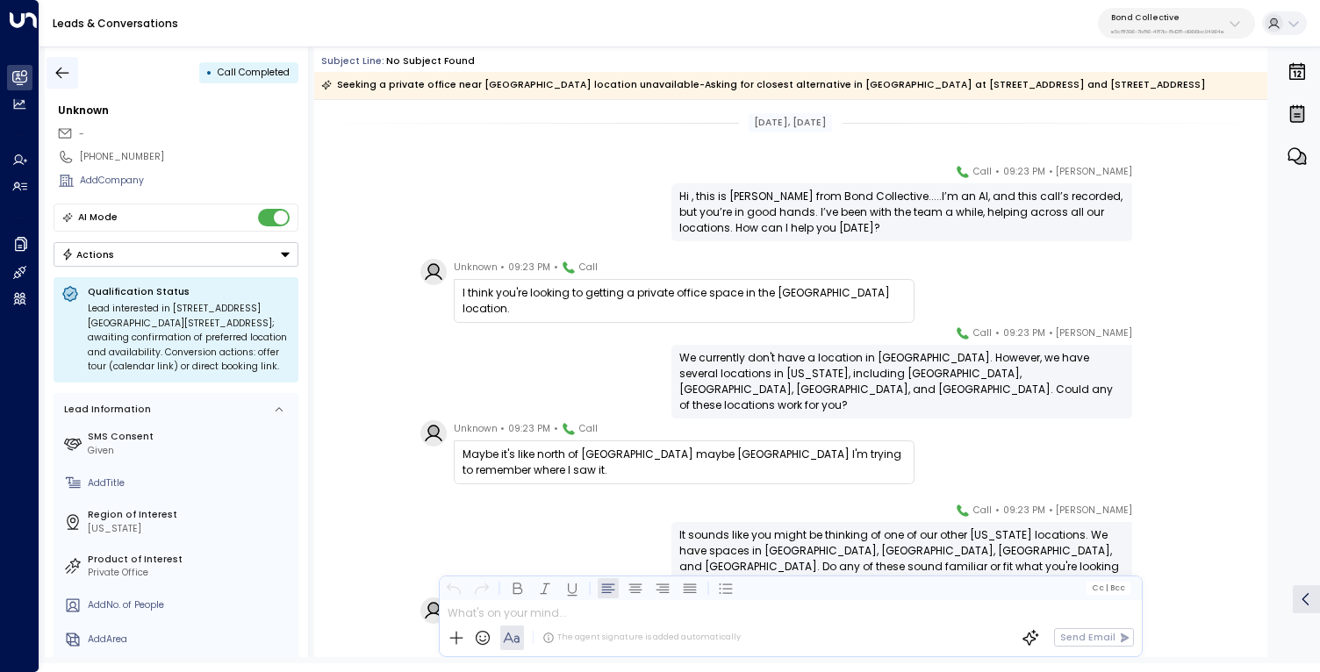
click at [67, 66] on icon "button" at bounding box center [63, 73] width 18 height 18
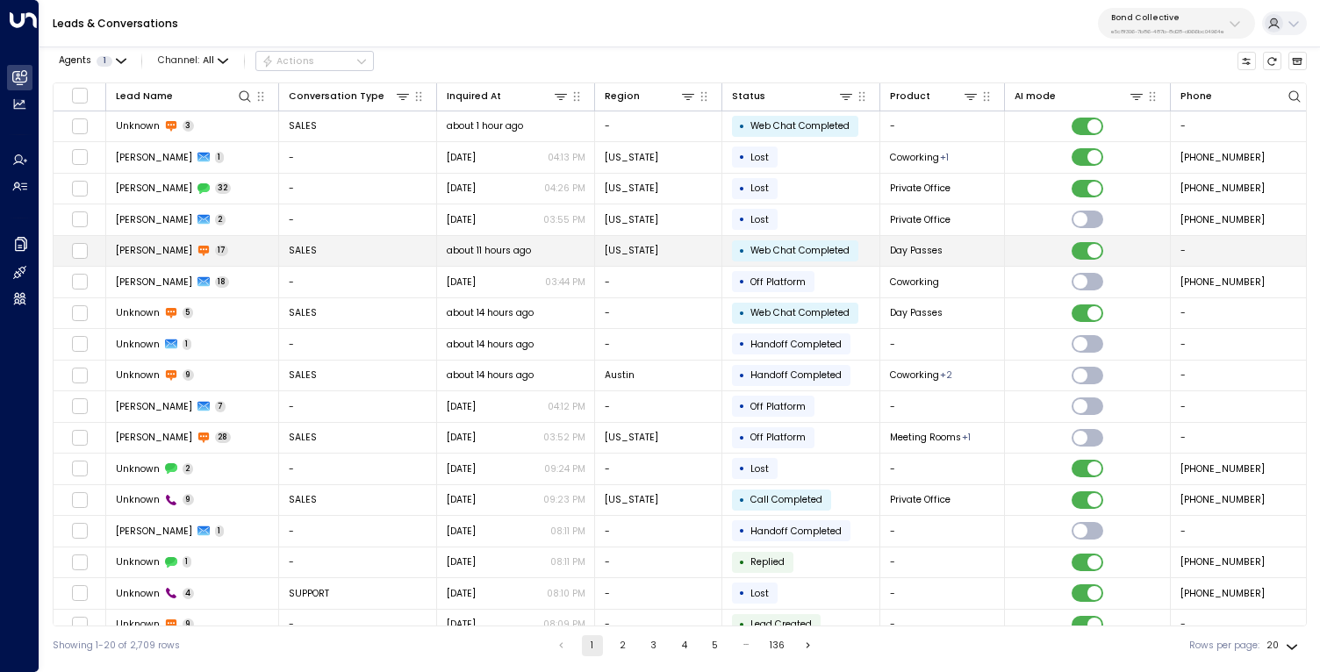
click at [161, 244] on div "Elijah 17" at bounding box center [172, 250] width 113 height 13
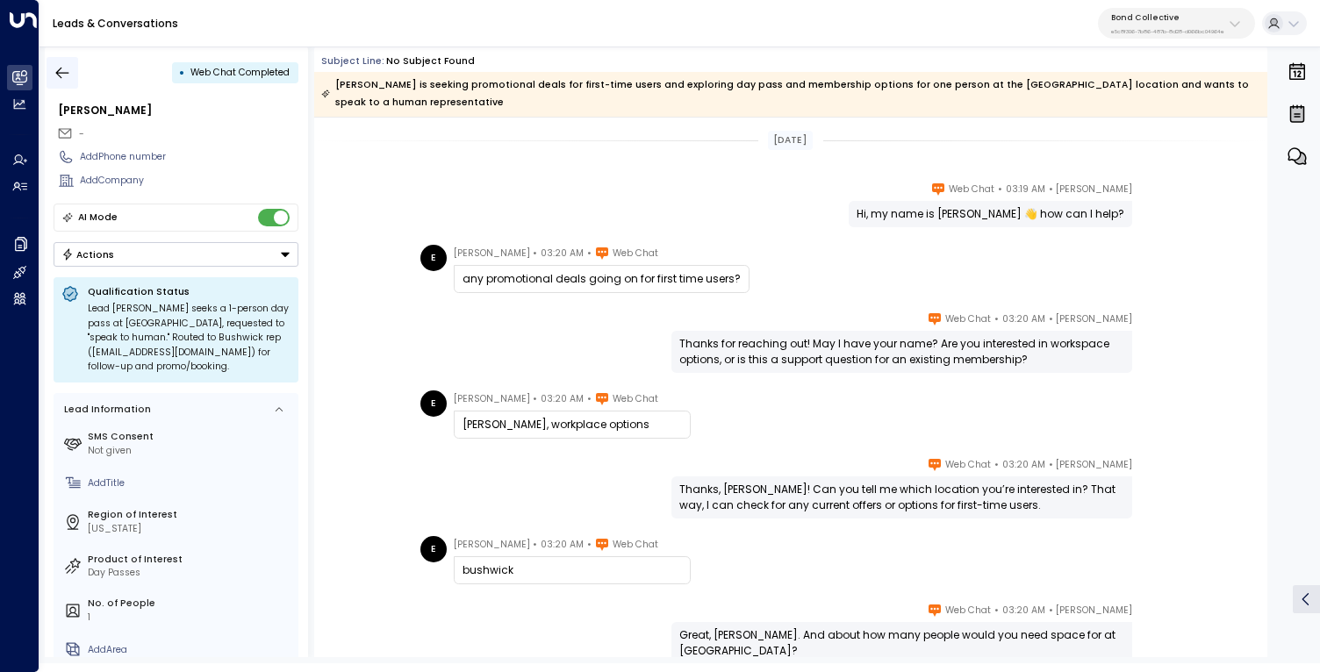
click at [72, 75] on button "button" at bounding box center [63, 73] width 32 height 32
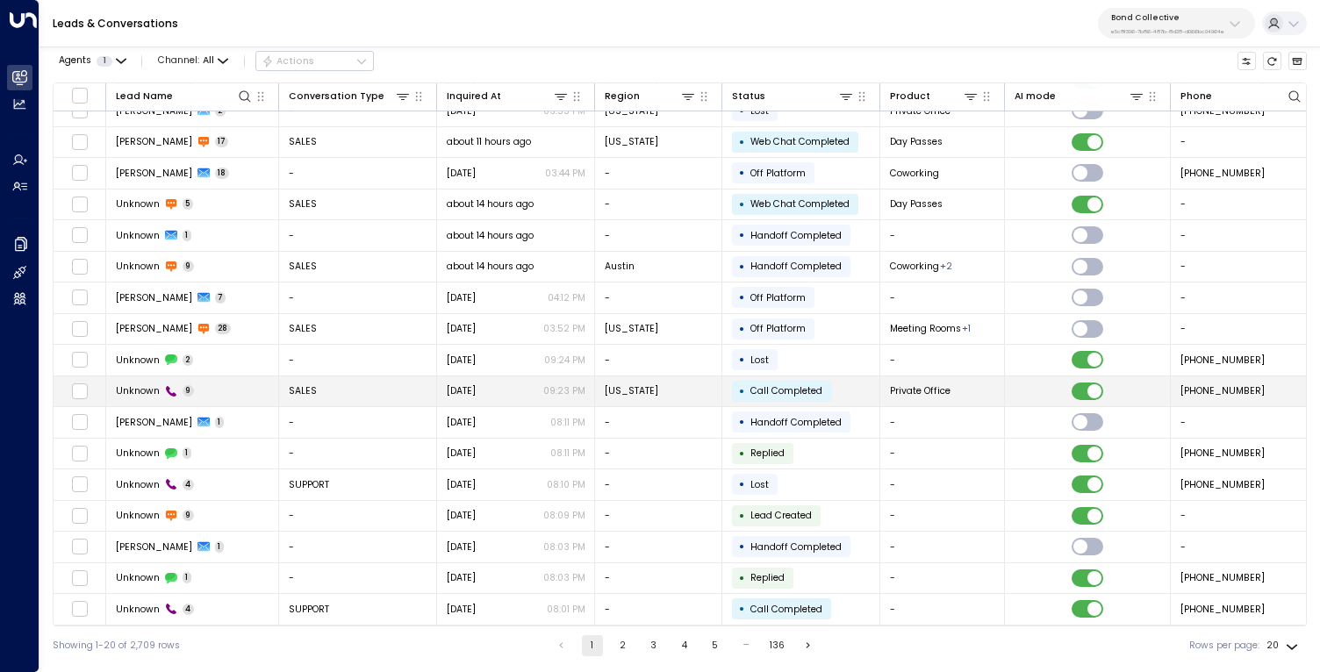
scroll to position [112, 0]
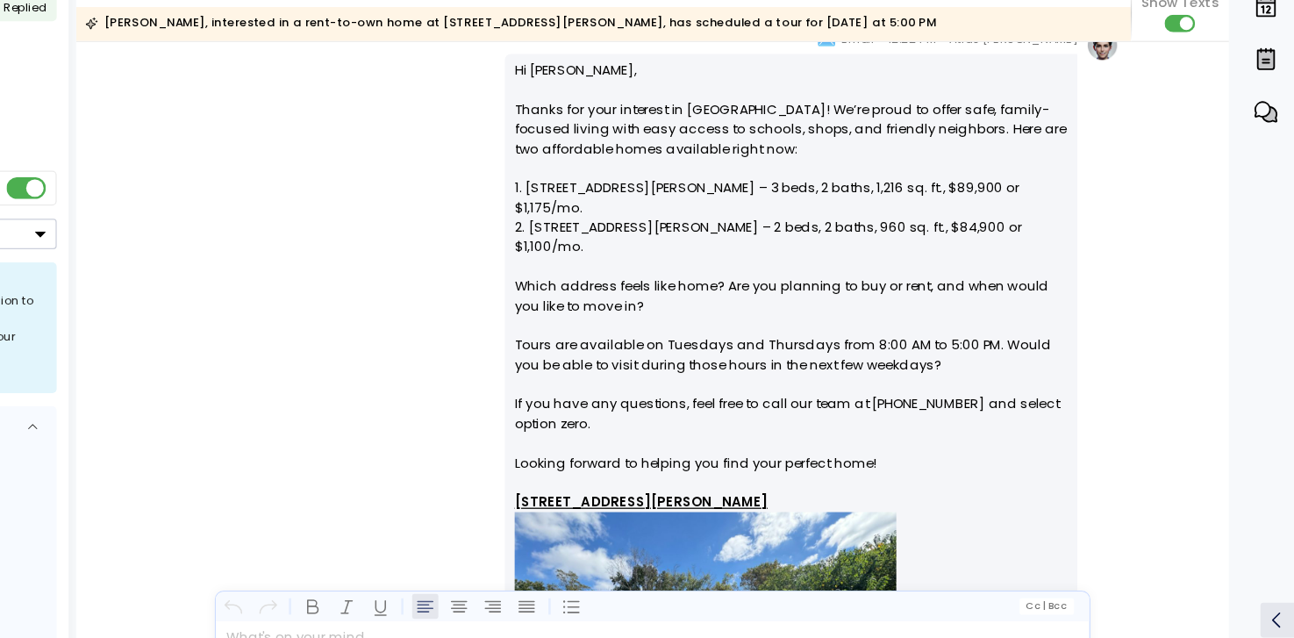
scroll to position [331, 0]
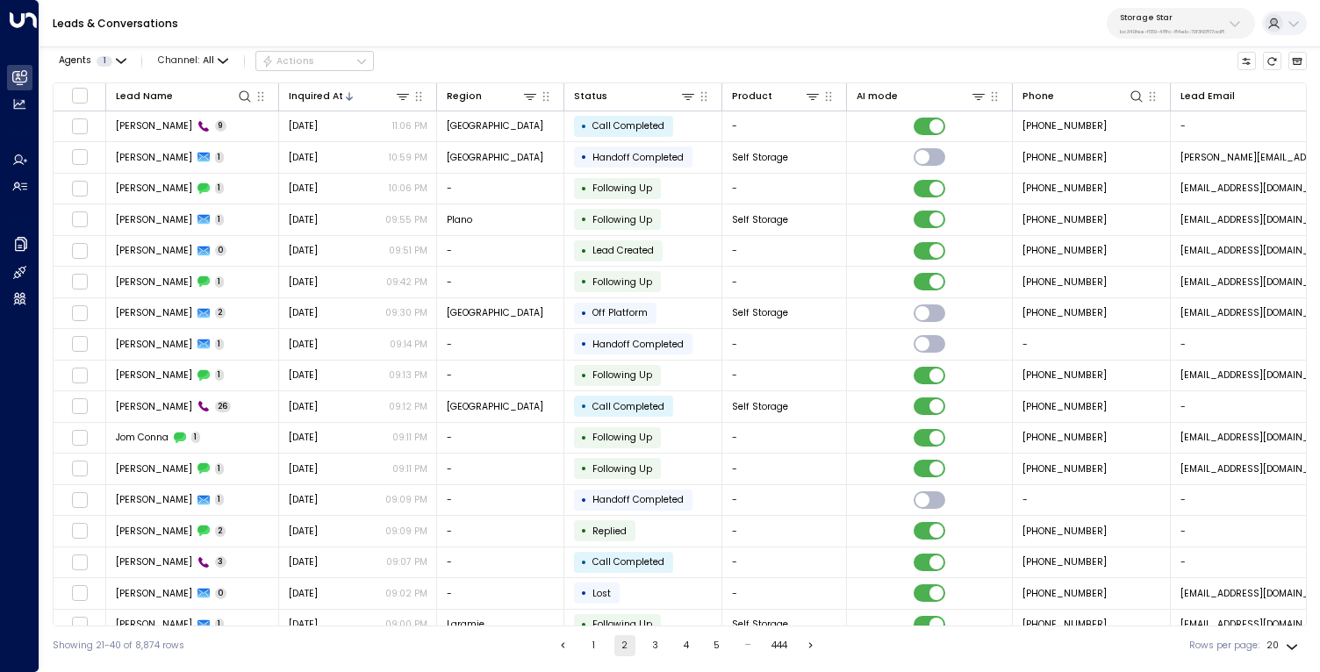
scroll to position [112, 0]
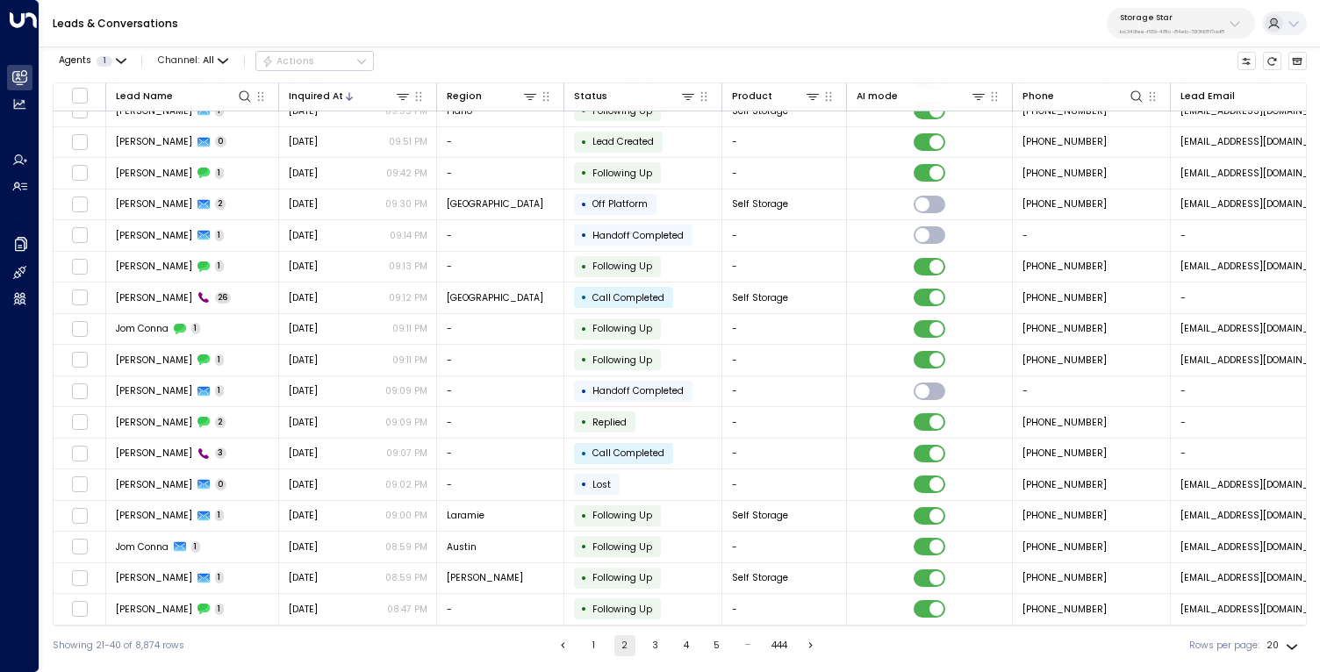
click at [1174, 20] on p "Storage Star" at bounding box center [1172, 17] width 104 height 11
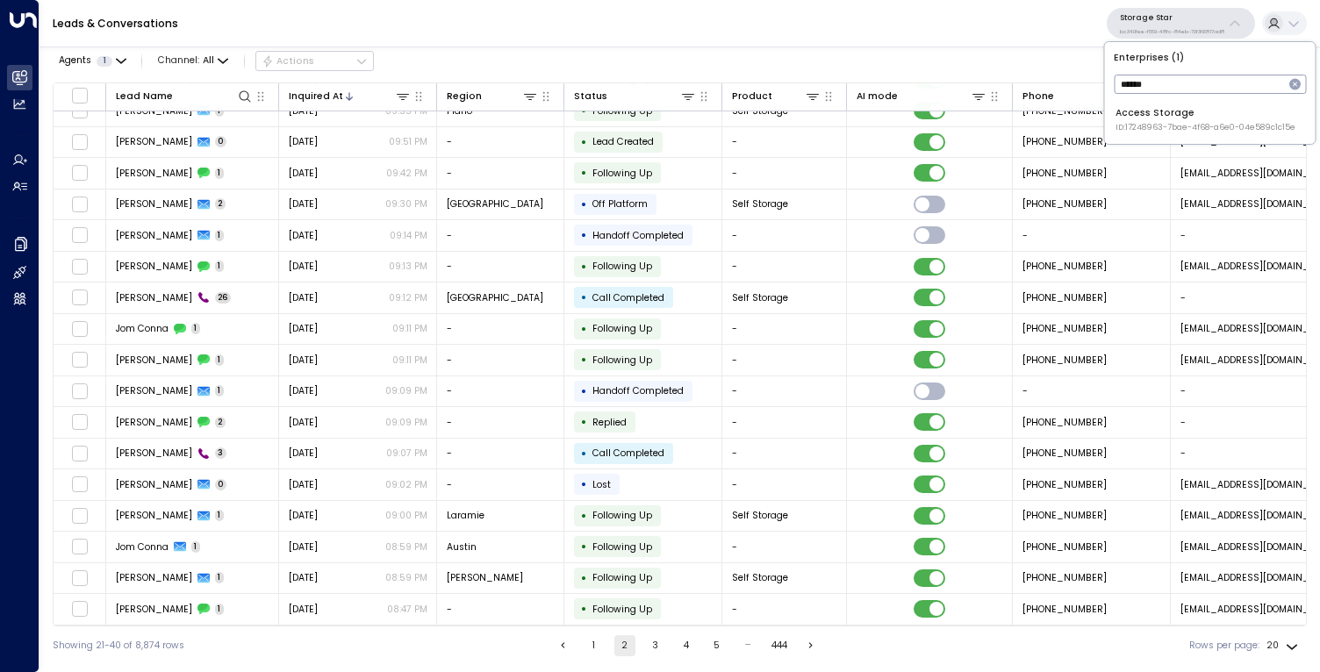
type input "******"
click at [1122, 128] on span "ID: 17248963-7bae-4f68-a6e0-04e589c1c15e" at bounding box center [1205, 128] width 180 height 12
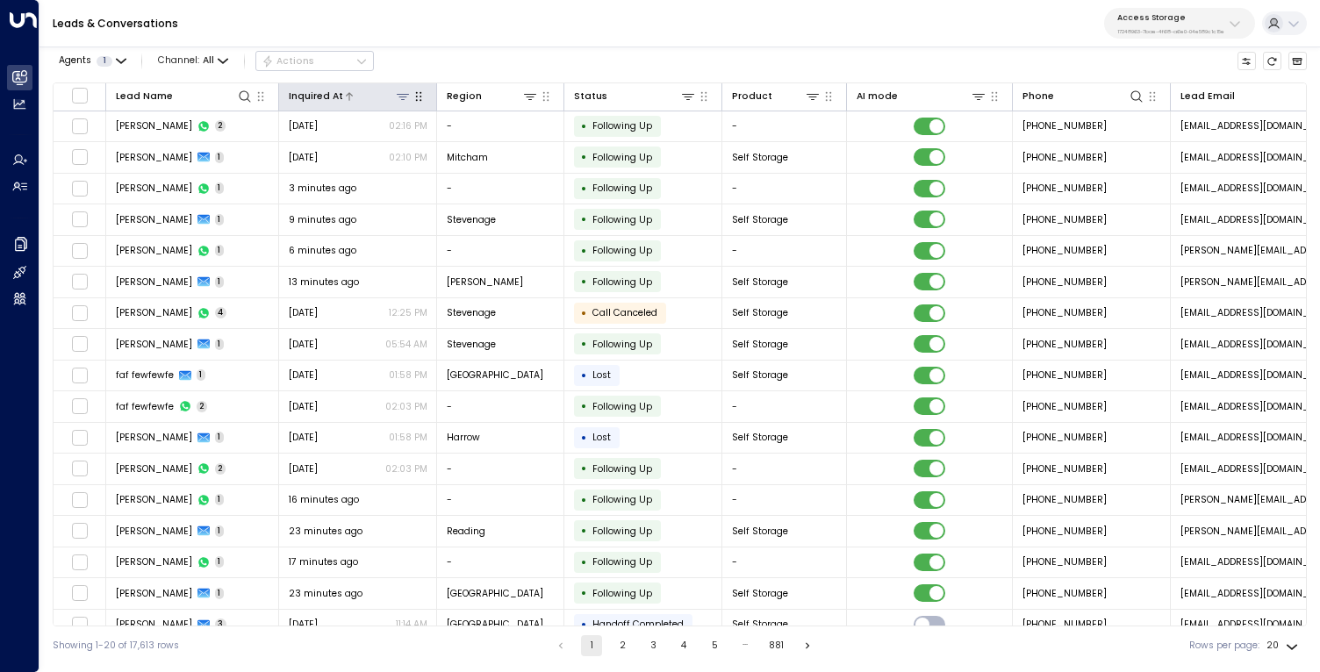
click at [332, 94] on div "Inquired At" at bounding box center [316, 97] width 54 height 16
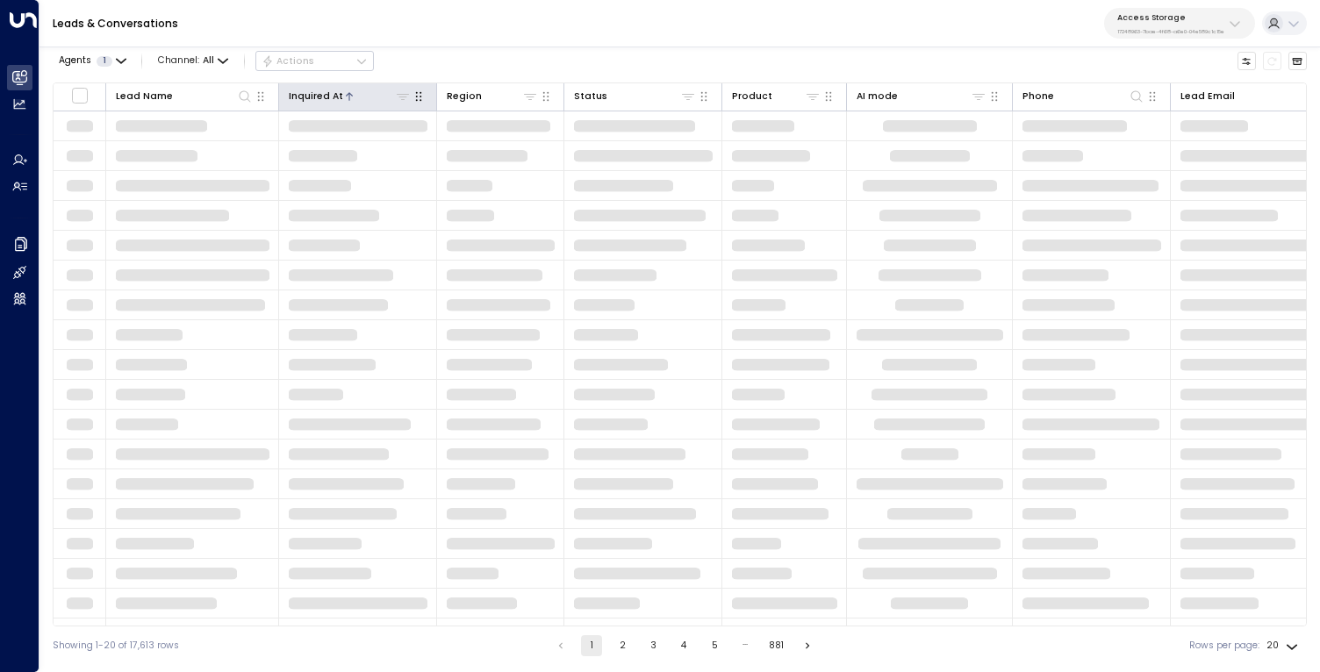
click at [332, 94] on div "Inquired At" at bounding box center [316, 97] width 54 height 16
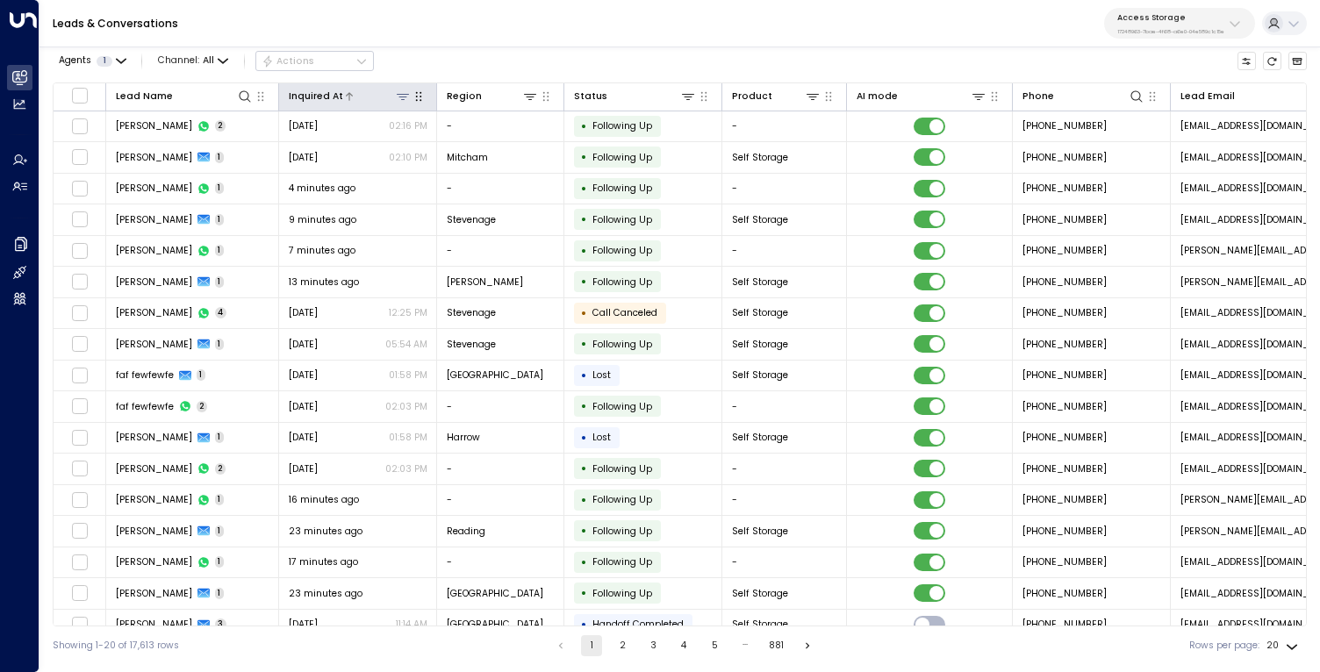
click at [326, 97] on div "Inquired At" at bounding box center [316, 97] width 54 height 16
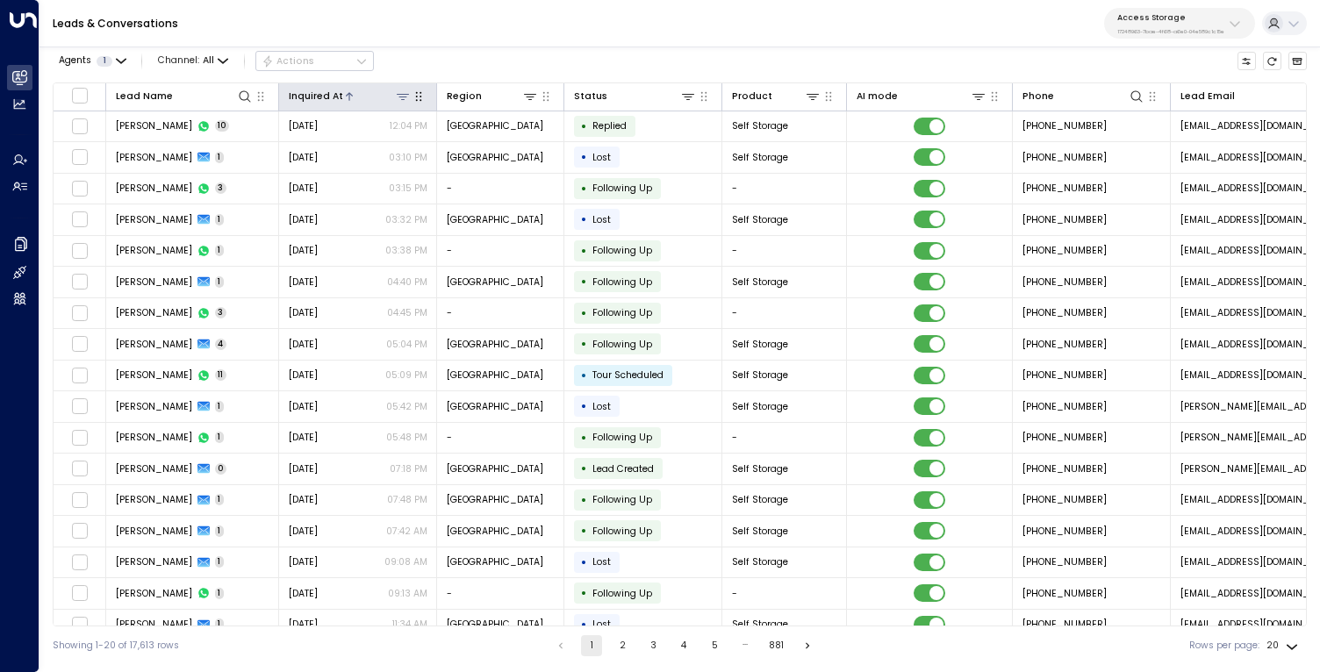
click at [348, 98] on icon at bounding box center [349, 96] width 11 height 11
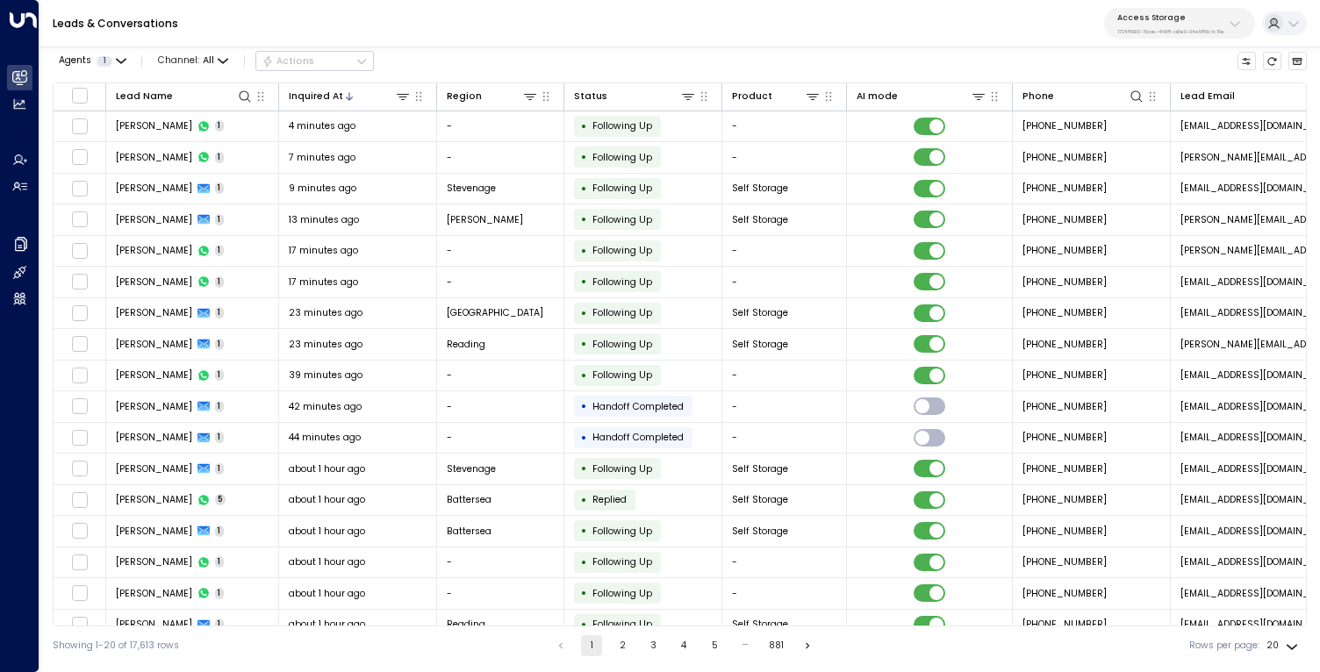
click at [451, 17] on div "Leads & Conversations Access Storage 17248963-7bae-4f68-a6e0-04e589c1c15e" at bounding box center [679, 23] width 1280 height 47
click at [683, 97] on icon at bounding box center [688, 97] width 12 height 6
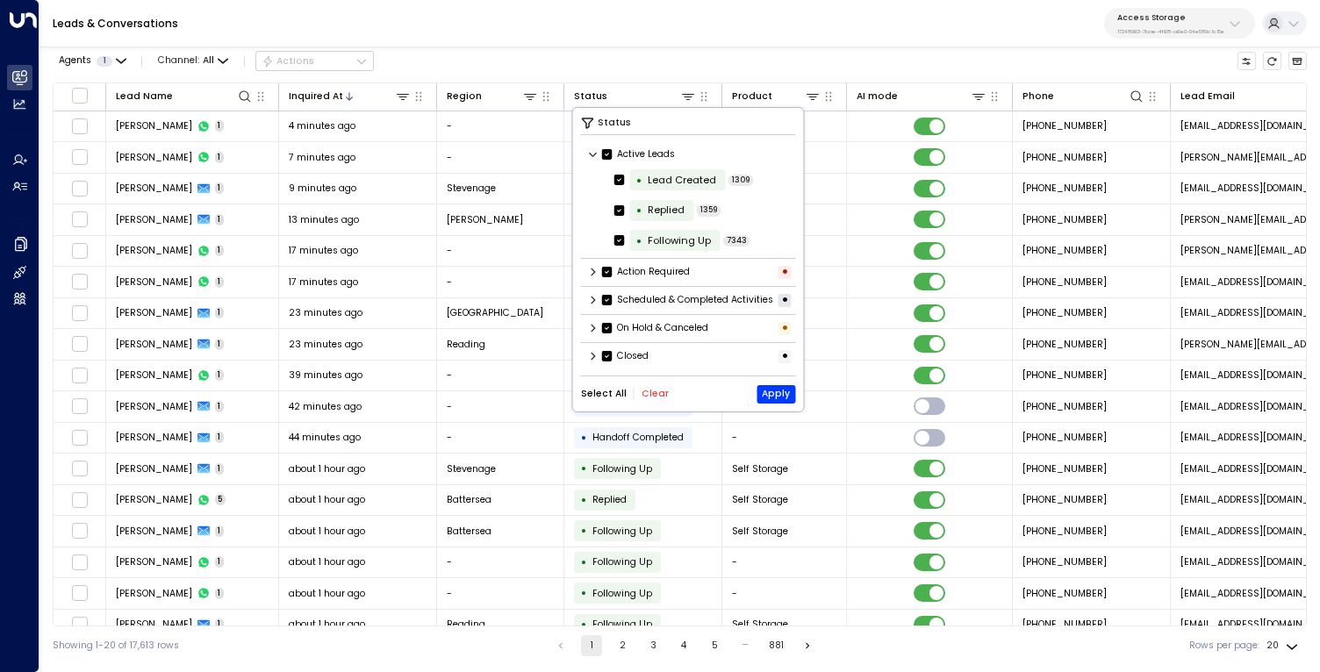
click at [643, 399] on button "Clear" at bounding box center [654, 394] width 27 height 11
click at [595, 304] on icon at bounding box center [593, 300] width 11 height 11
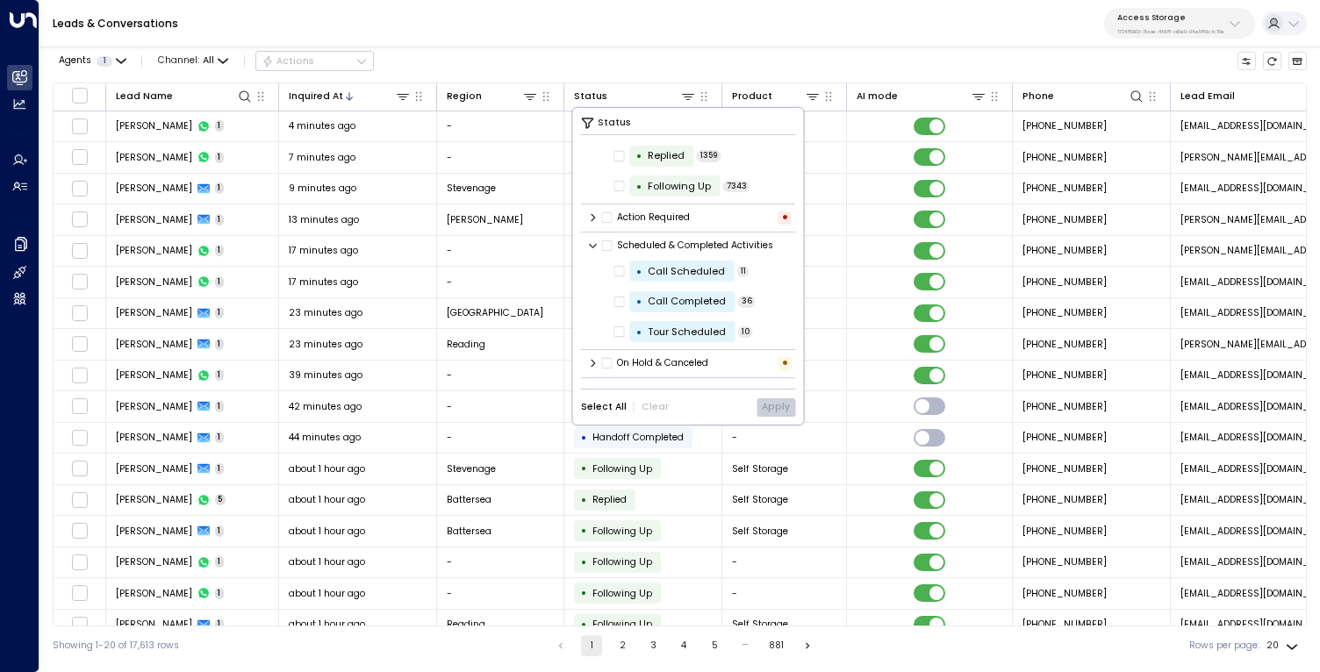
scroll to position [70, 0]
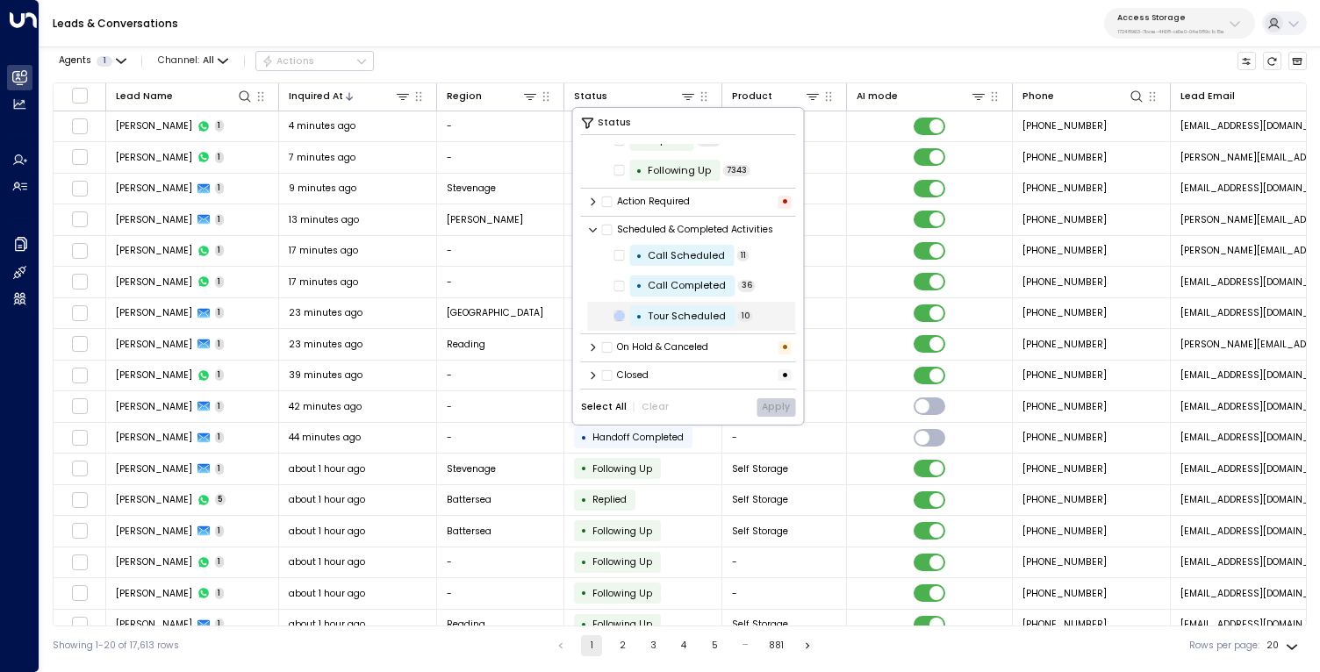
click at [622, 322] on icon at bounding box center [619, 316] width 11 height 16
click at [775, 407] on button "Apply" at bounding box center [775, 407] width 39 height 18
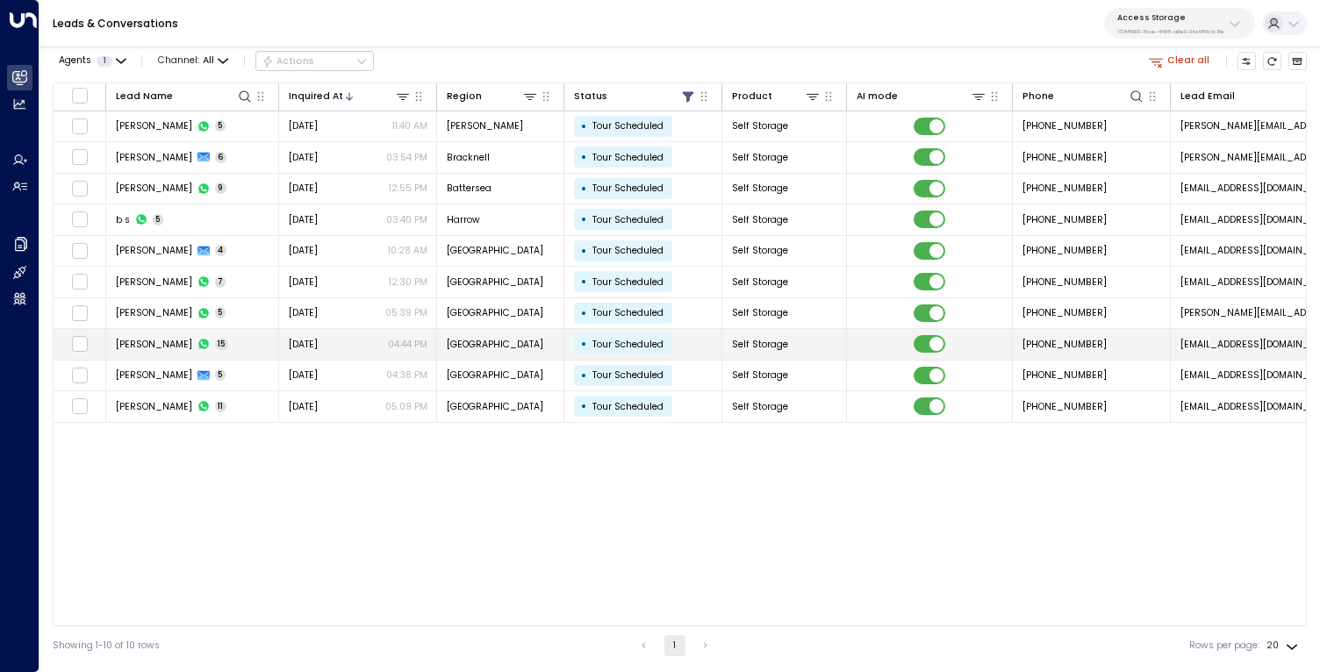
click at [269, 338] on td "Raghad Alkhudhayr 15" at bounding box center [192, 344] width 173 height 31
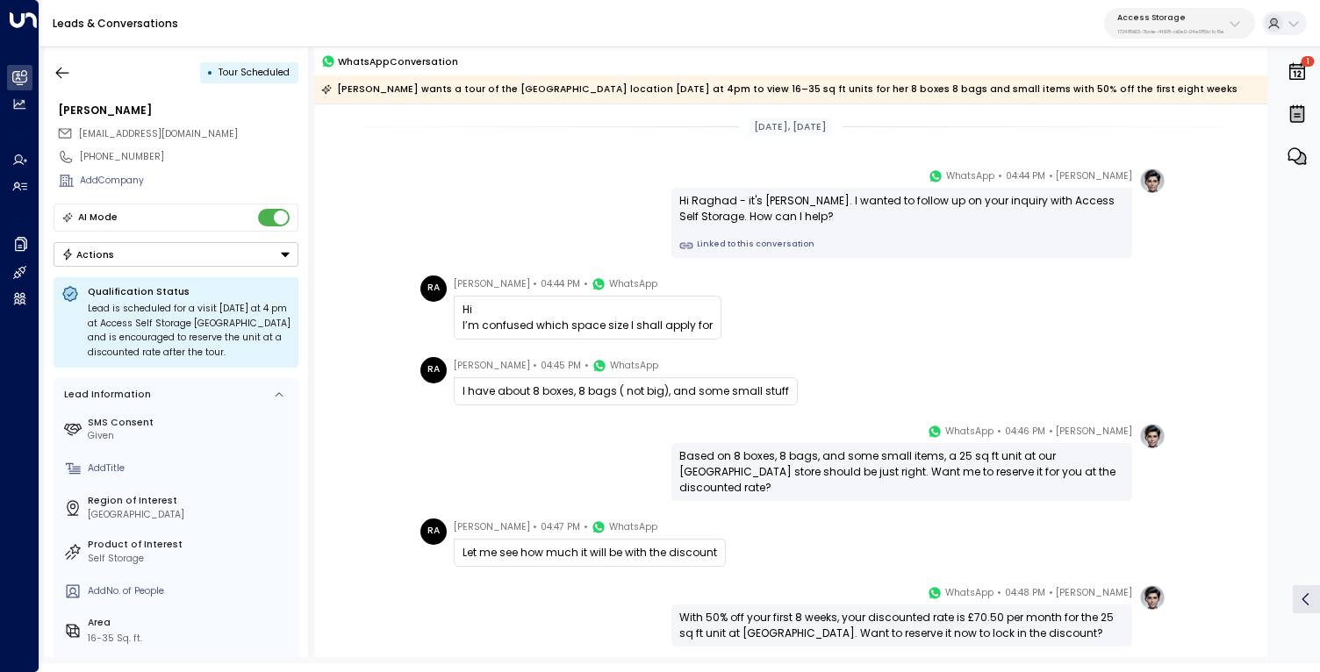
click at [715, 239] on link "Linked to this conversation" at bounding box center [901, 246] width 445 height 14
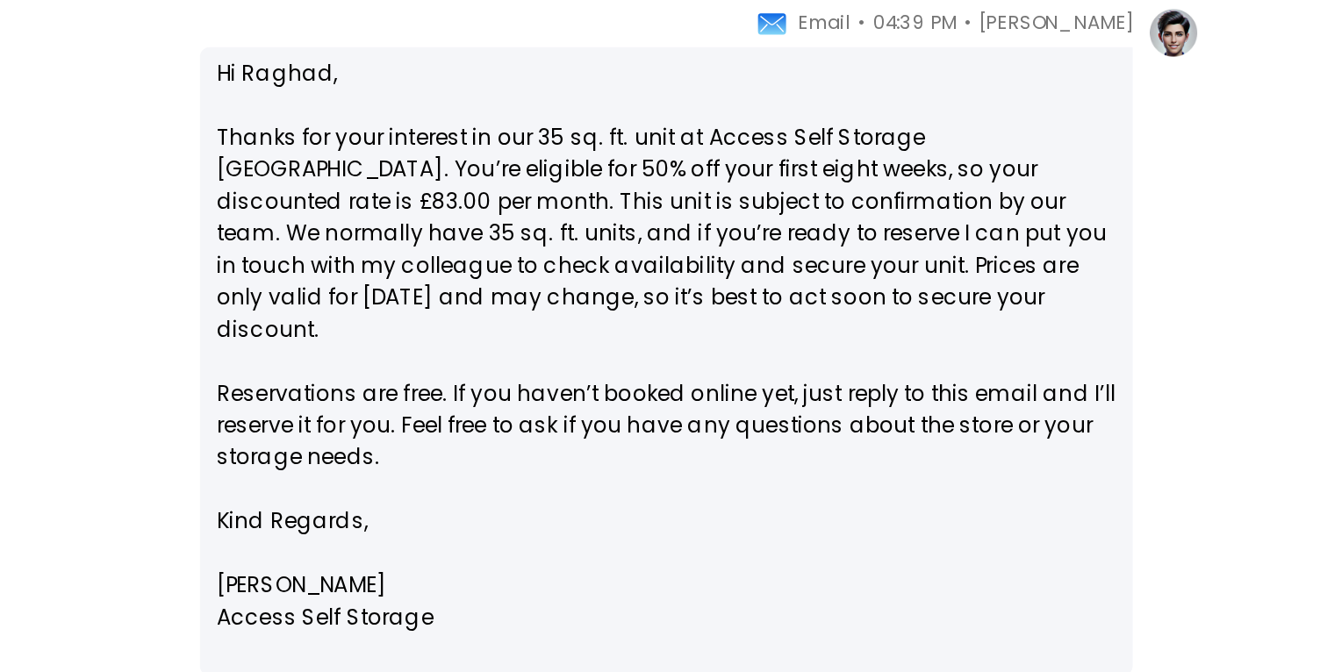
scroll to position [743, 0]
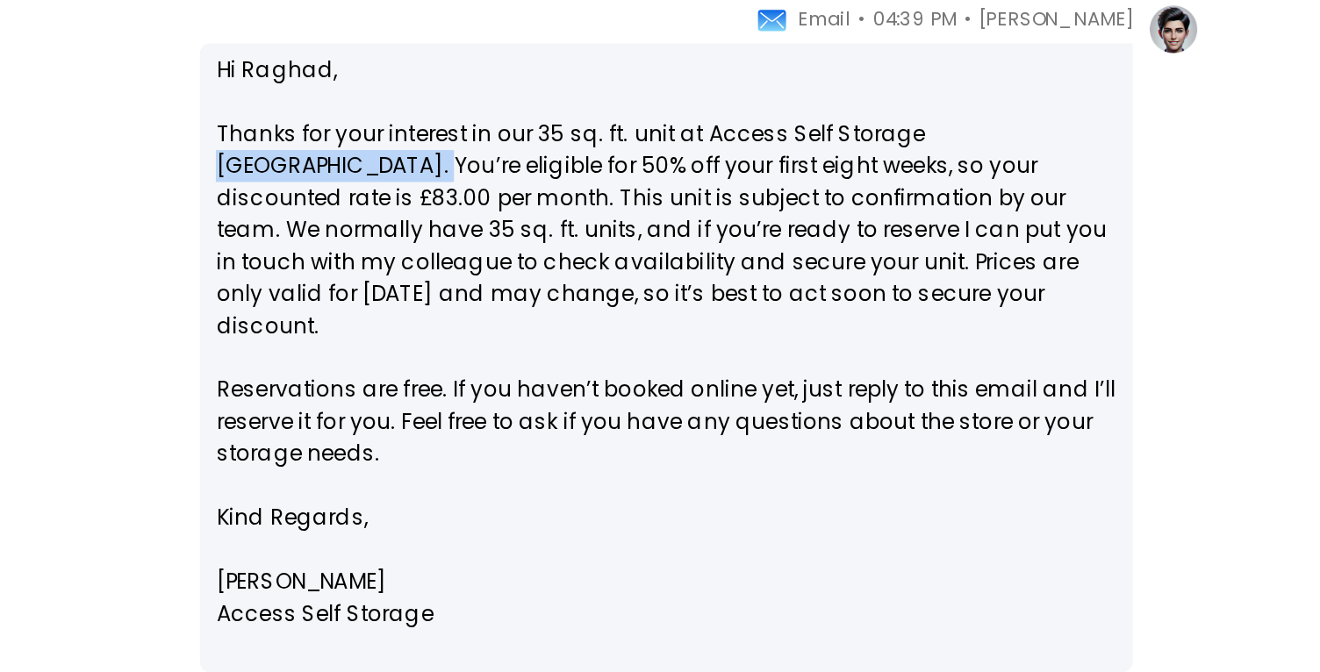
drag, startPoint x: 1023, startPoint y: 205, endPoint x: 720, endPoint y: 224, distance: 303.3
click at [720, 224] on p "Hi [PERSON_NAME], Thanks for your interest in our 35 sq. ft. unit at Access Sel…" at bounding box center [901, 278] width 445 height 221
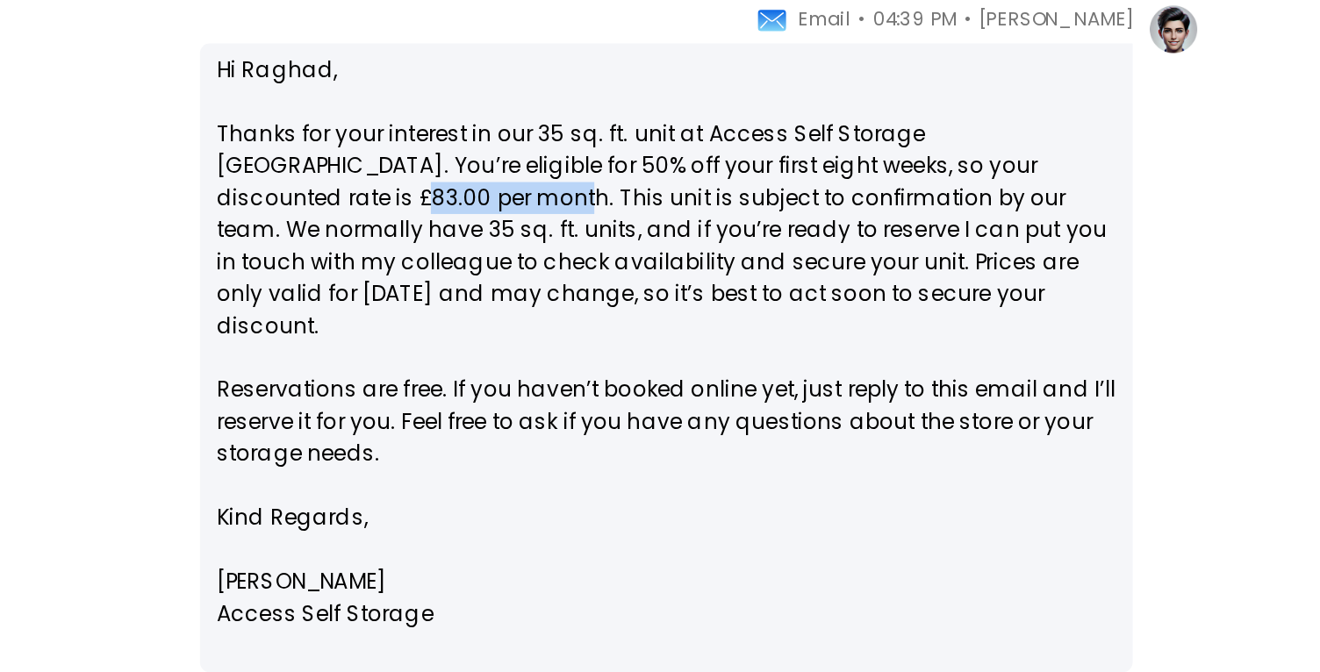
drag, startPoint x: 676, startPoint y: 240, endPoint x: 758, endPoint y: 239, distance: 82.5
click at [758, 239] on div "Hi [PERSON_NAME], Thanks for your interest in our 35 sq. ft. unit at Access Sel…" at bounding box center [901, 317] width 461 height 311
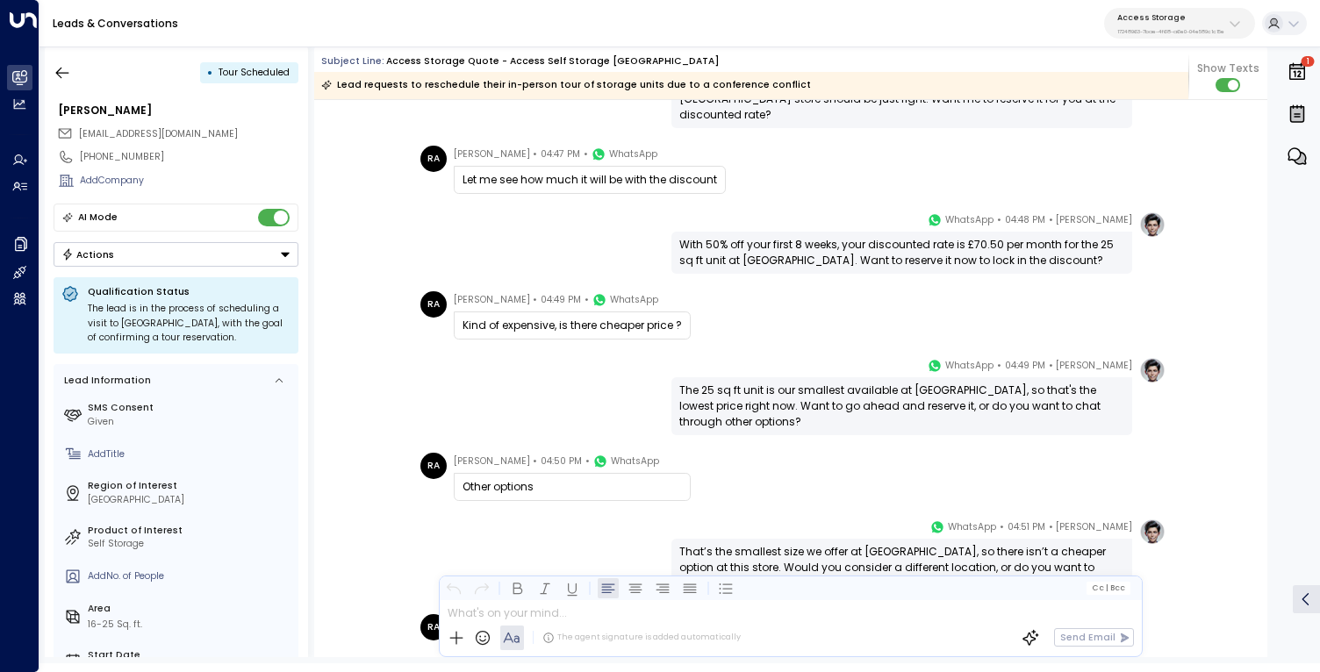
scroll to position [1308, 0]
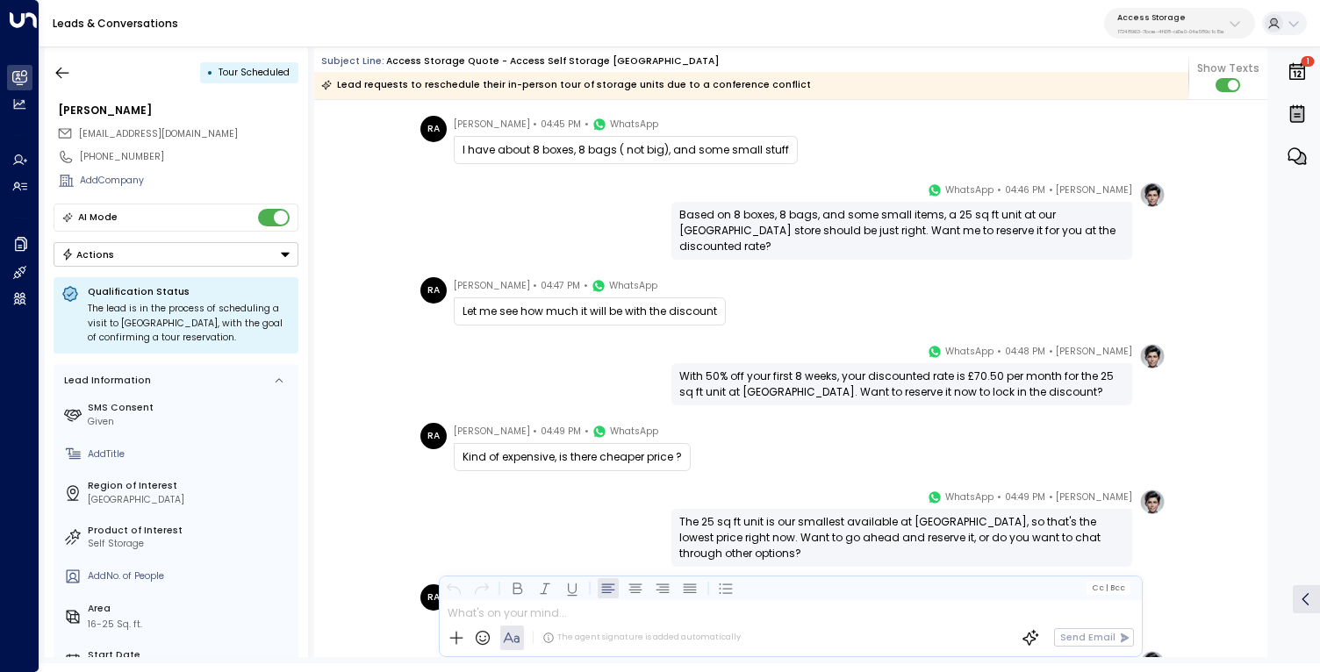
click at [1150, 17] on p "Access Storage" at bounding box center [1170, 17] width 107 height 11
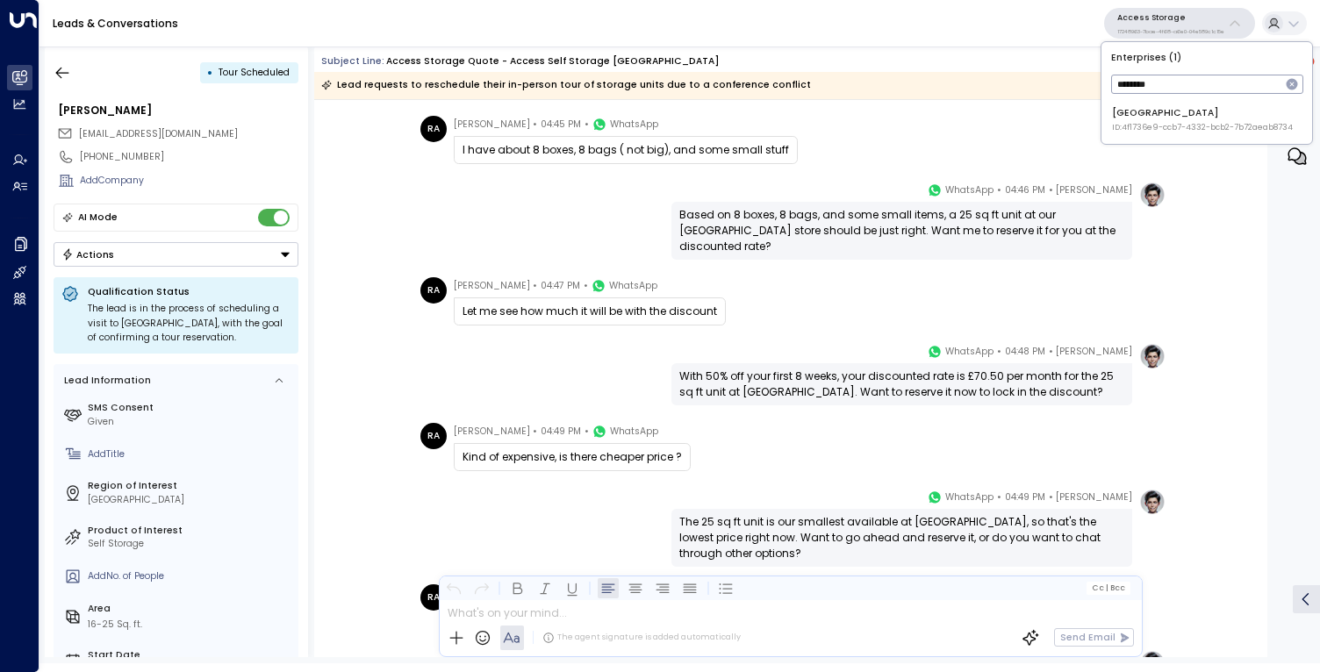
type input "********"
click at [1140, 126] on span "ID: 4f1736e9-ccb7-4332-bcb2-7b72aeab8734" at bounding box center [1202, 128] width 181 height 12
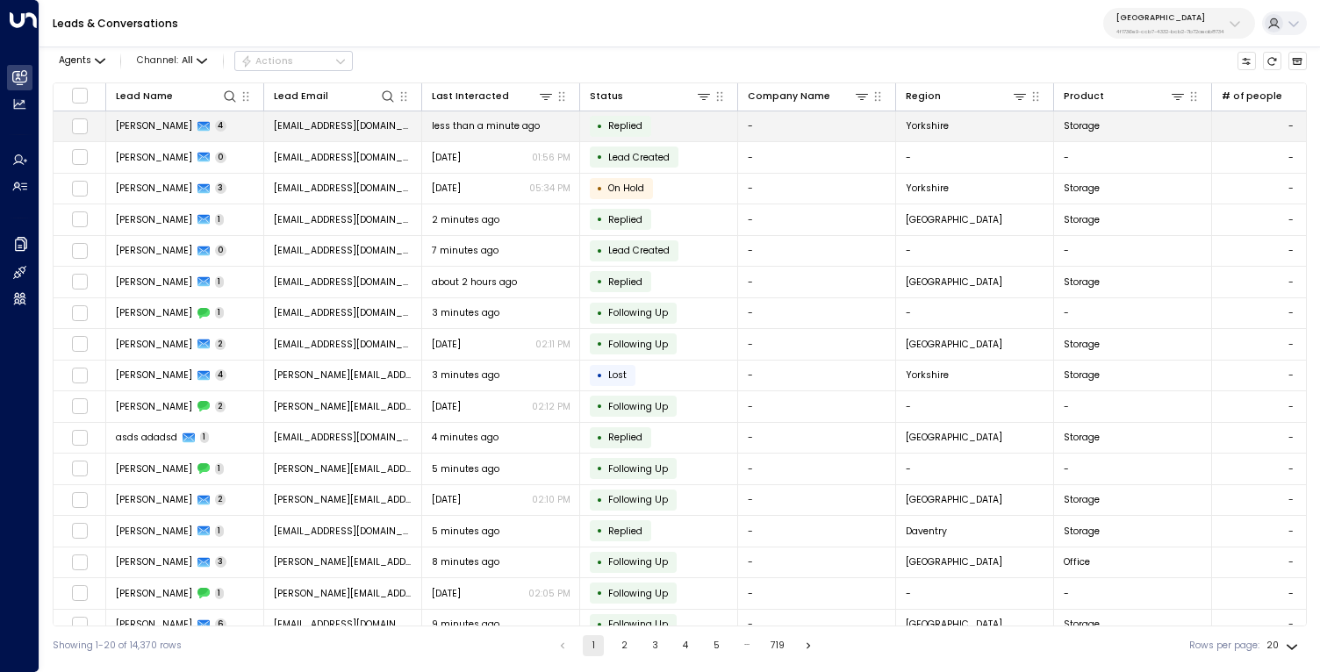
click at [164, 129] on span "[PERSON_NAME]" at bounding box center [154, 125] width 76 height 13
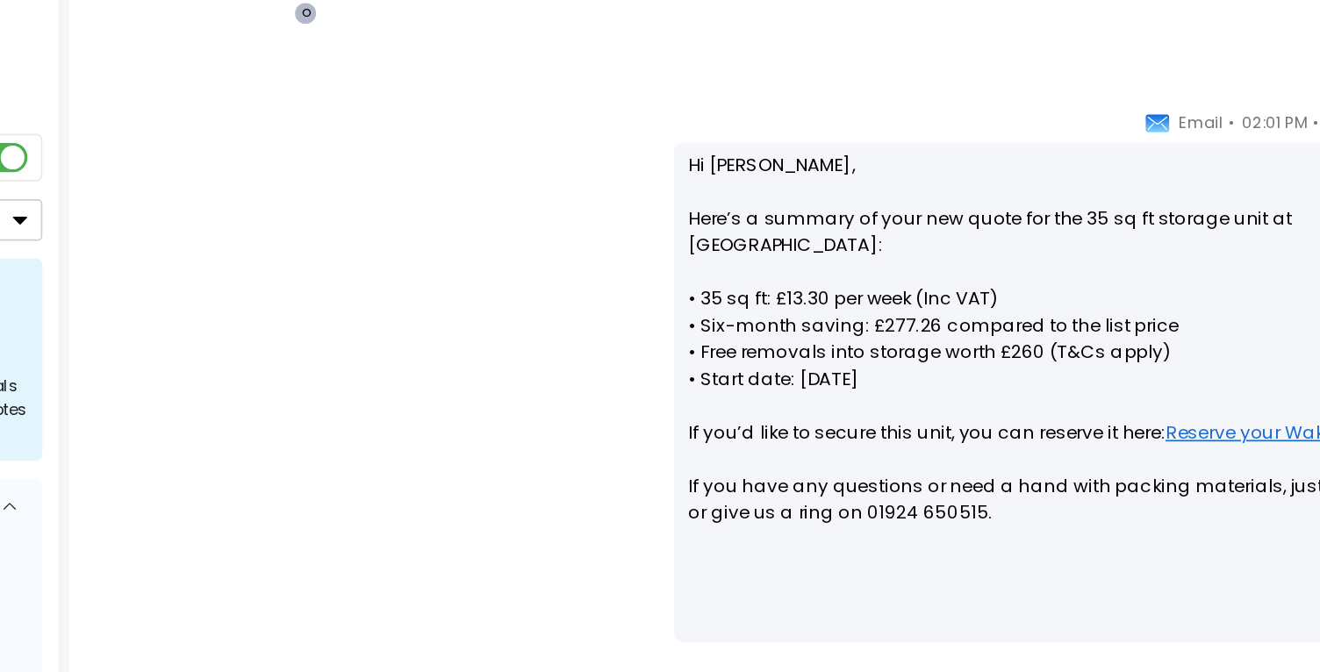
scroll to position [404, 0]
